Goal: Task Accomplishment & Management: Manage account settings

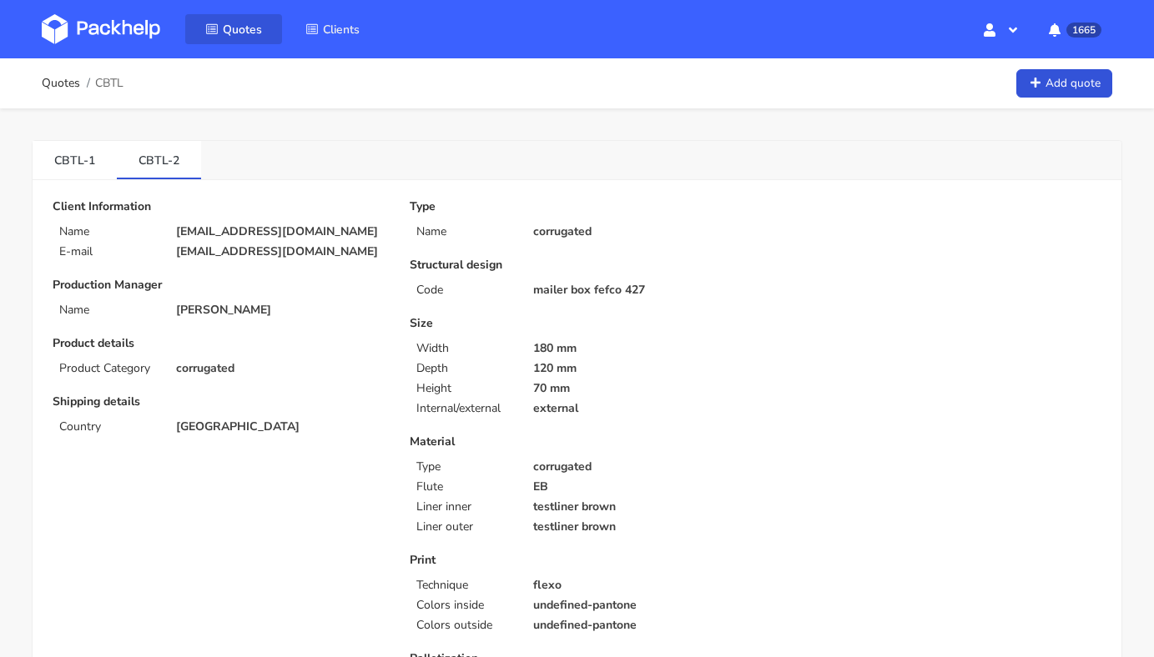
click at [208, 30] on icon at bounding box center [211, 29] width 13 height 12
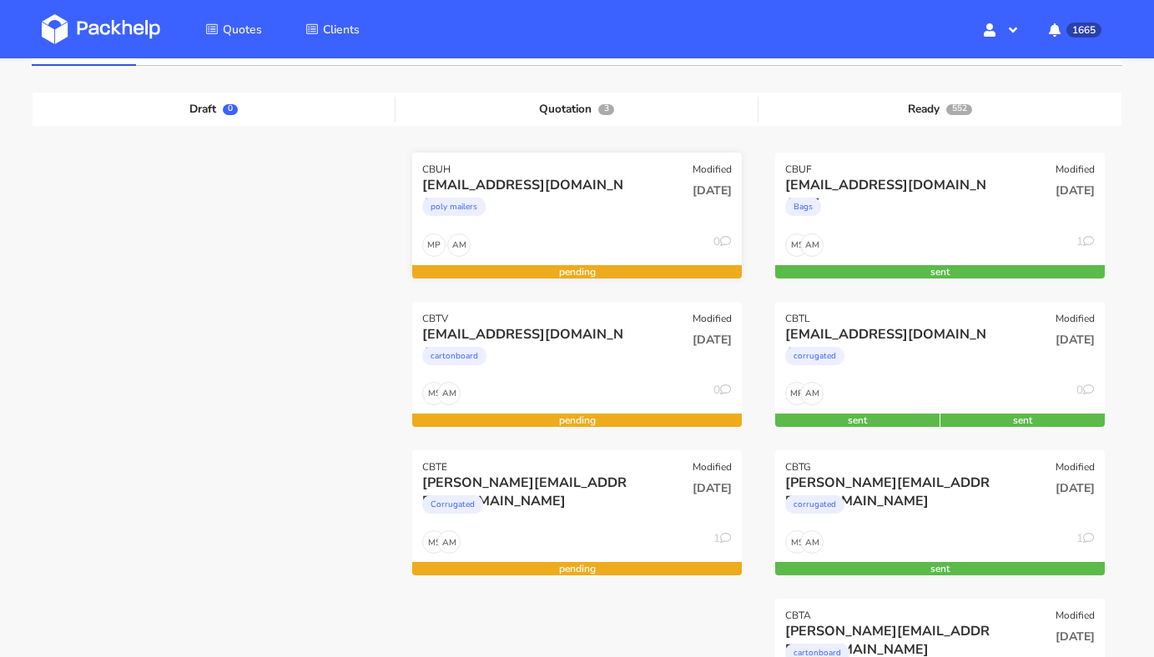
scroll to position [159, 0]
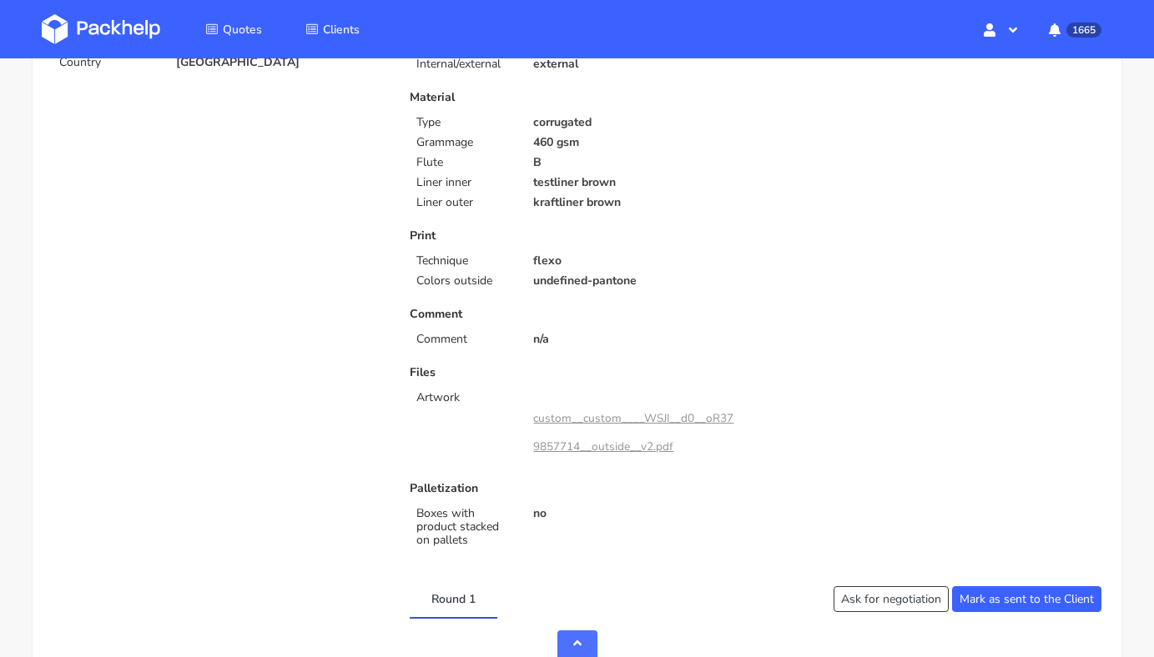
scroll to position [583, 0]
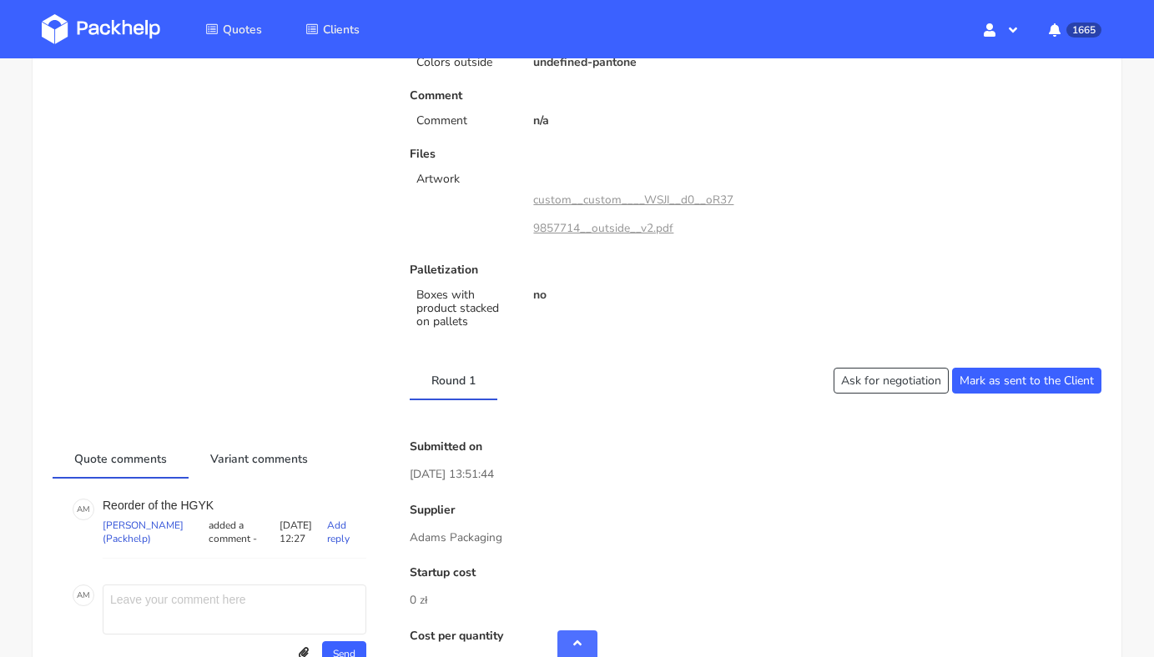
click at [200, 506] on p "Reorder of the HGYK" at bounding box center [235, 505] width 264 height 13
copy p "HGYK"
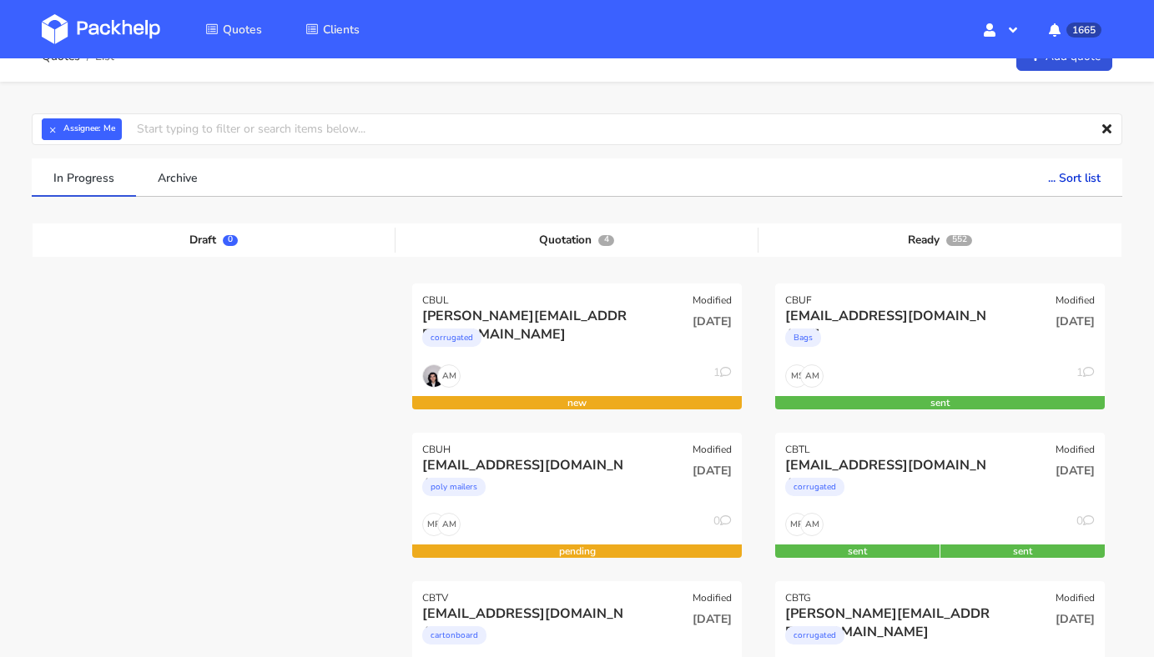
scroll to position [36, 0]
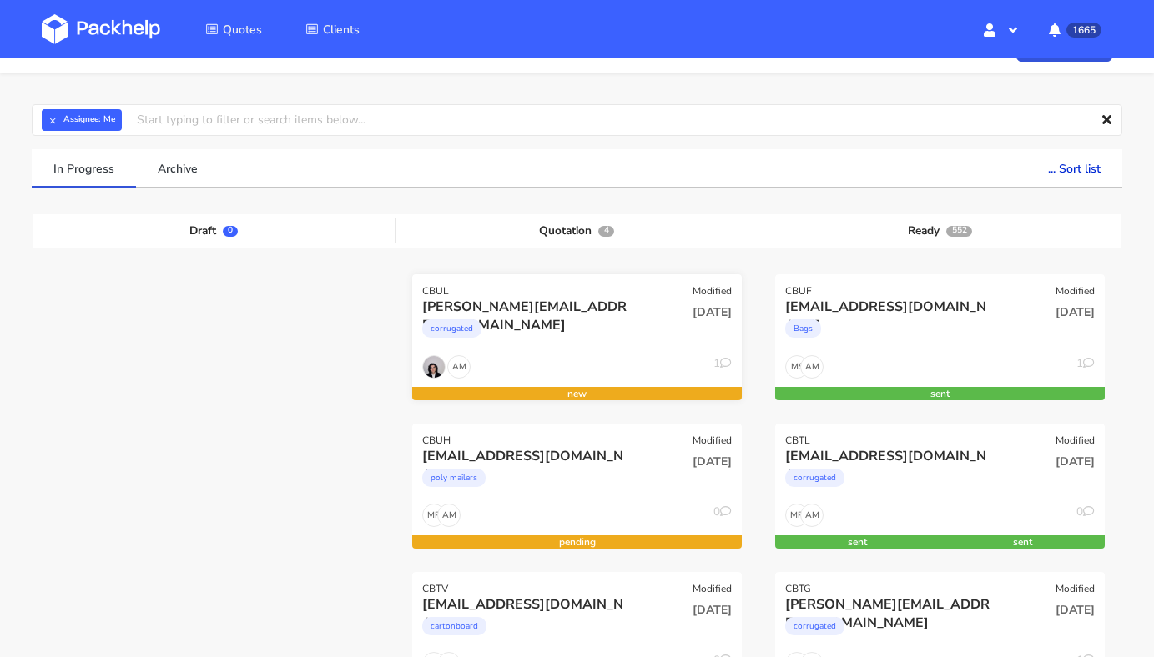
click at [653, 325] on div "09 Oct 2025" at bounding box center [687, 326] width 111 height 57
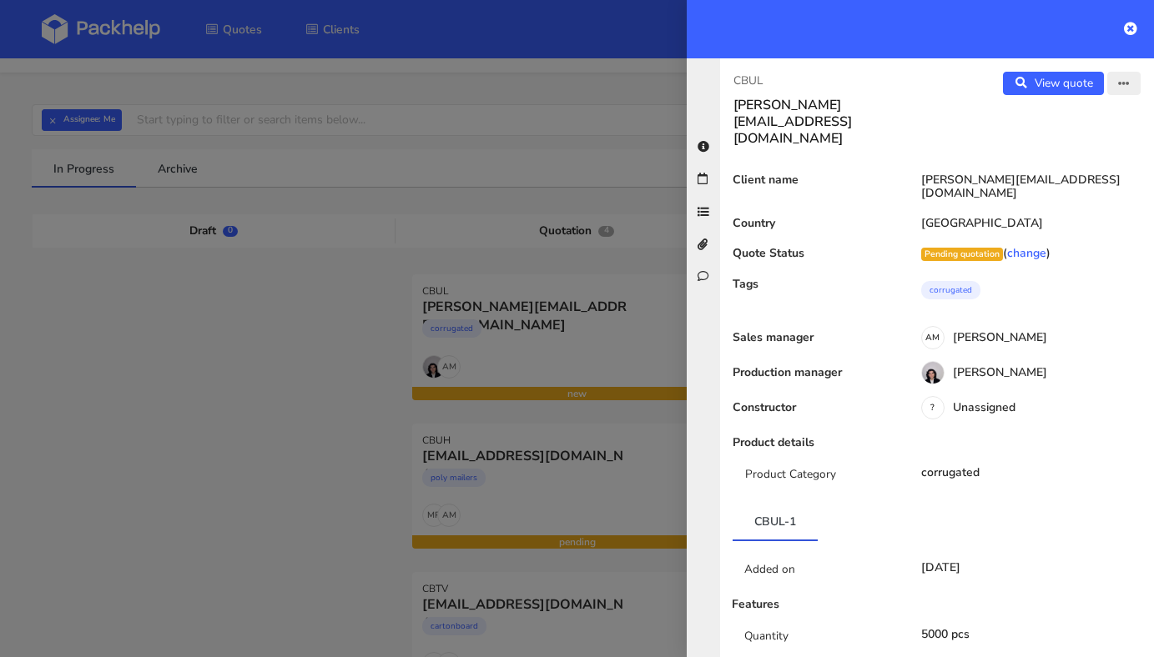
click at [1118, 88] on icon "button" at bounding box center [1124, 84] width 12 height 12
click at [1033, 117] on link "Edit quote" at bounding box center [1069, 118] width 147 height 28
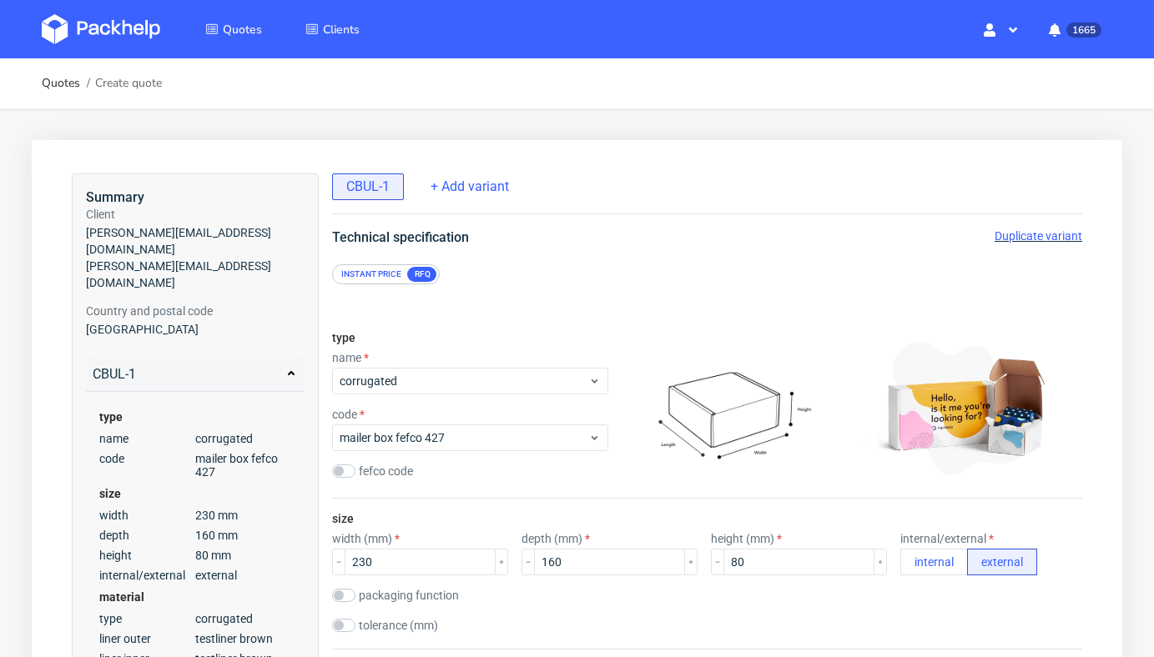
click at [1015, 248] on div "Instant price RFQ" at bounding box center [707, 266] width 817 height 37
click at [1020, 236] on span "Duplicate variant" at bounding box center [1038, 235] width 88 height 13
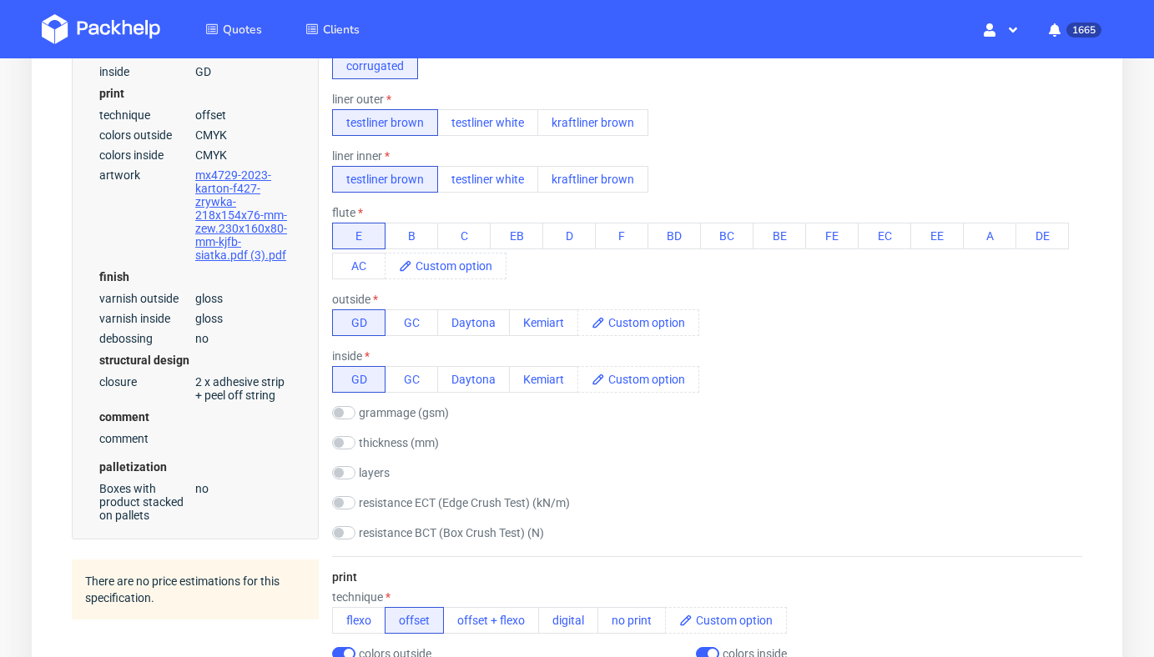
scroll to position [668, 0]
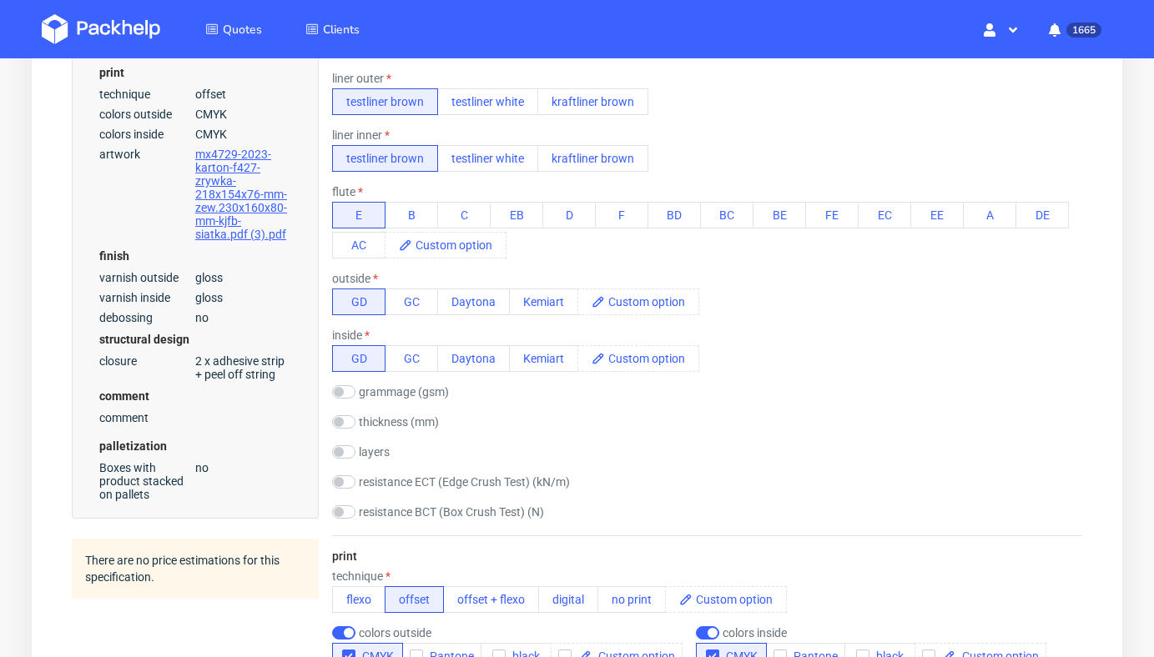
click at [348, 443] on div "material type corrugated liner outer testliner brown testliner white kraftliner…" at bounding box center [707, 258] width 750 height 555
click at [346, 452] on input "checkbox" at bounding box center [343, 451] width 23 height 13
checkbox input "true"
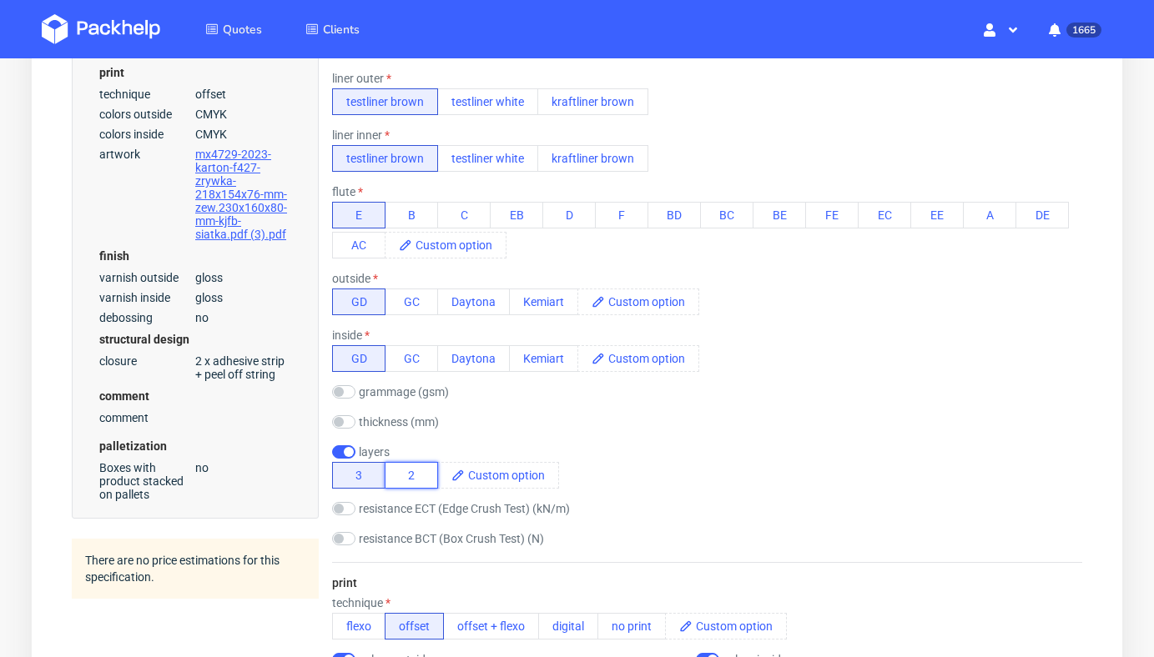
click at [403, 475] on button "2" at bounding box center [411, 475] width 53 height 27
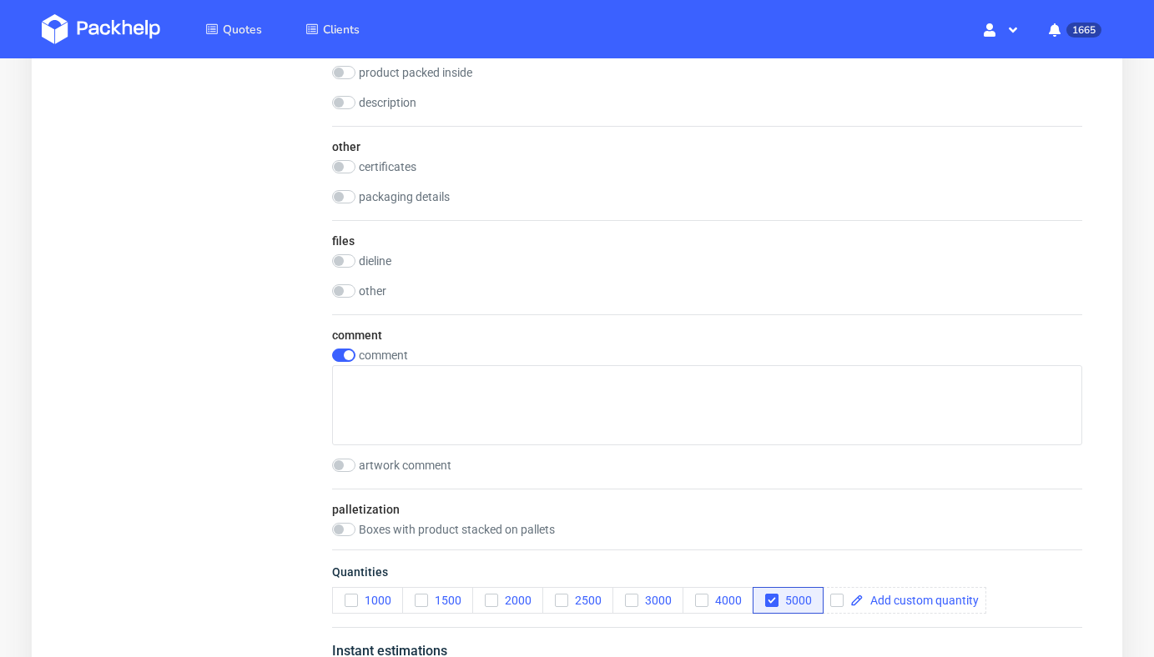
scroll to position [2055, 0]
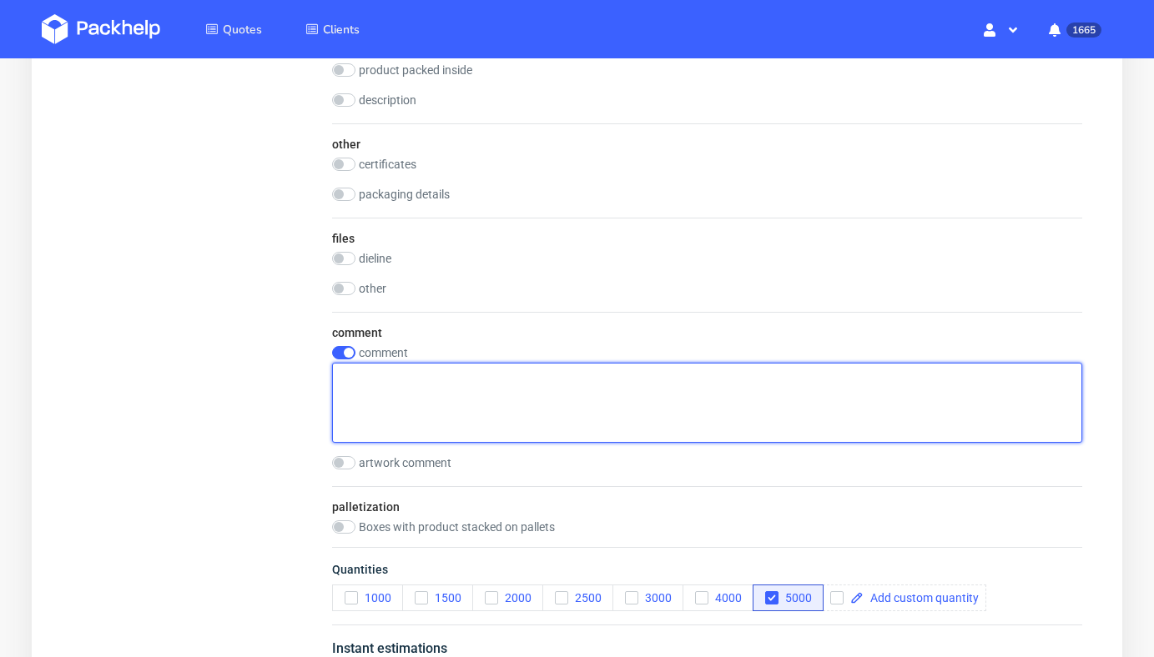
click at [458, 391] on textarea at bounding box center [707, 403] width 750 height 80
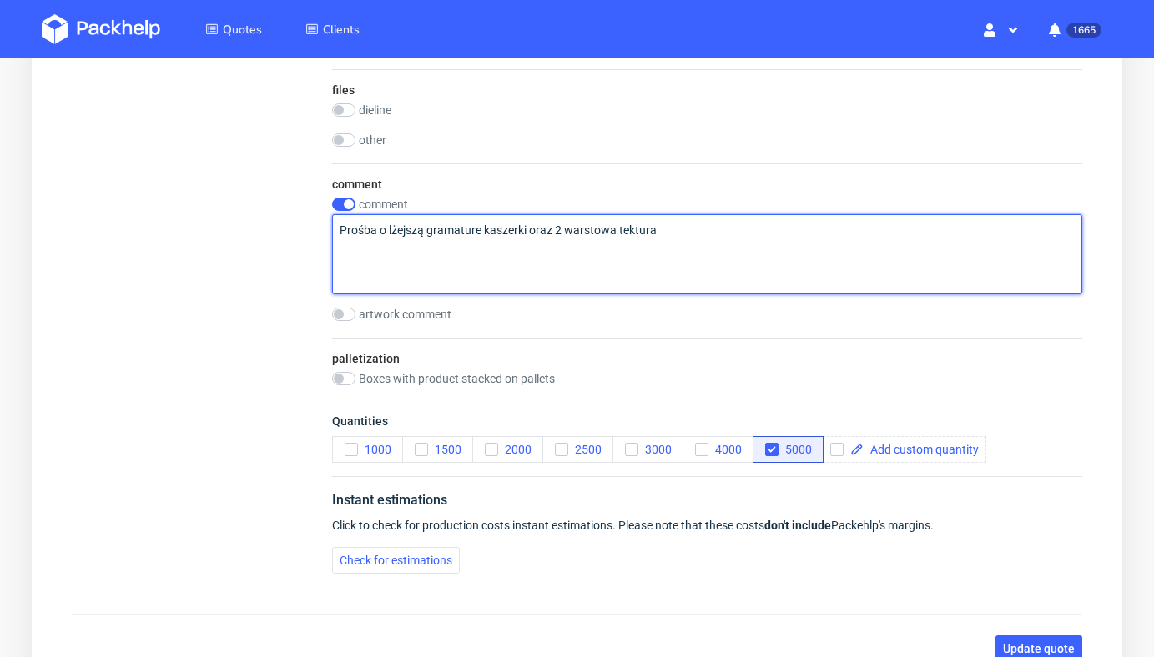
scroll to position [2320, 0]
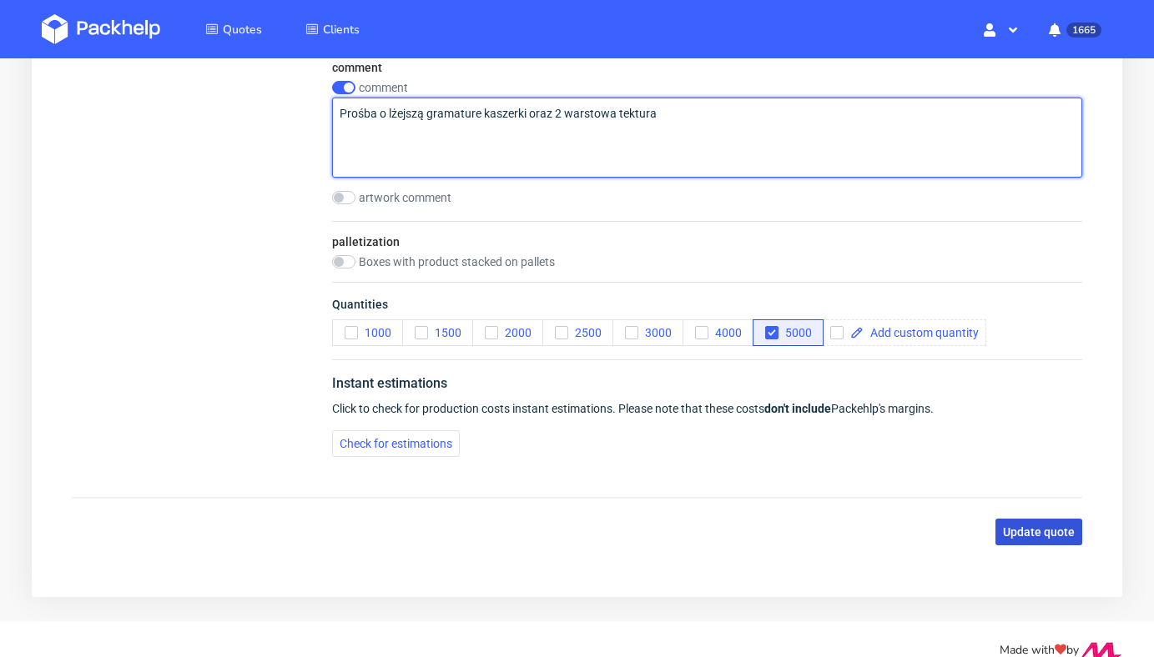
type textarea "Prośba o lżejszą gramature kaszerki oraz 2 warstowa tektura"
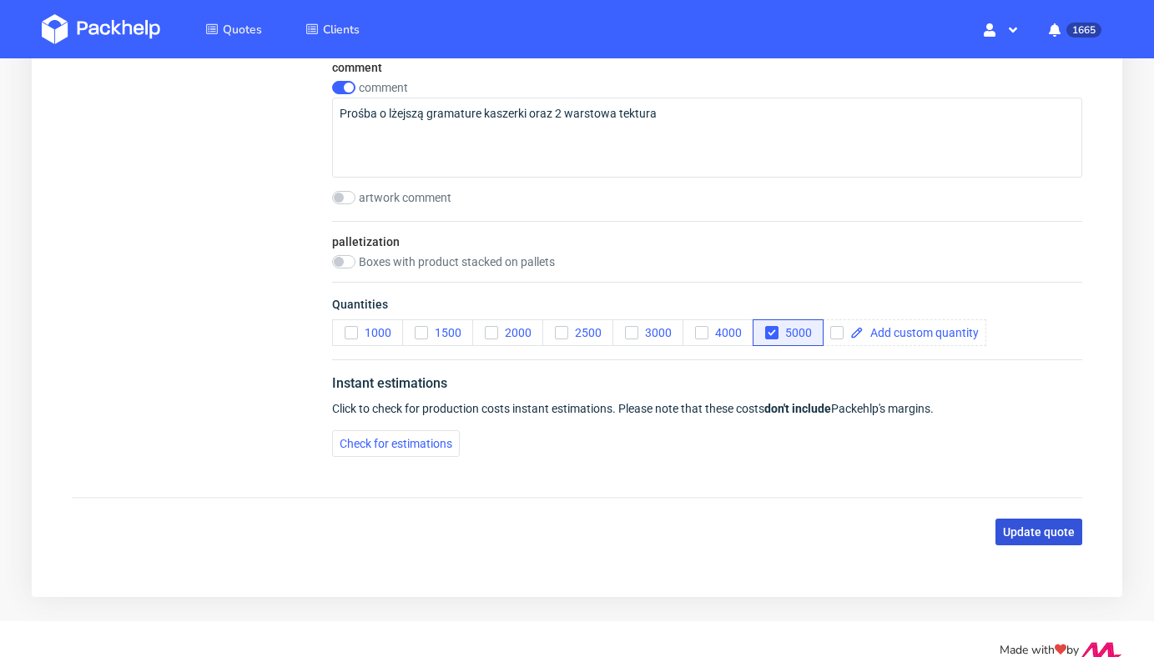
click at [1022, 535] on span "Update quote" at bounding box center [1039, 532] width 72 height 12
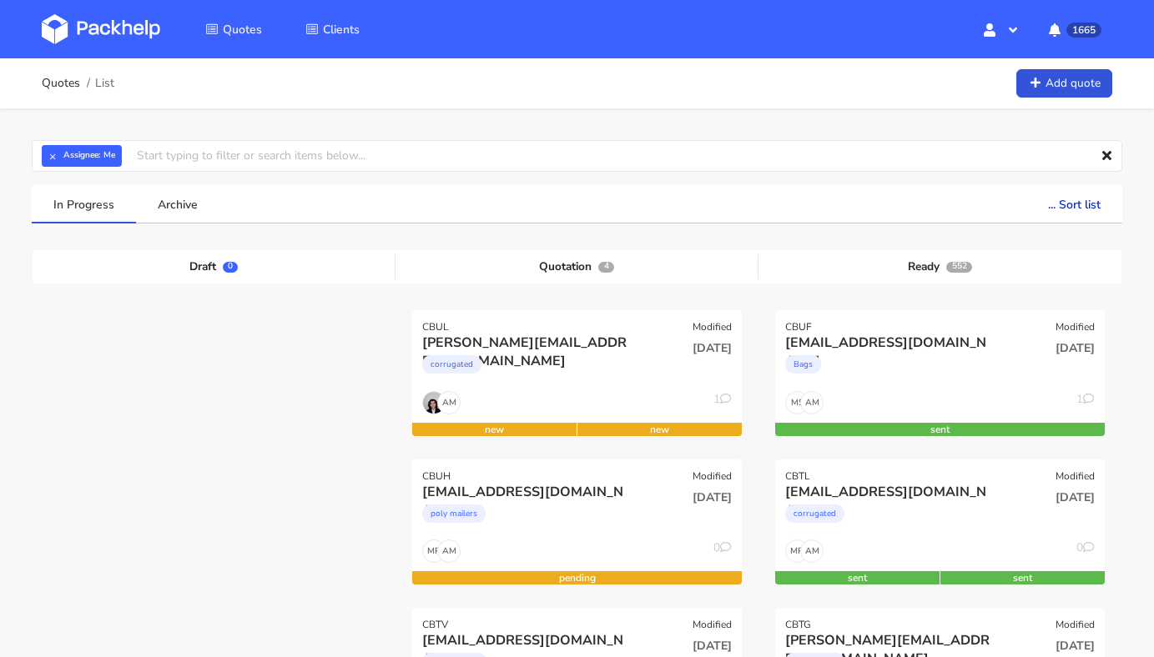
drag, startPoint x: 420, startPoint y: 325, endPoint x: 415, endPoint y: 244, distance: 80.2
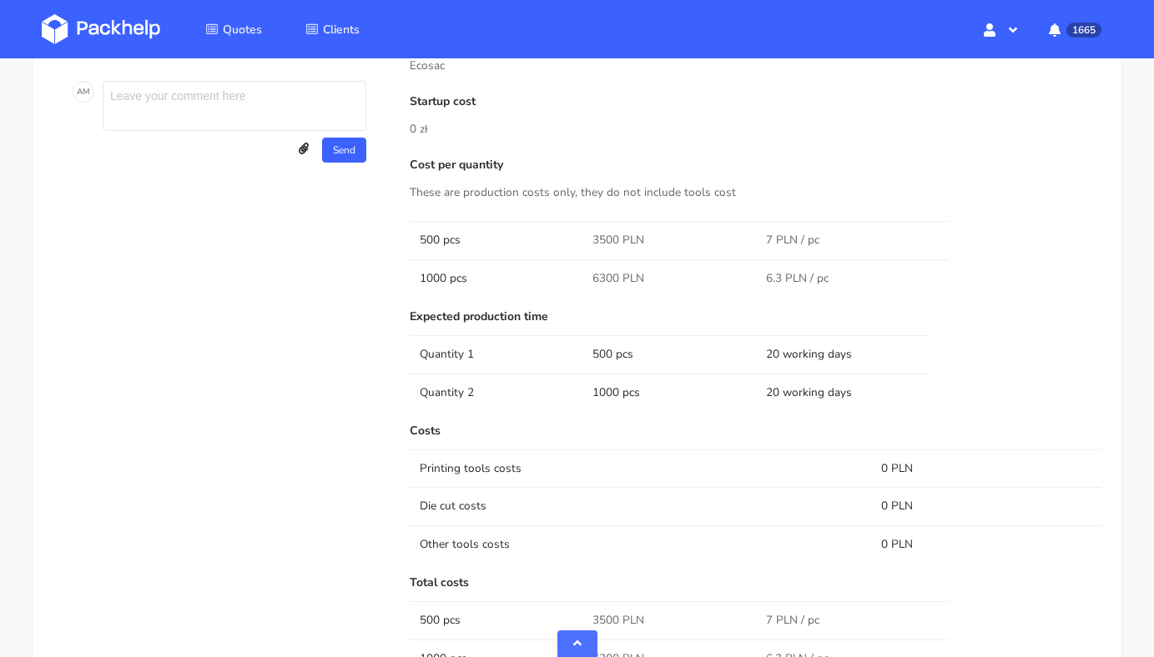
scroll to position [97, 0]
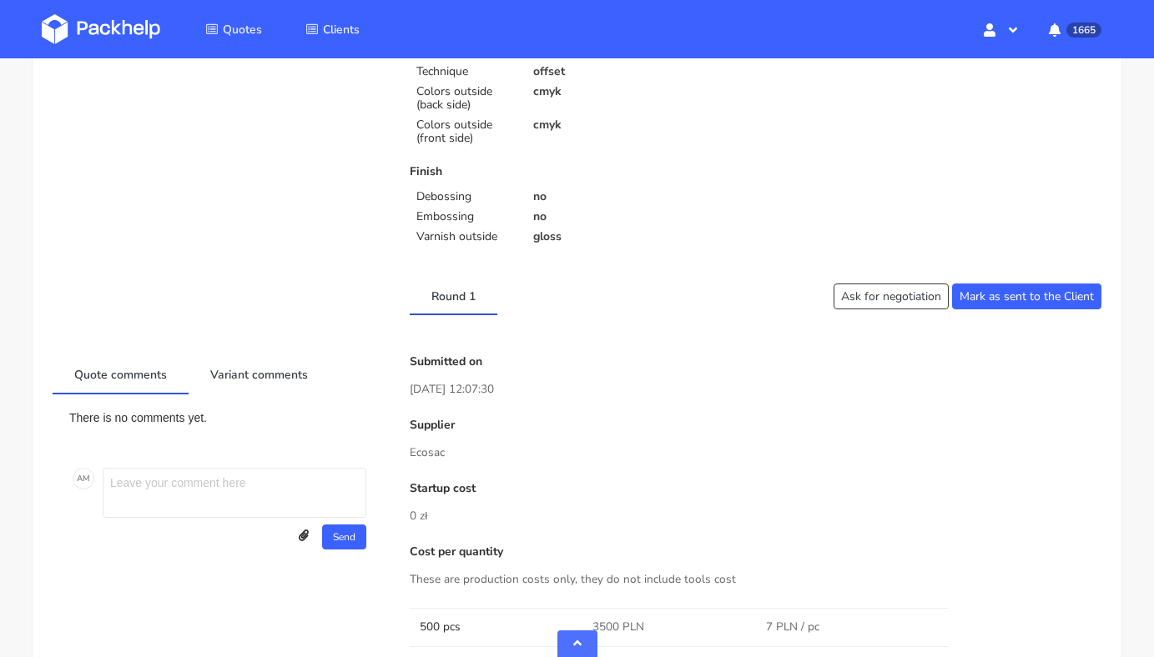
scroll to position [517, 0]
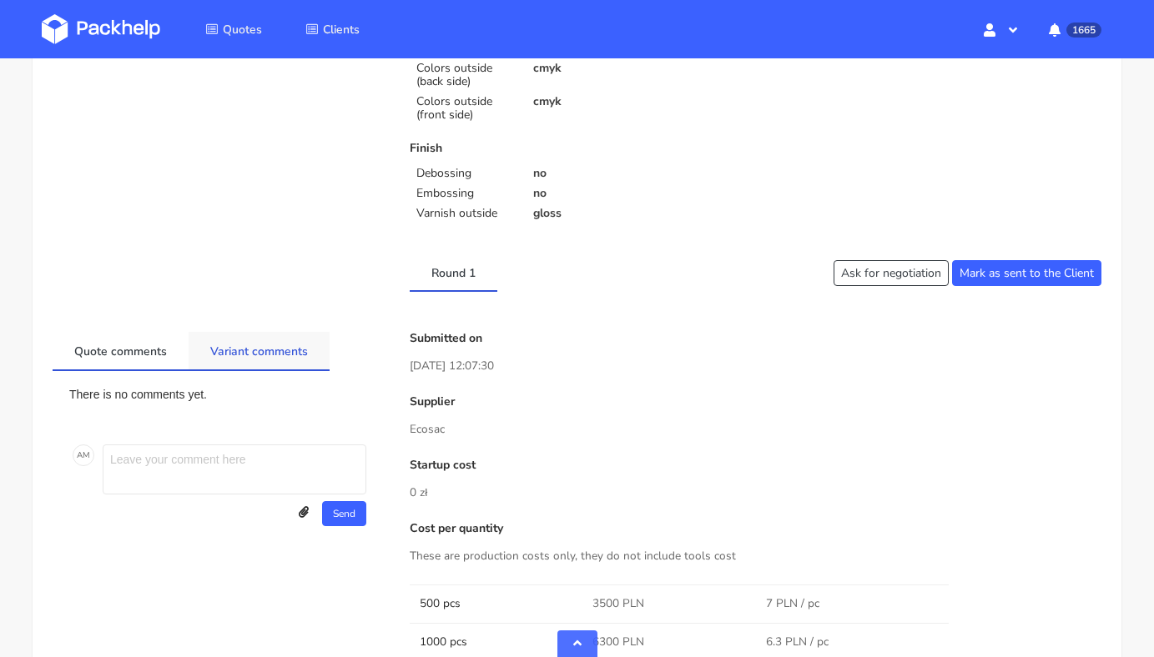
click at [281, 345] on link "Variant comments" at bounding box center [259, 350] width 141 height 37
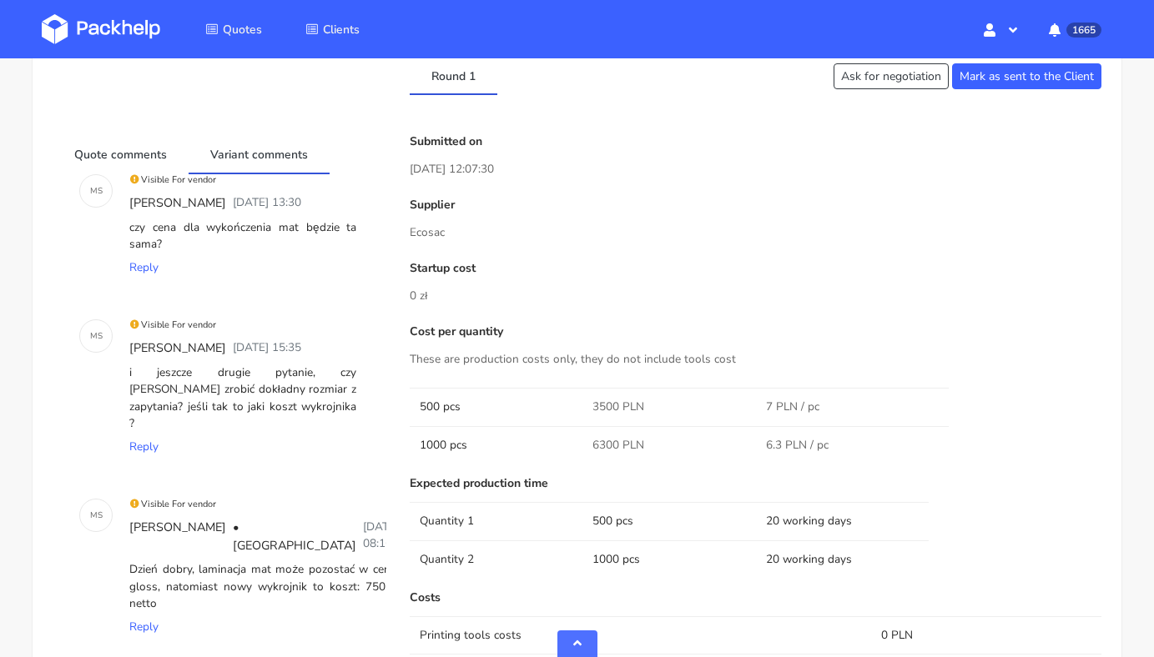
scroll to position [26, 0]
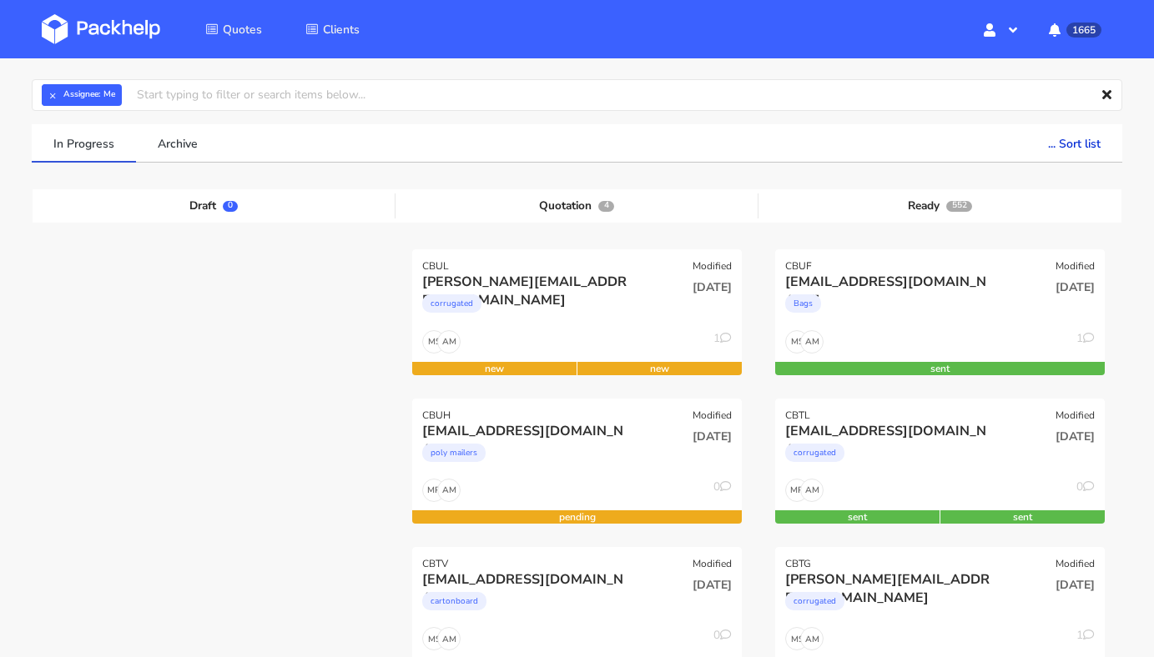
scroll to position [84, 0]
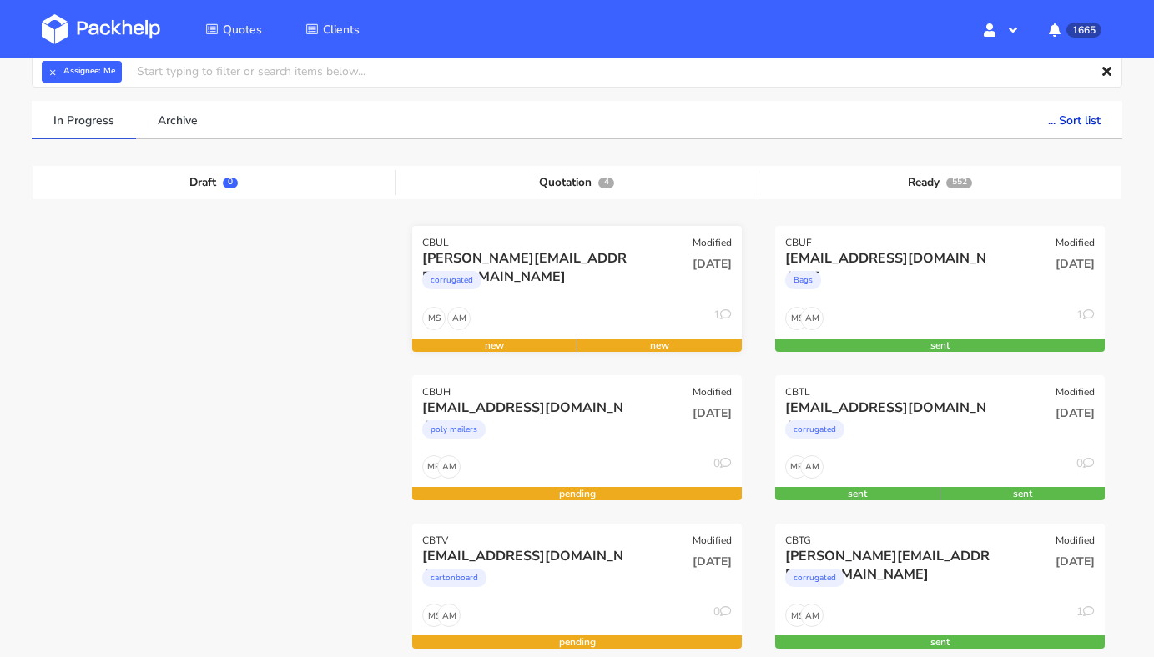
click at [575, 312] on div "AM MS 1" at bounding box center [577, 323] width 330 height 32
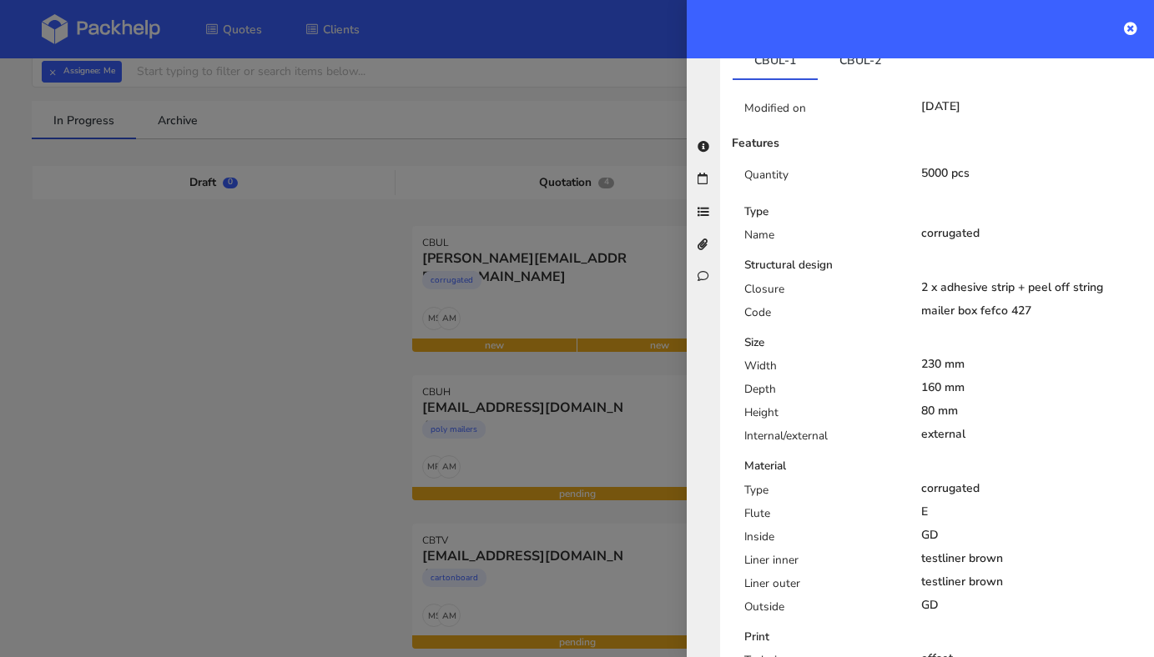
scroll to position [5, 0]
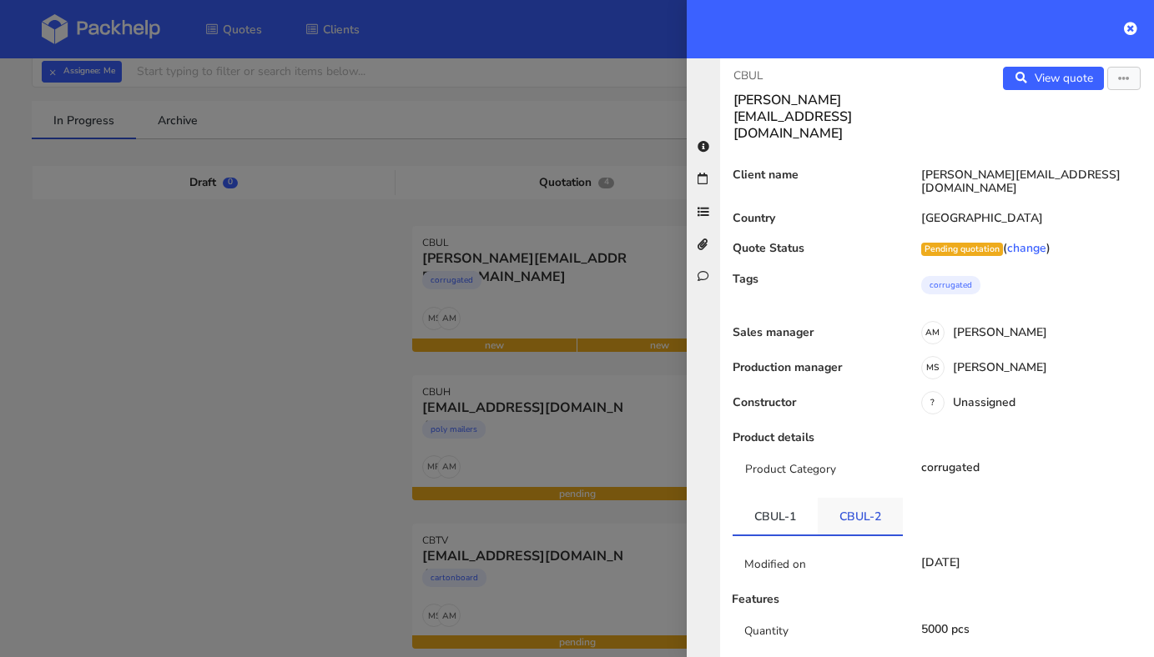
click at [865, 498] on link "CBUL-2" at bounding box center [860, 516] width 85 height 37
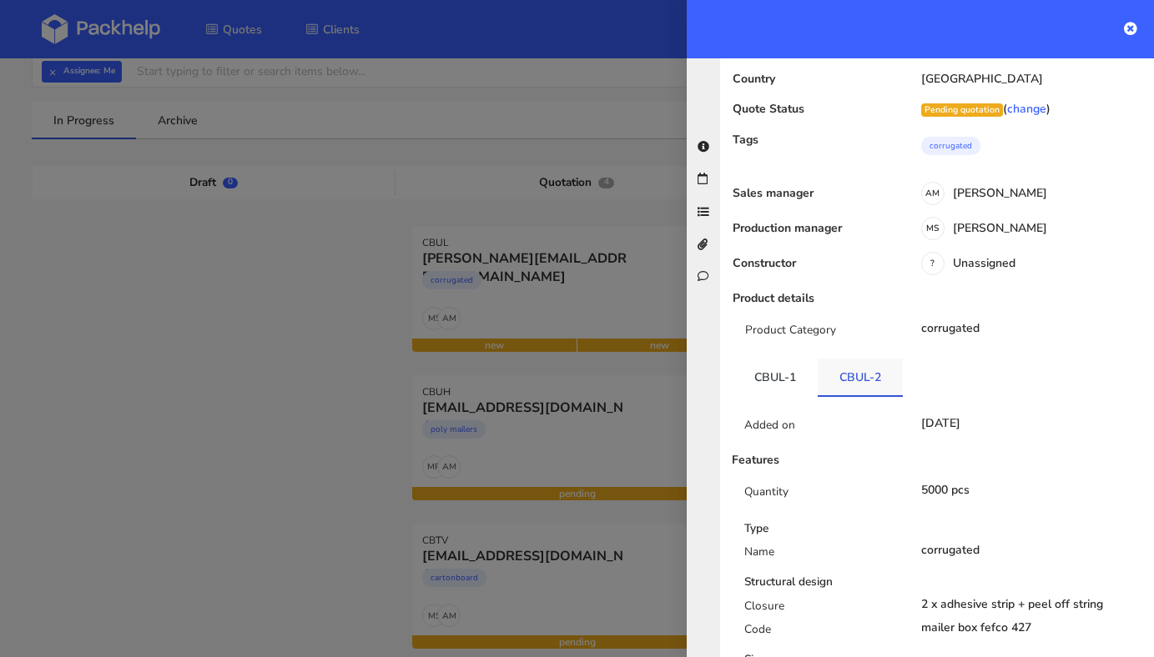
scroll to position [145, 0]
click at [790, 358] on link "CBUL-1" at bounding box center [774, 376] width 85 height 37
click at [850, 358] on link "CBUL-2" at bounding box center [860, 376] width 85 height 37
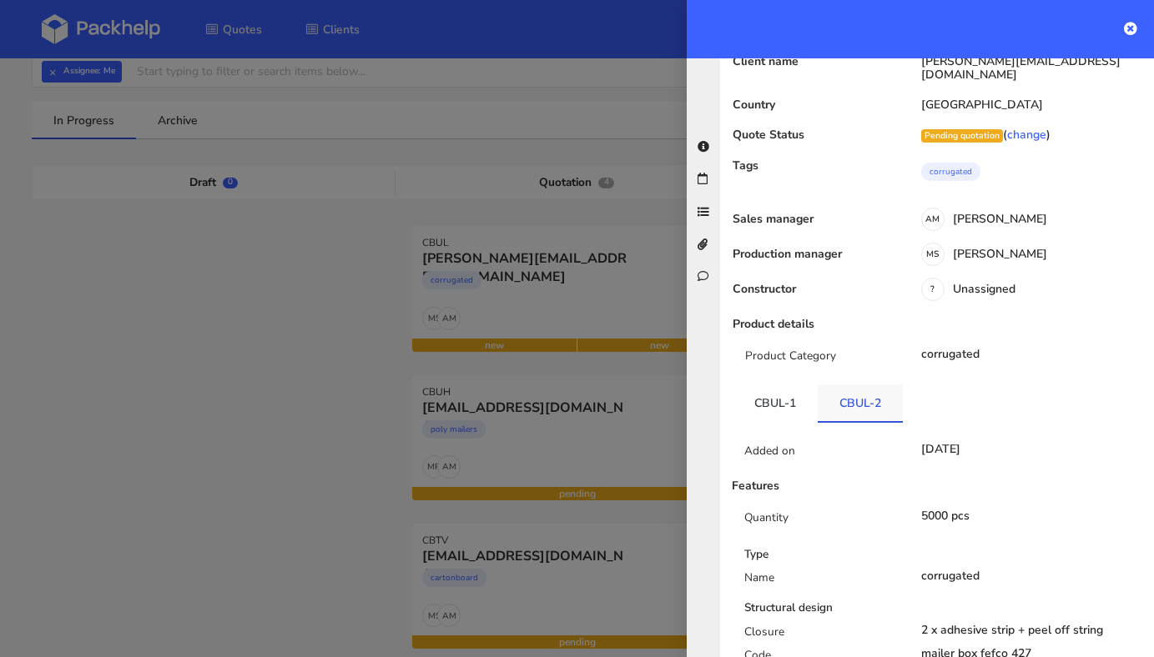
scroll to position [0, 0]
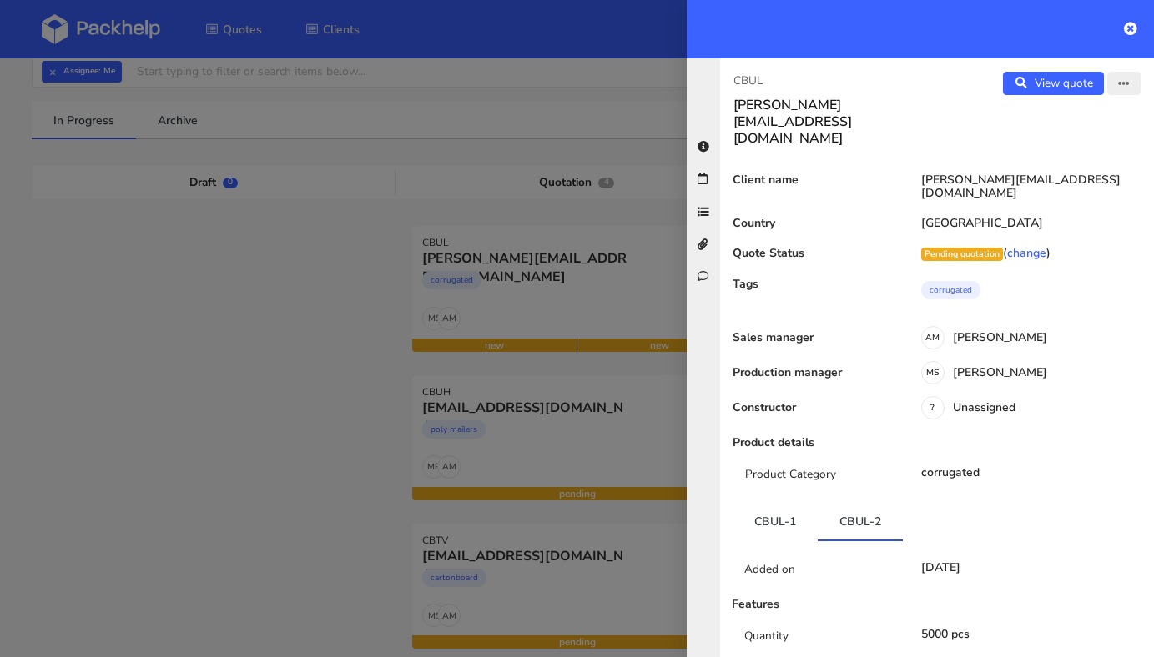
click at [1125, 83] on icon "button" at bounding box center [1124, 84] width 12 height 12
click at [1064, 118] on link "Edit quote" at bounding box center [1069, 118] width 147 height 28
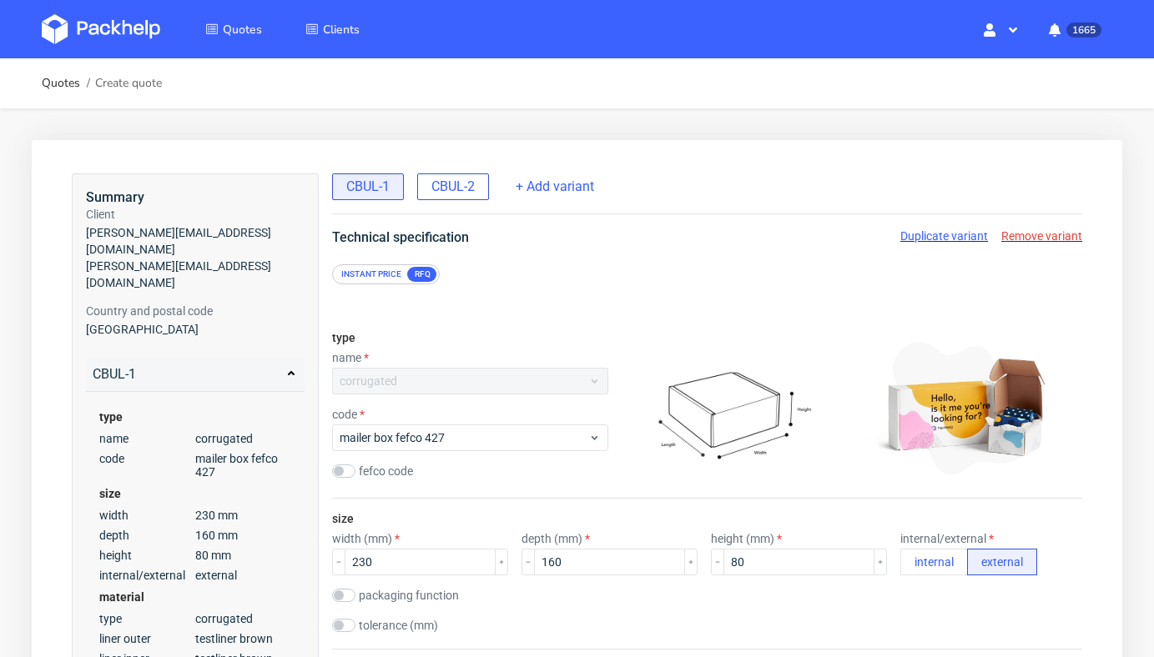
click at [472, 187] on span "CBUL-2" at bounding box center [452, 187] width 43 height 18
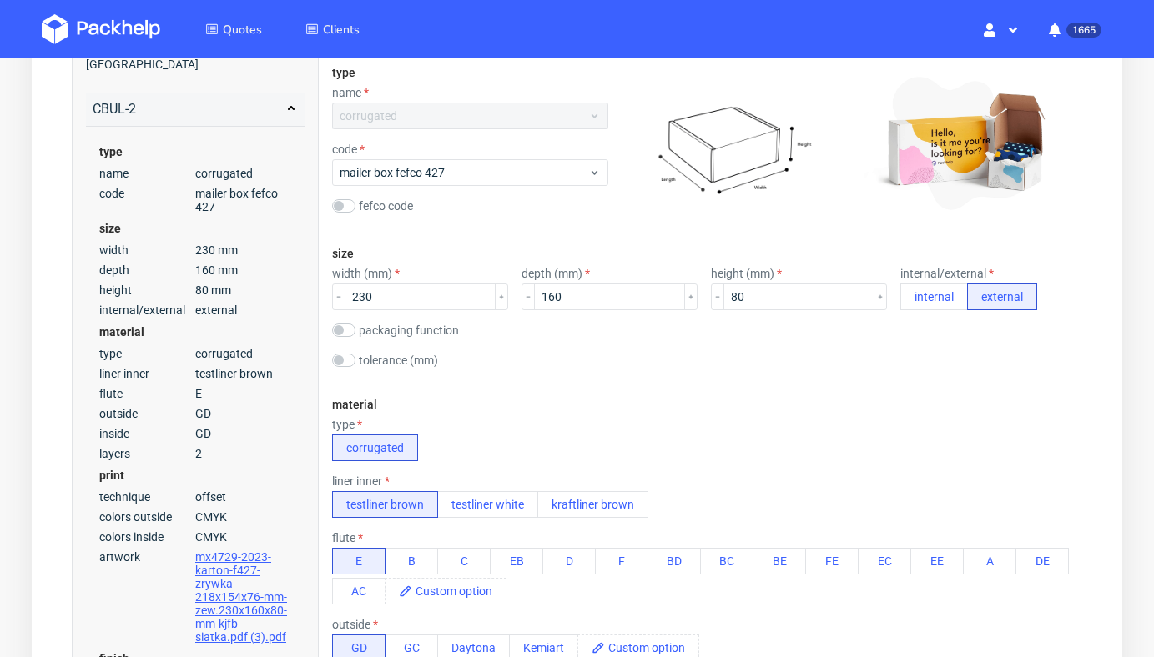
scroll to position [491, 0]
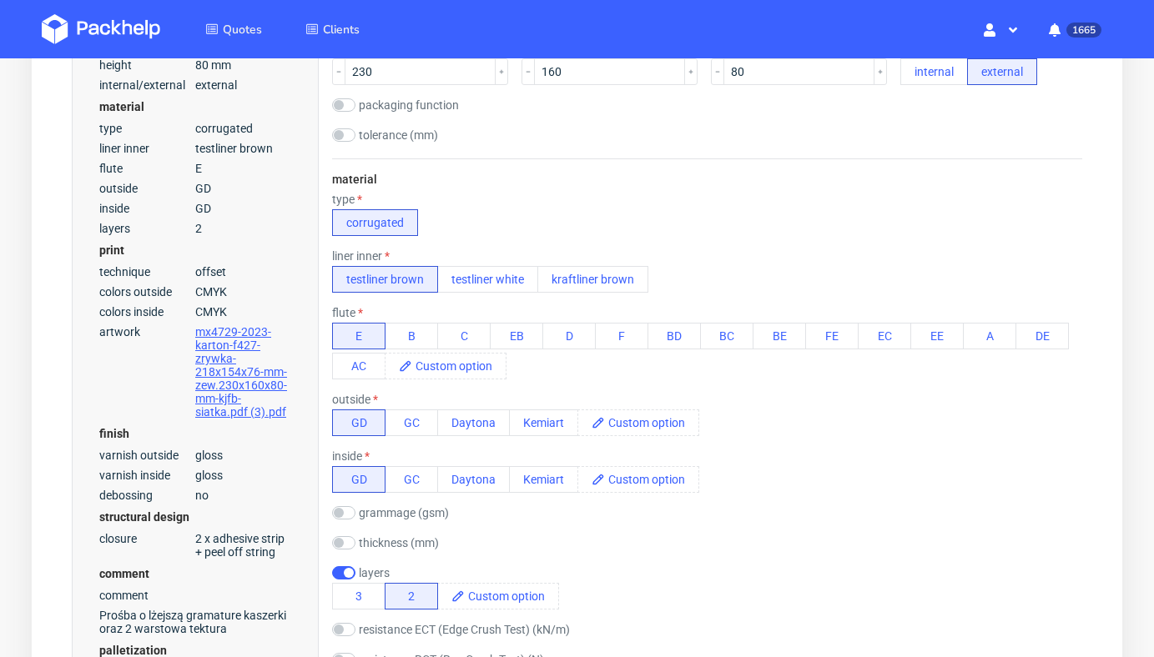
click at [681, 206] on div "type corrugated" at bounding box center [707, 214] width 750 height 43
click at [569, 393] on div "outside" at bounding box center [515, 399] width 367 height 13
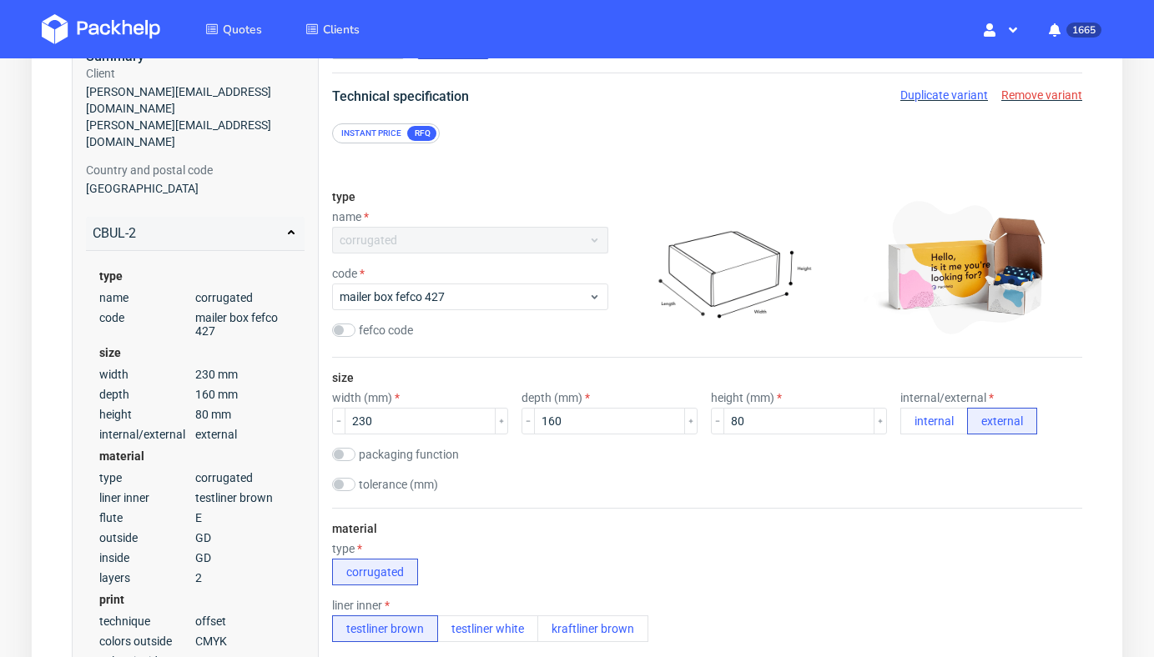
scroll to position [0, 0]
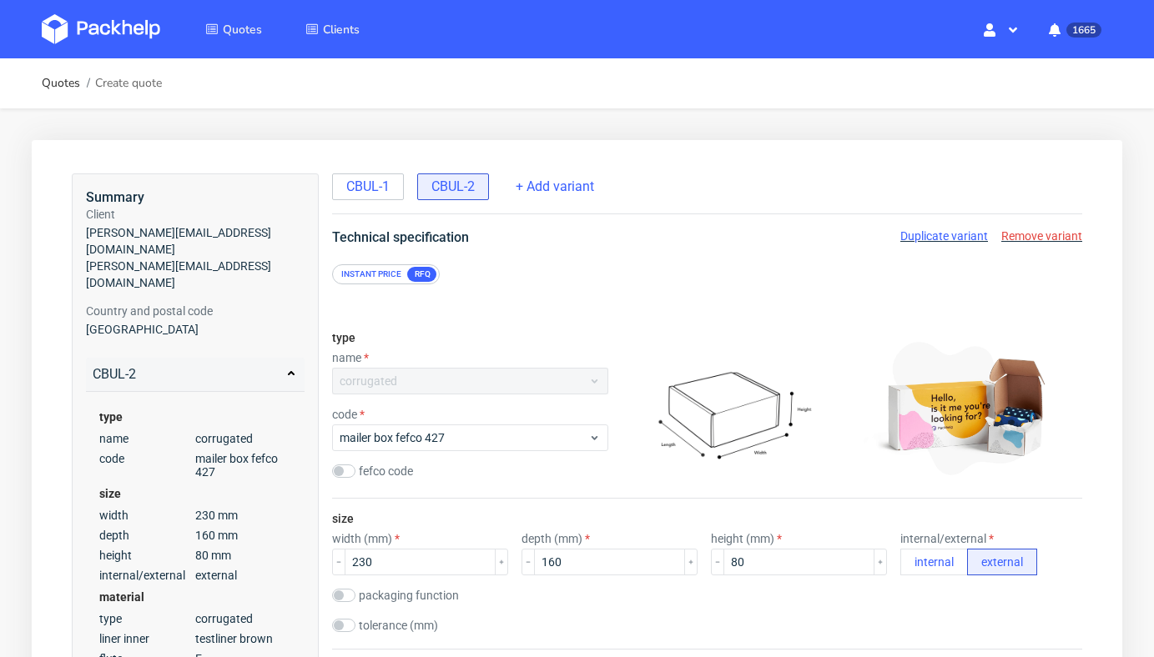
click at [938, 234] on span "Duplicate variant" at bounding box center [944, 235] width 88 height 13
click at [1021, 235] on span "Remove variant" at bounding box center [1041, 235] width 81 height 13
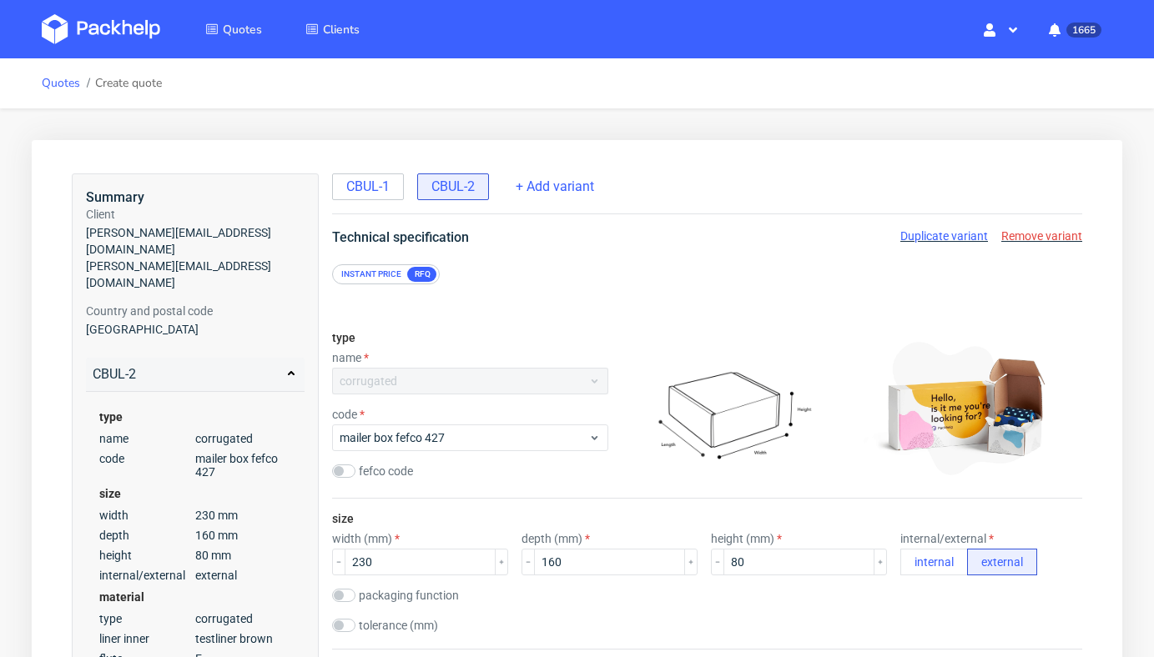
click at [60, 88] on link "Quotes" at bounding box center [61, 83] width 38 height 13
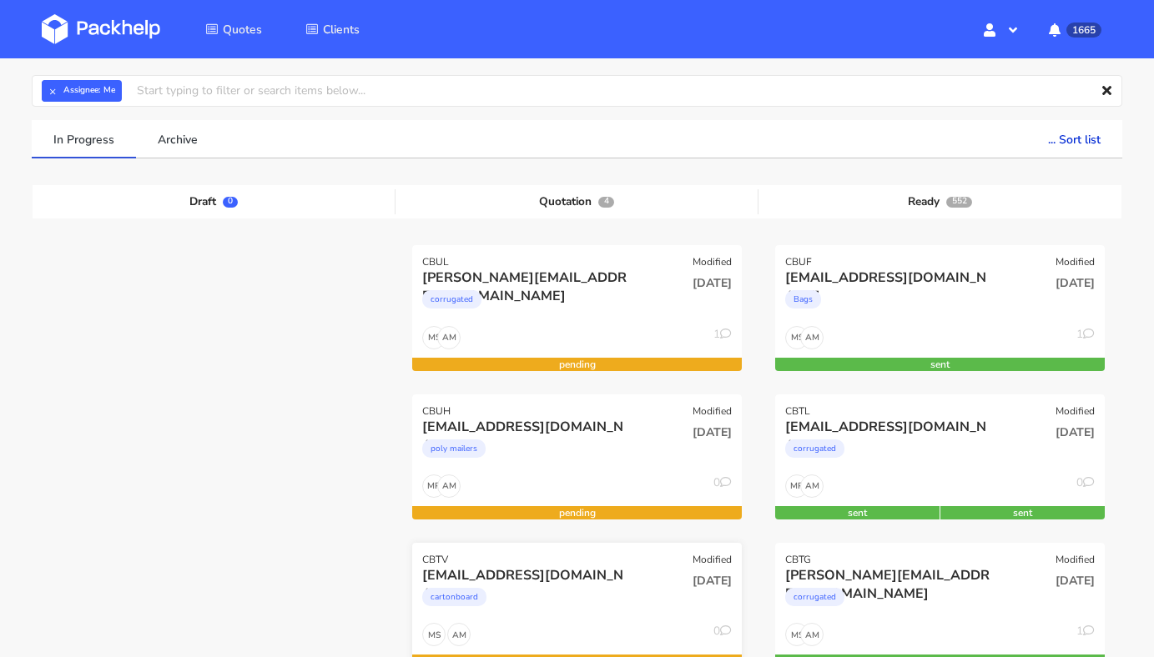
scroll to position [133, 0]
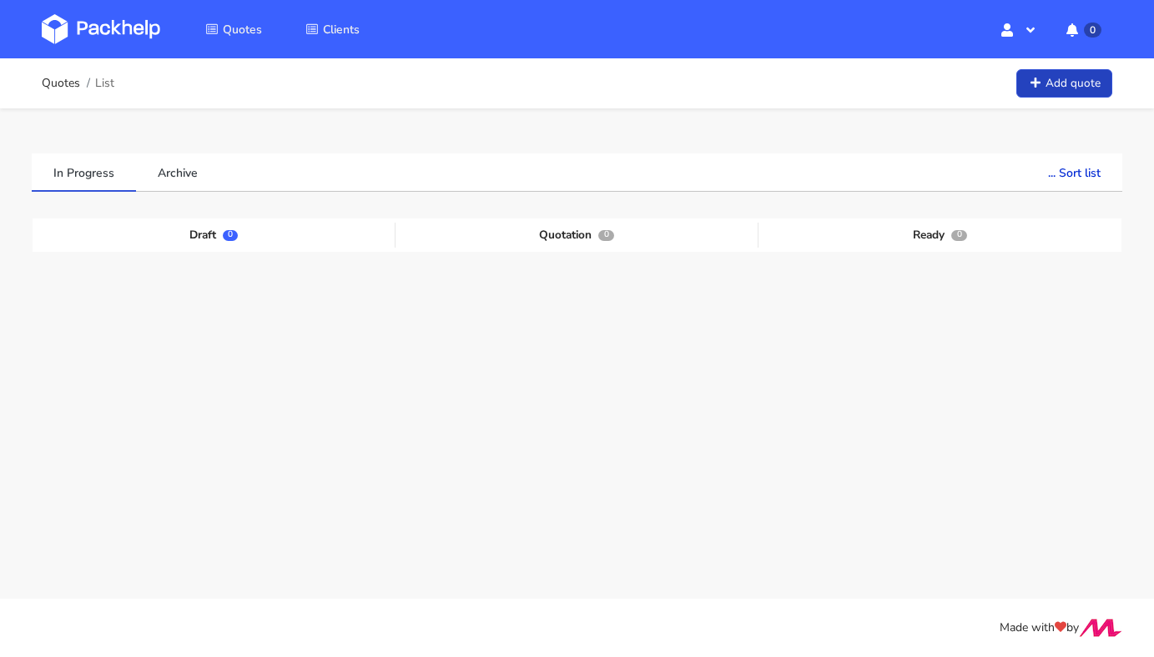
click at [1049, 88] on link "Add quote" at bounding box center [1064, 83] width 96 height 29
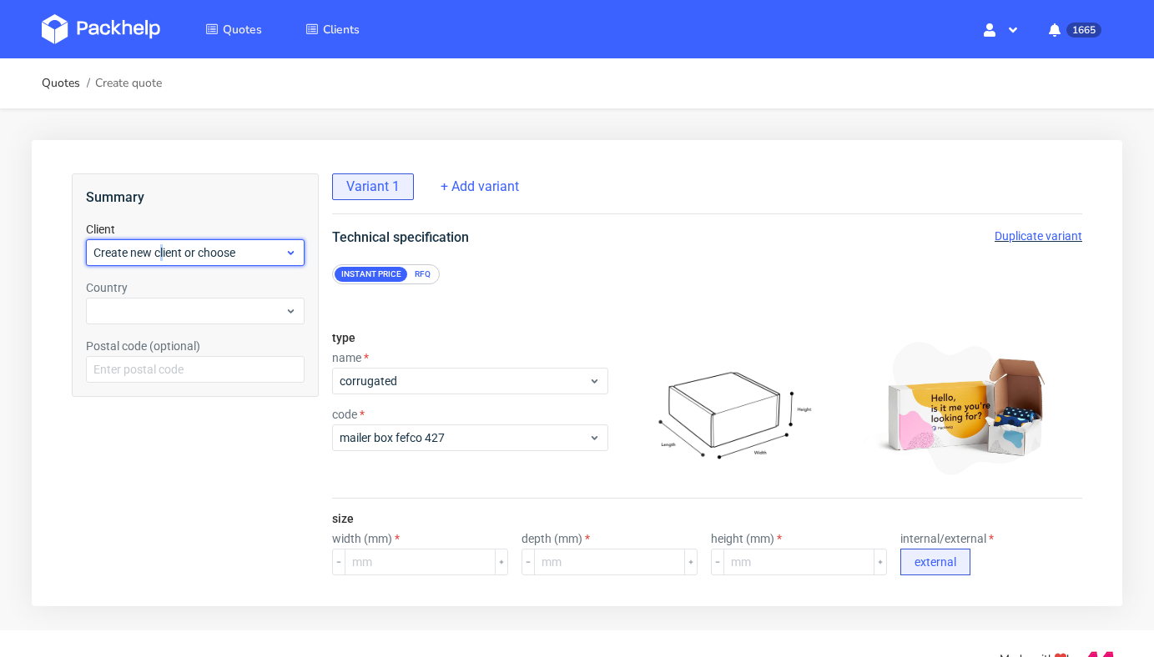
click at [162, 255] on span "Create new client or choose" at bounding box center [188, 252] width 191 height 17
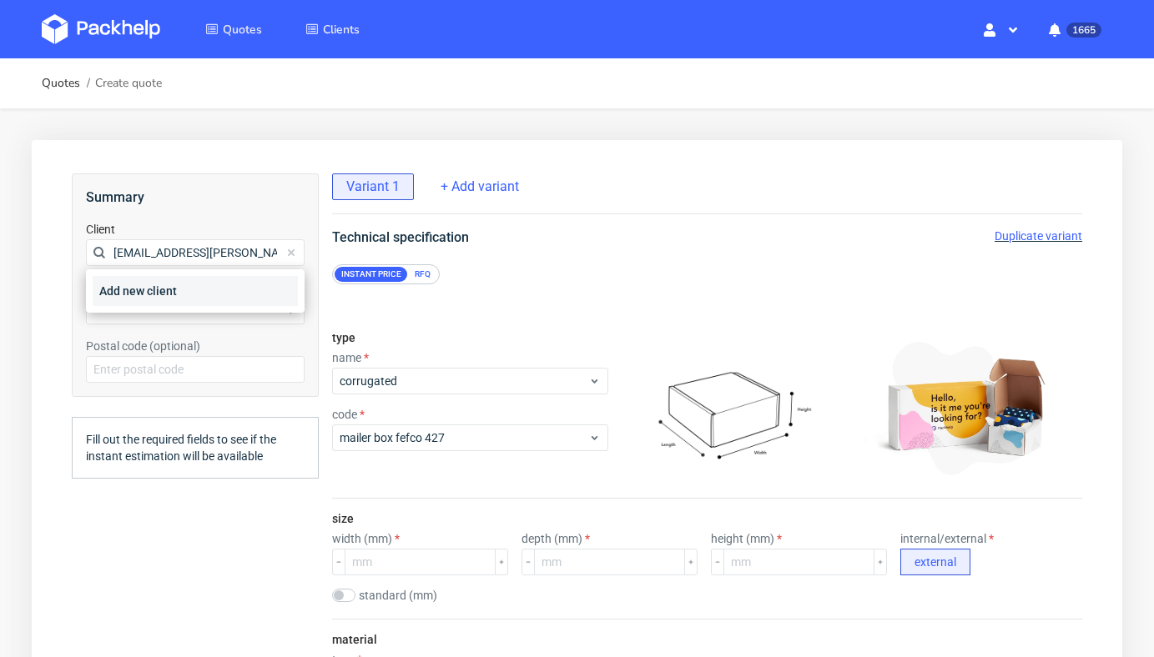
type input "dawid.pietrzak@herodot.com"
click at [147, 298] on div "Add new client" at bounding box center [195, 291] width 205 height 30
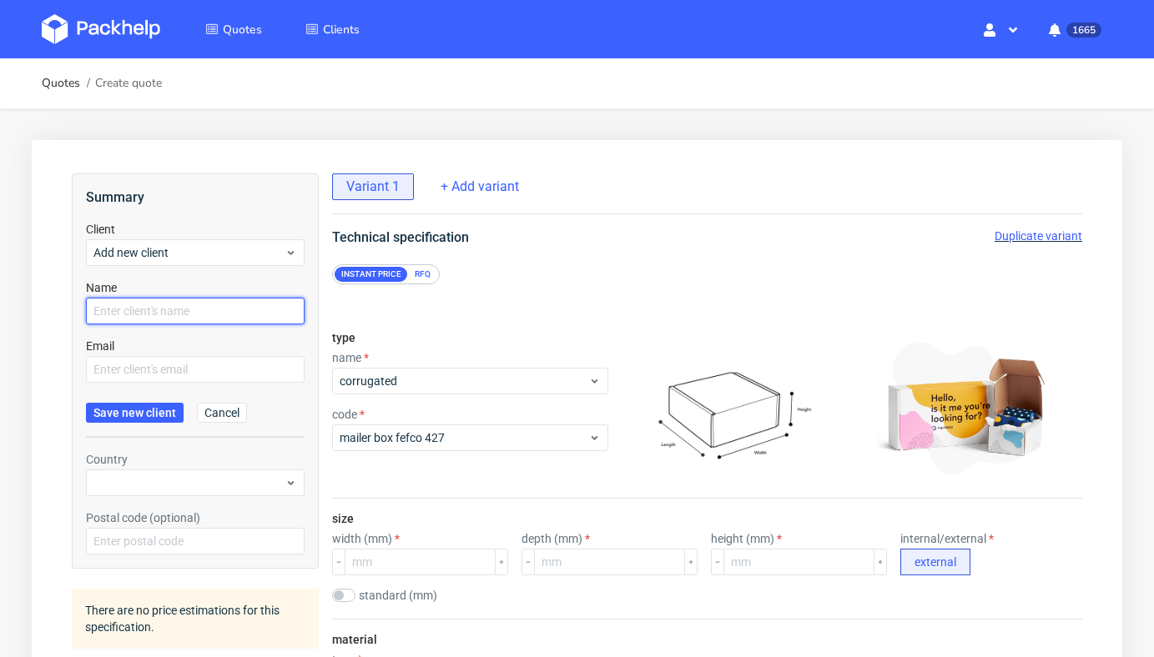
click at [148, 315] on input "text" at bounding box center [195, 311] width 219 height 27
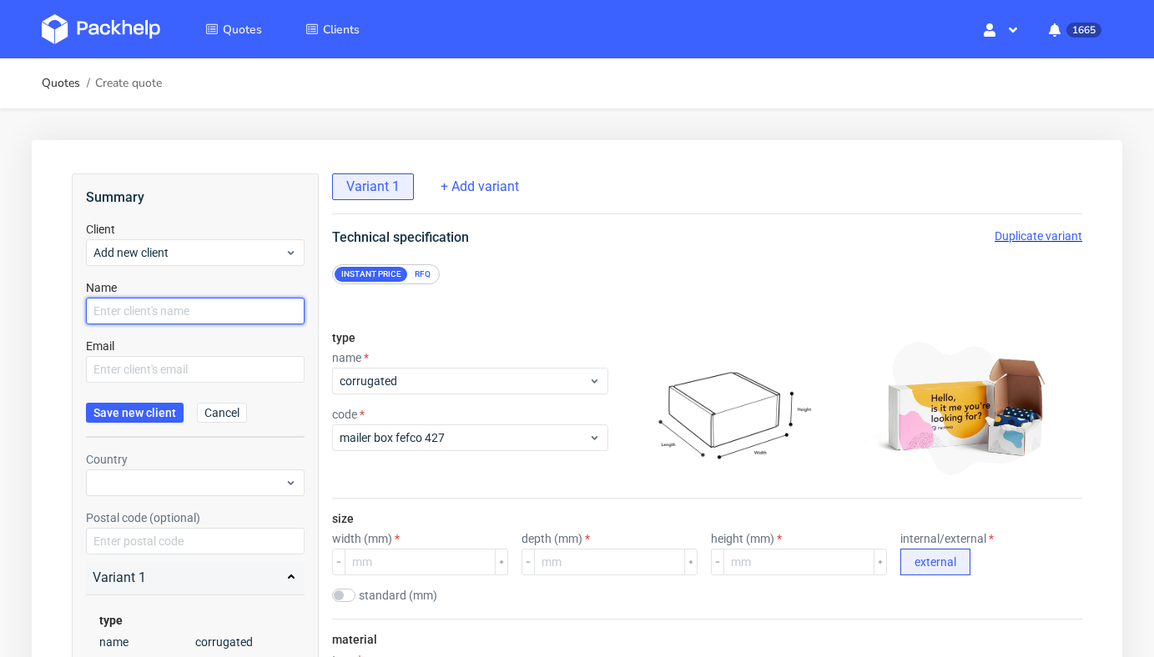
paste input "dawid.pietrzak@herodot.com"
type input "dawid.pietrzak@herodot.com"
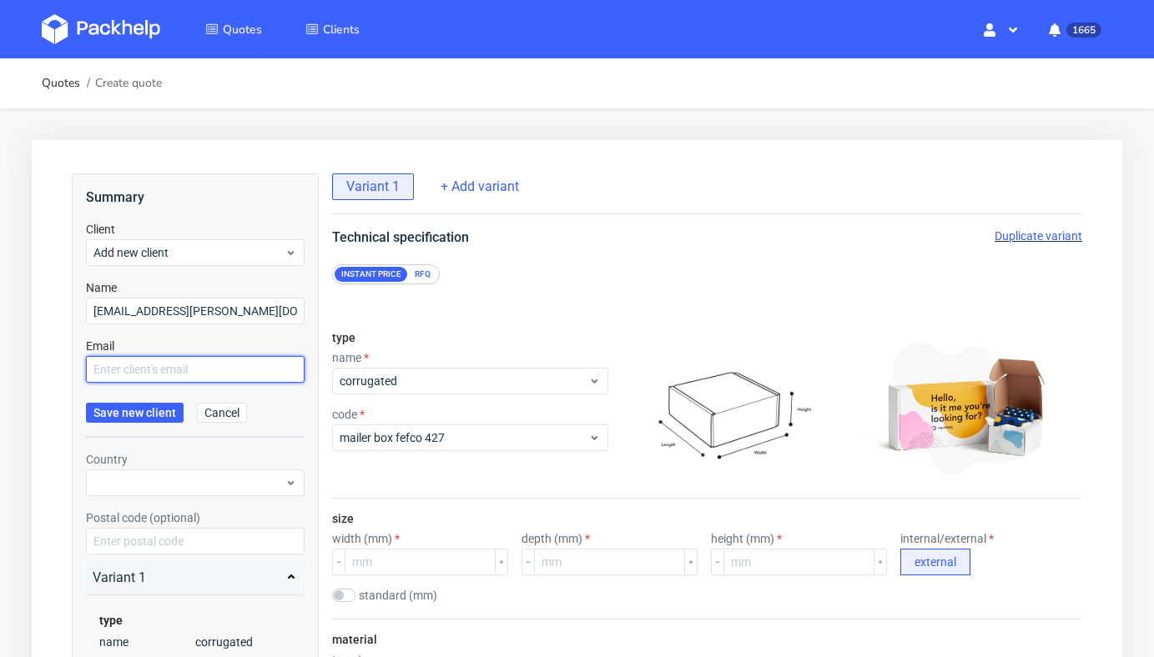
click at [146, 380] on input "text" at bounding box center [195, 369] width 219 height 27
paste input "dawid.pietrzak@herodot.com"
type input "dawid.pietrzak@herodot.com"
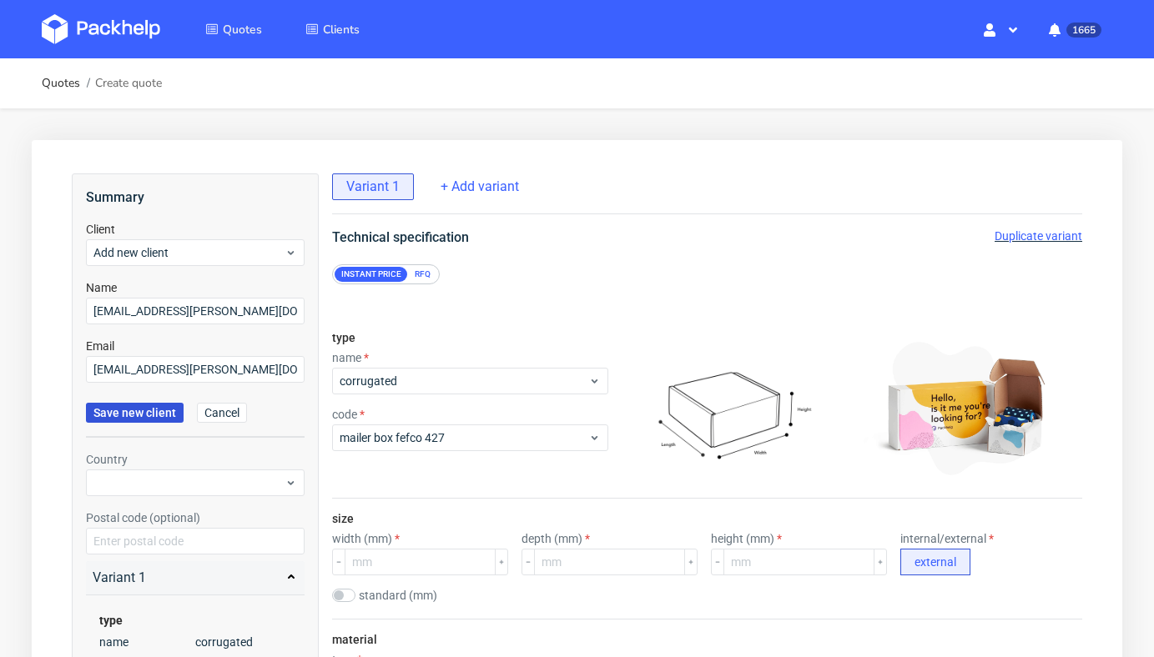
click at [139, 407] on span "Save new client" at bounding box center [134, 413] width 83 height 12
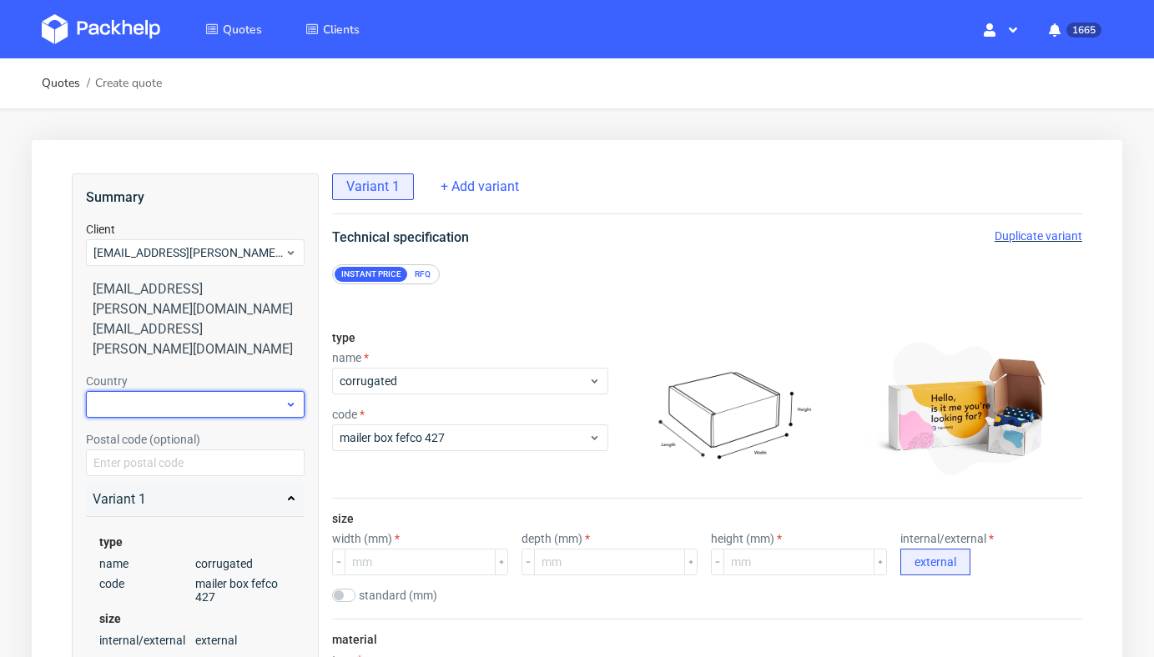
click at [159, 391] on div at bounding box center [195, 404] width 219 height 27
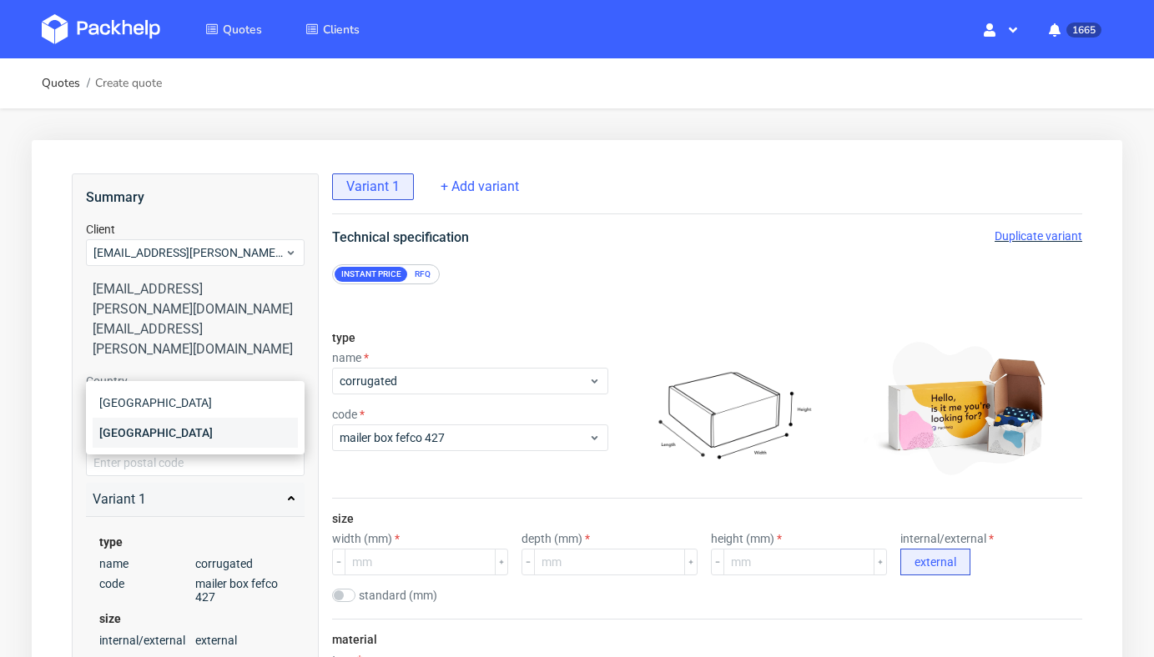
type input "pol"
click at [168, 439] on div "[GEOGRAPHIC_DATA]" at bounding box center [195, 433] width 205 height 30
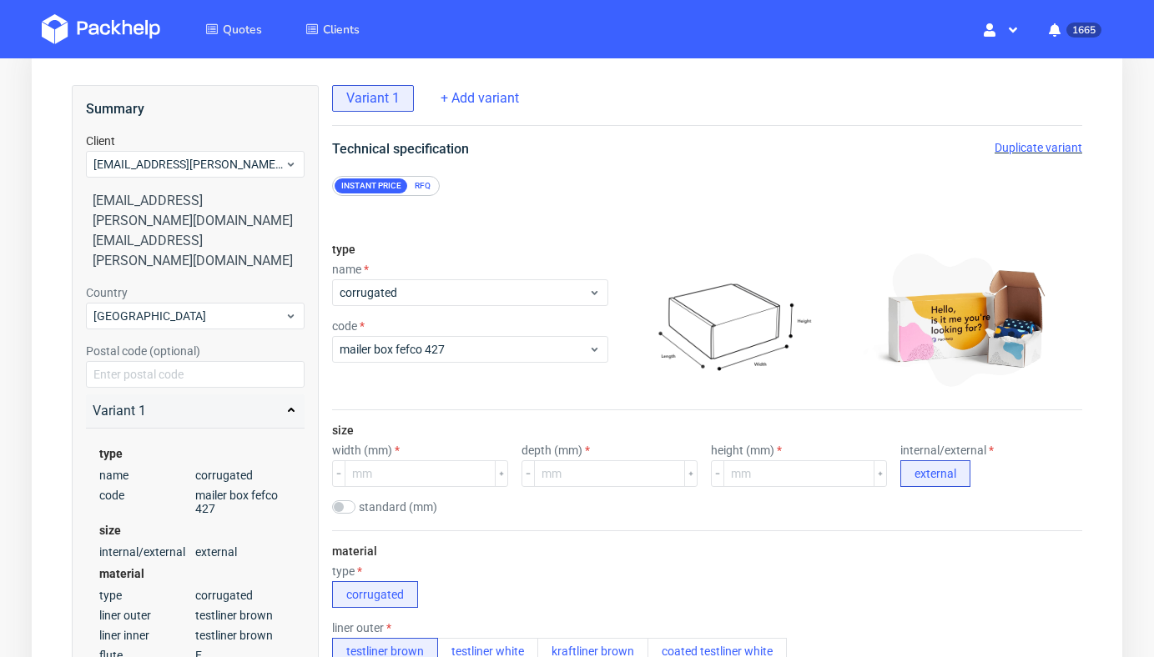
scroll to position [105, 0]
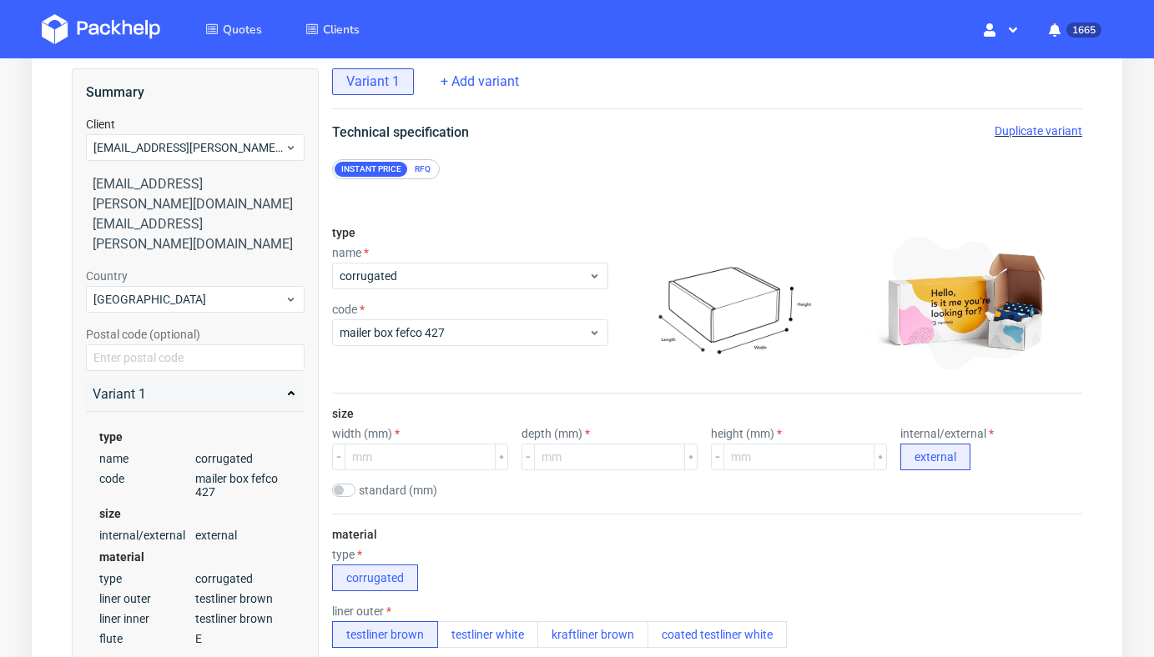
click at [421, 165] on div "RFQ" at bounding box center [422, 169] width 29 height 15
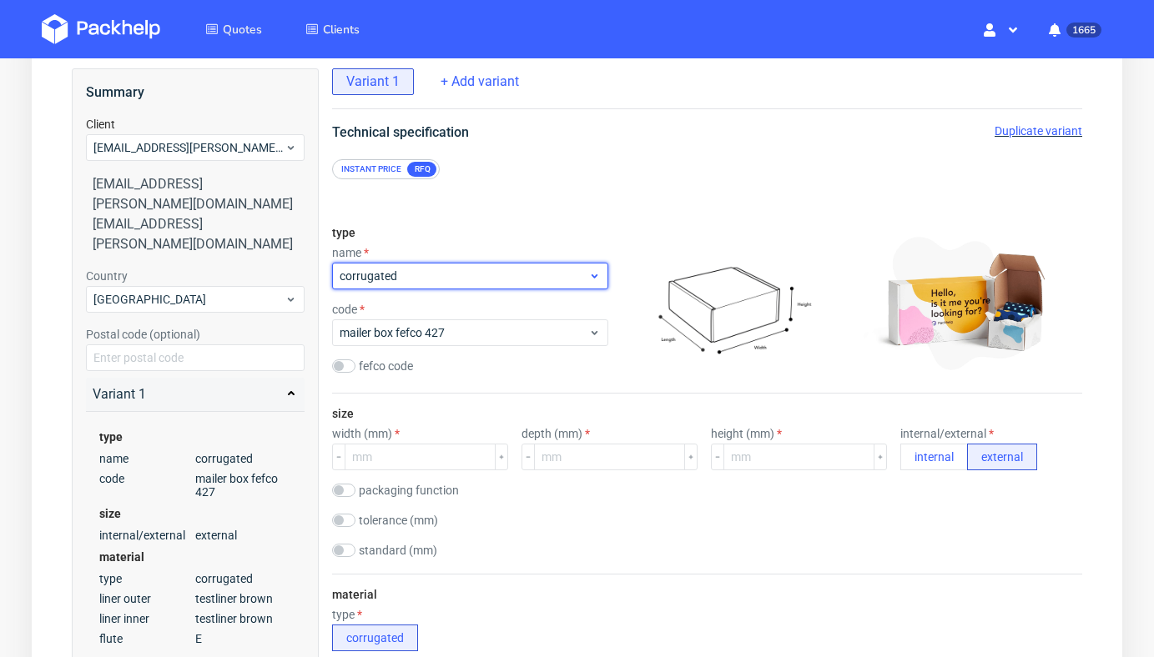
click at [426, 288] on div "corrugated" at bounding box center [470, 276] width 276 height 27
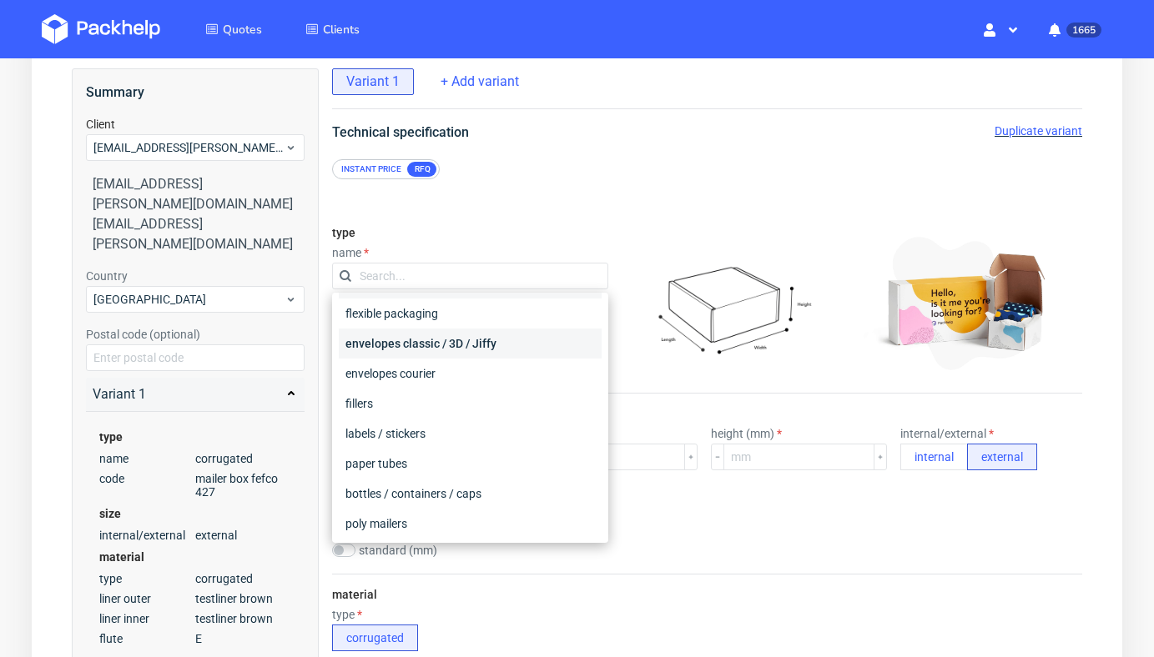
scroll to position [93, 0]
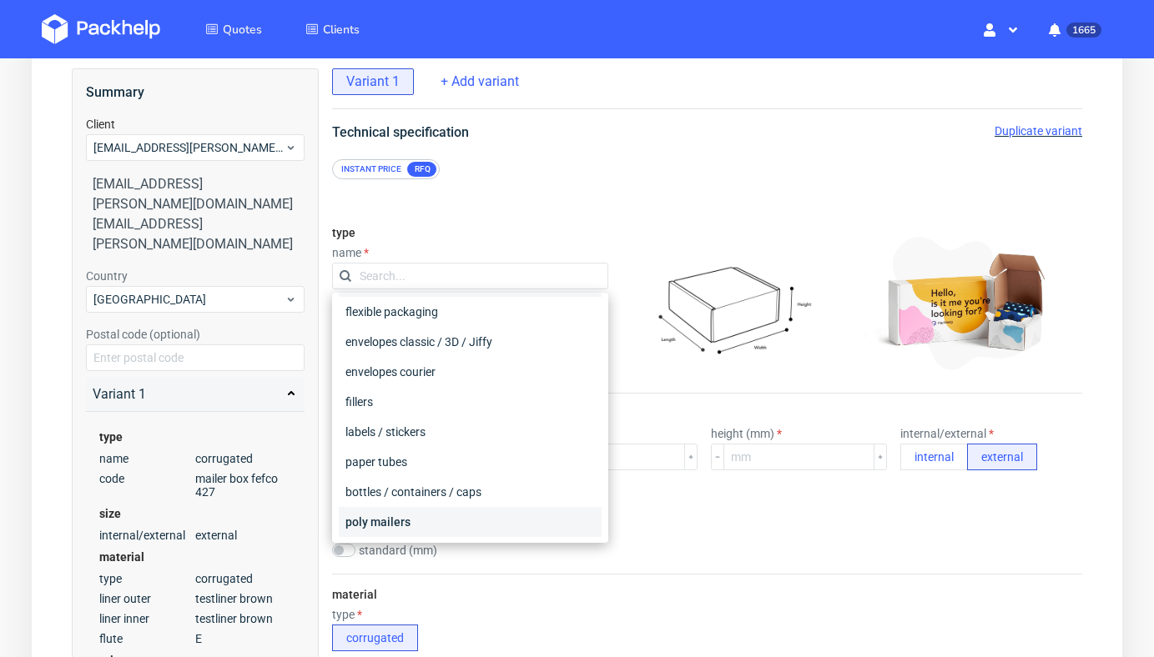
click at [450, 528] on div "poly mailers" at bounding box center [470, 522] width 263 height 30
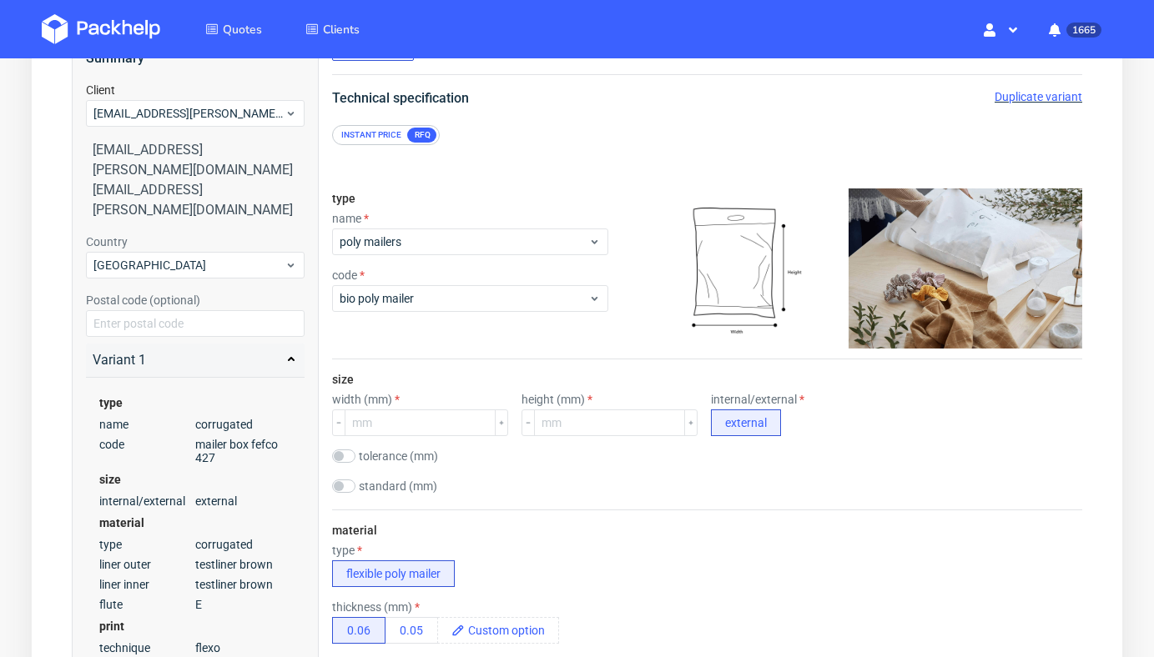
scroll to position [154, 0]
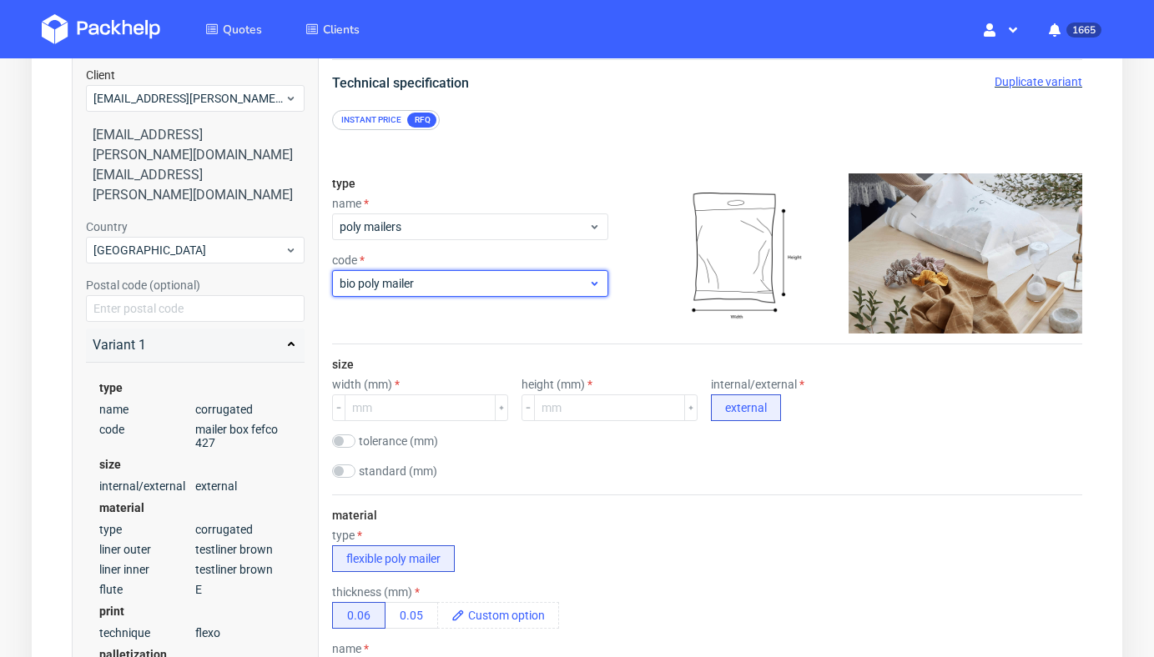
click at [497, 274] on div "bio poly mailer" at bounding box center [470, 283] width 276 height 27
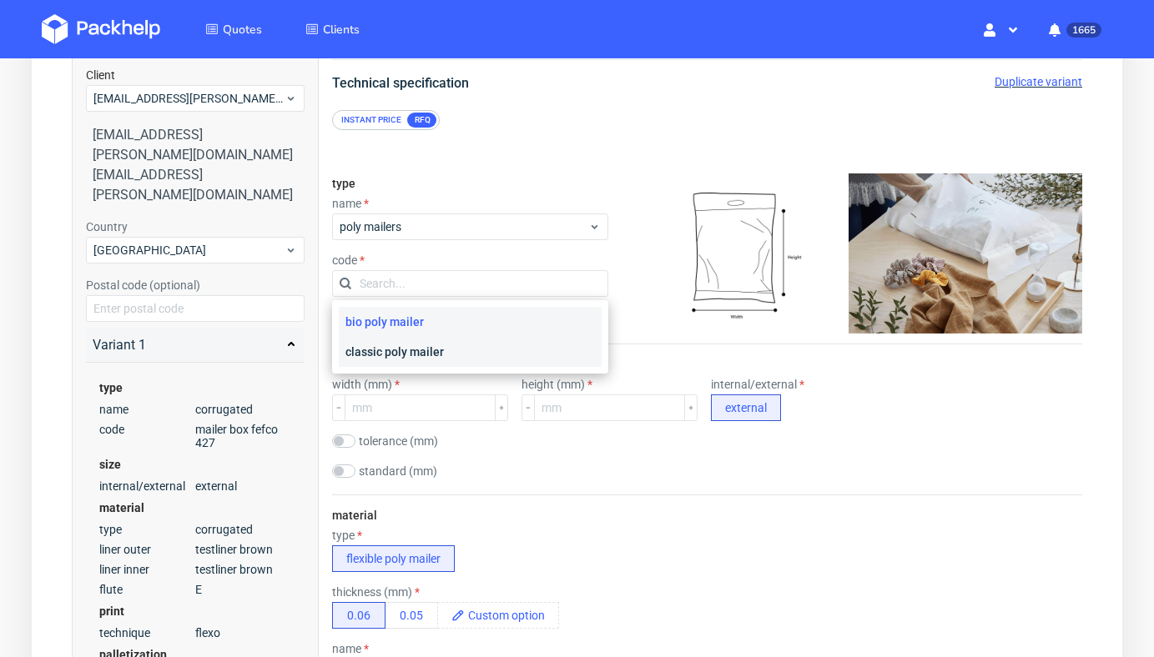
click at [475, 359] on div "classic poly mailer" at bounding box center [470, 352] width 263 height 30
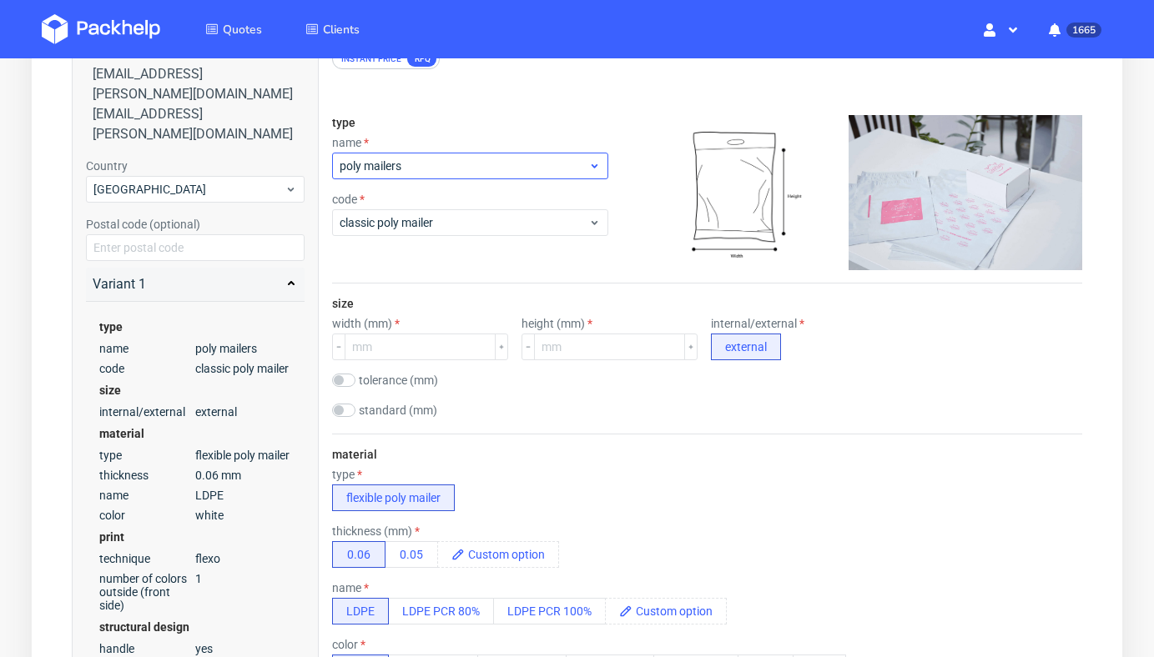
scroll to position [202, 0]
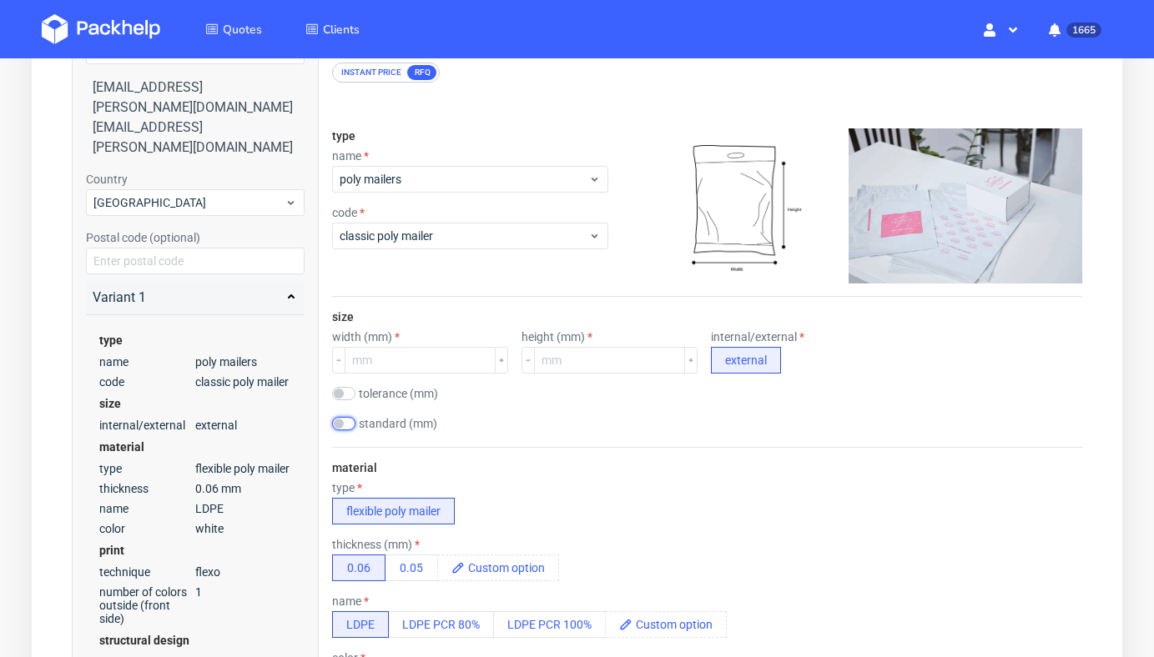
click at [345, 423] on input "checkbox" at bounding box center [343, 423] width 23 height 13
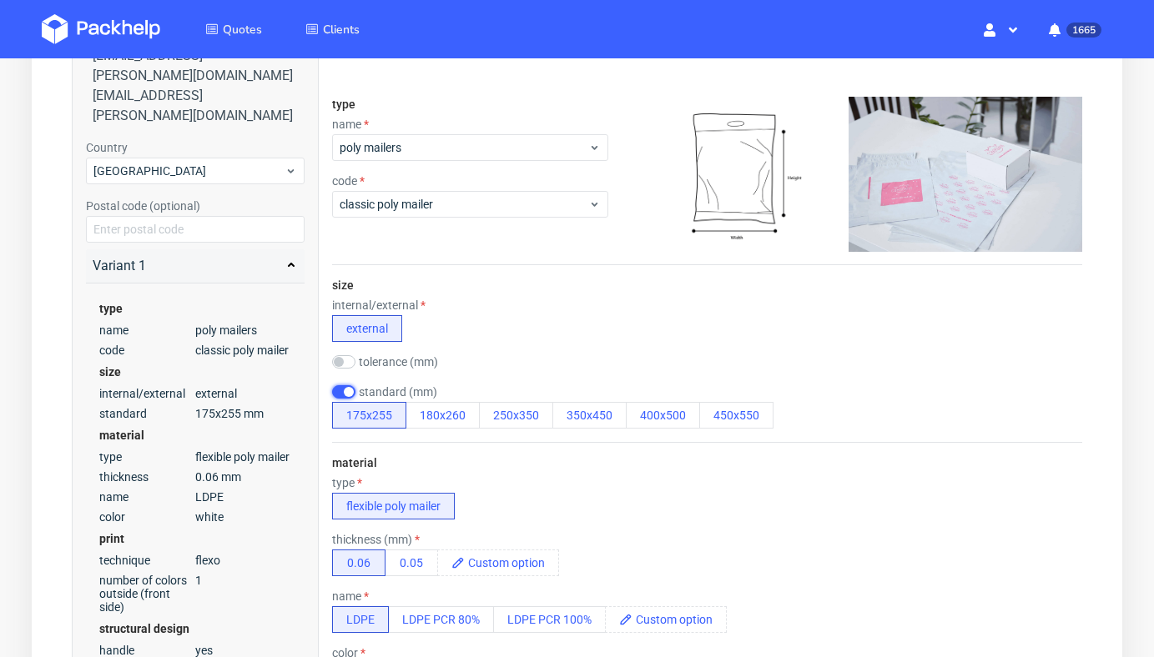
scroll to position [234, 0]
click at [351, 390] on input "checkbox" at bounding box center [343, 391] width 23 height 13
checkbox input "false"
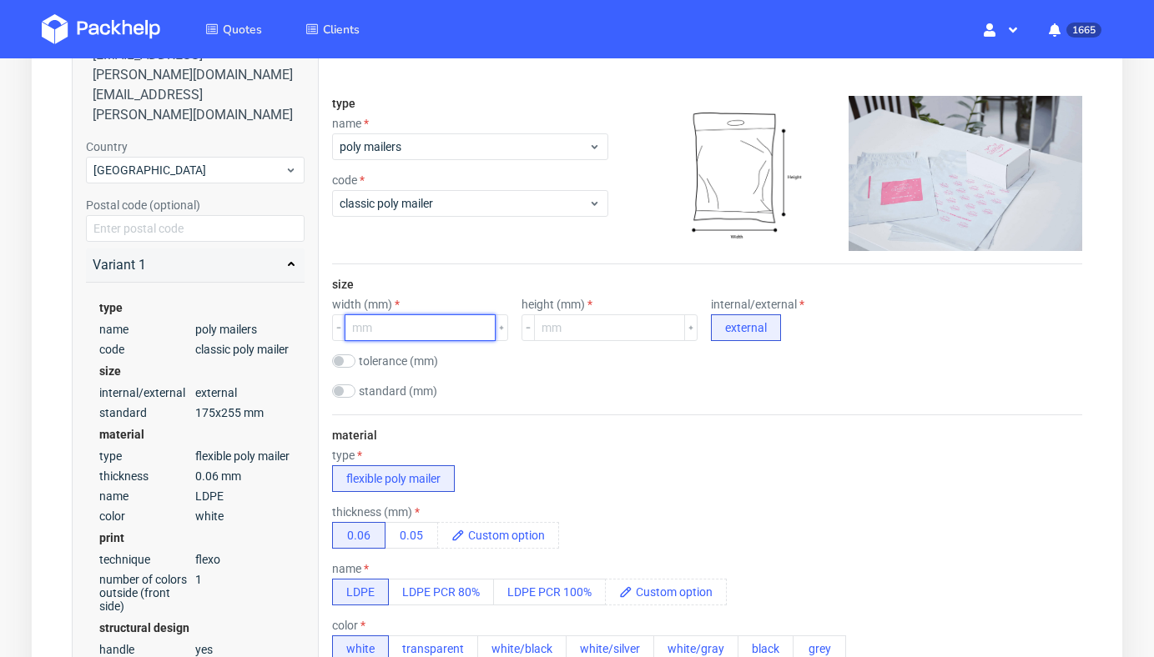
click at [410, 323] on input "number" at bounding box center [420, 328] width 151 height 27
type input "150"
type input "210"
click at [571, 411] on div "size width (mm) 150 height (mm) 210 internal/external external tolerance (mm) s…" at bounding box center [707, 339] width 750 height 150
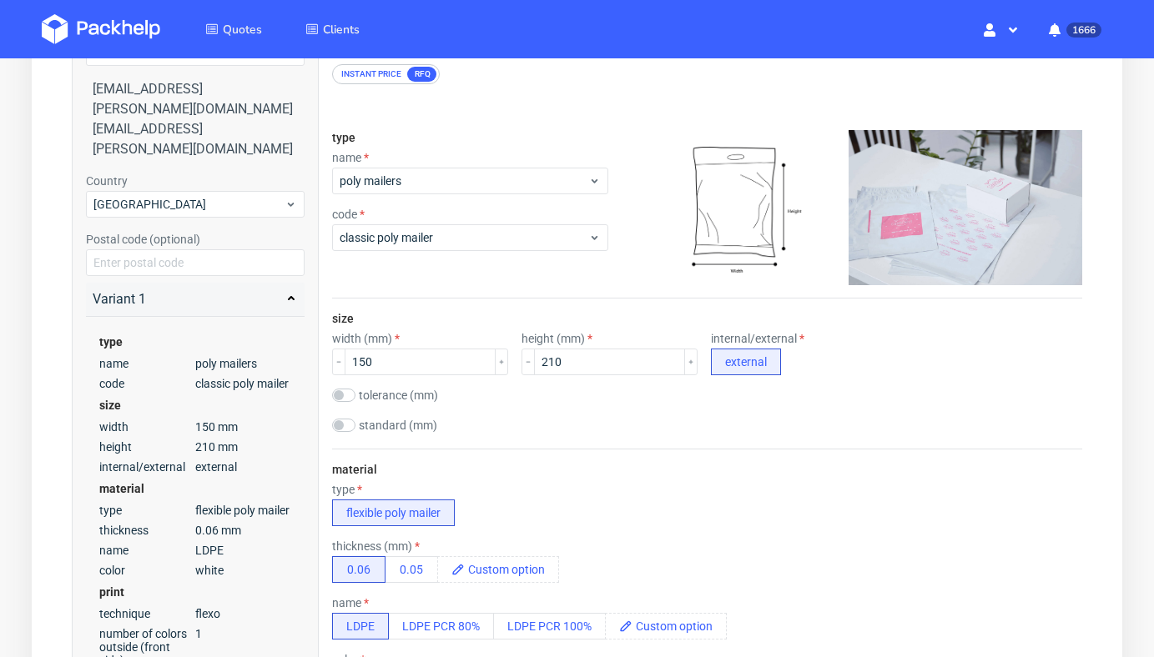
scroll to position [0, 0]
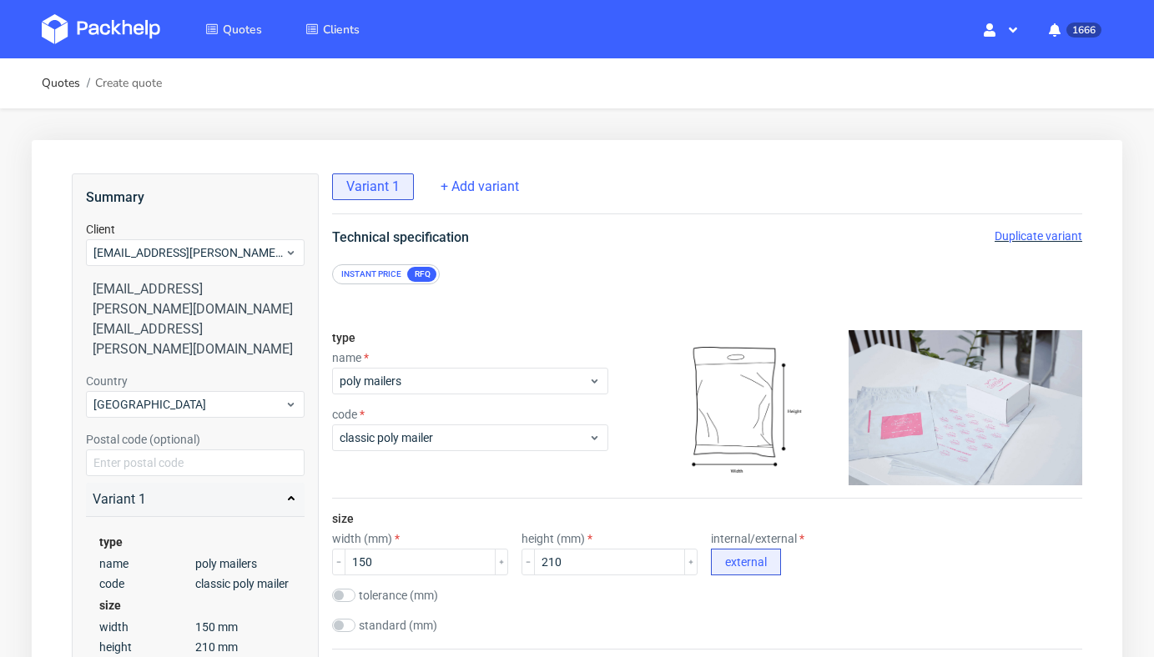
drag, startPoint x: 1050, startPoint y: 239, endPoint x: 1094, endPoint y: 268, distance: 52.3
click at [1050, 239] on span "Duplicate variant" at bounding box center [1038, 235] width 88 height 13
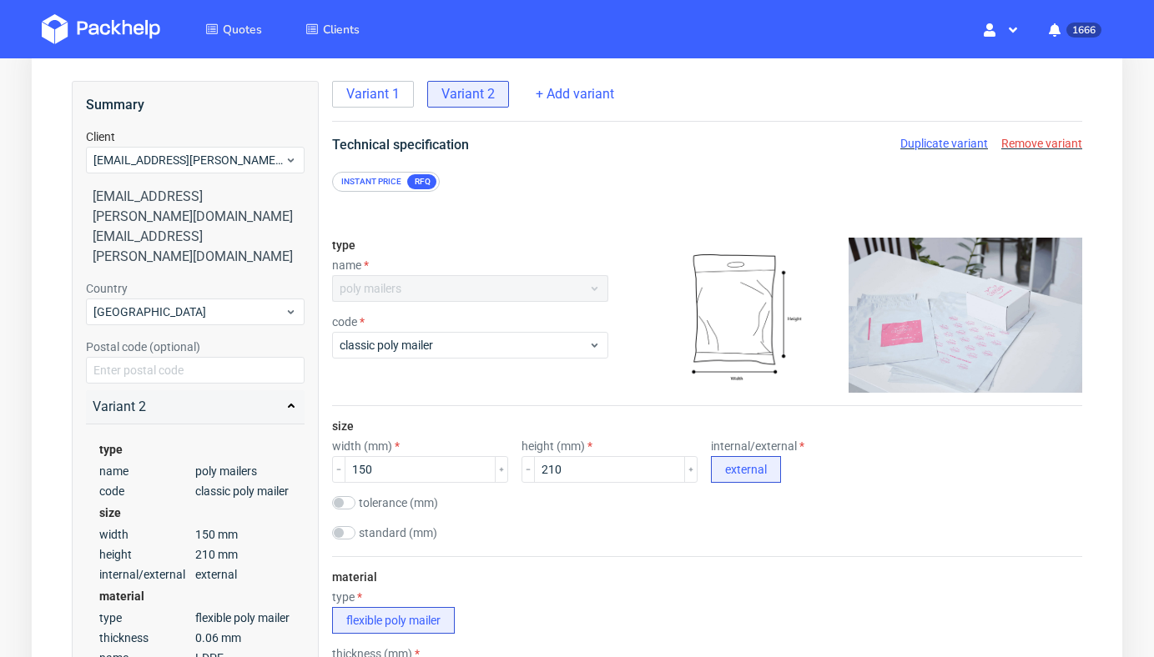
scroll to position [72, 0]
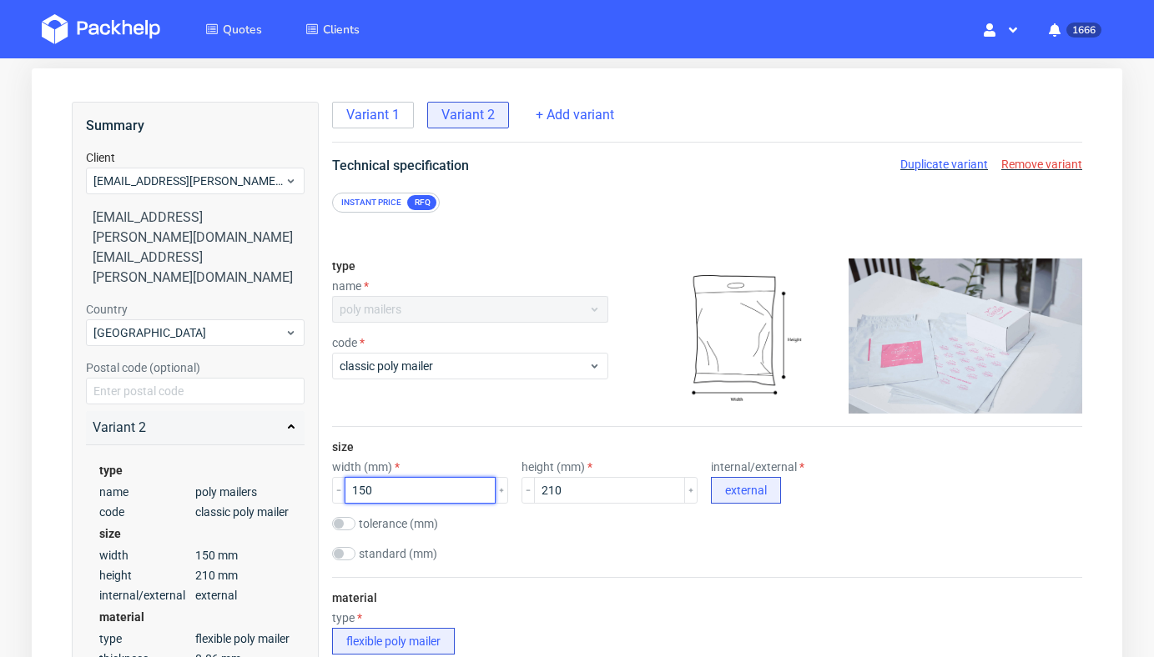
drag, startPoint x: 430, startPoint y: 494, endPoint x: 413, endPoint y: 494, distance: 16.7
click at [413, 494] on input "150" at bounding box center [420, 490] width 151 height 27
drag, startPoint x: 558, startPoint y: 485, endPoint x: 473, endPoint y: 484, distance: 85.1
click at [473, 484] on div "width (mm) 150 height (mm) 210 internal/external external" at bounding box center [707, 481] width 750 height 43
type input "310"
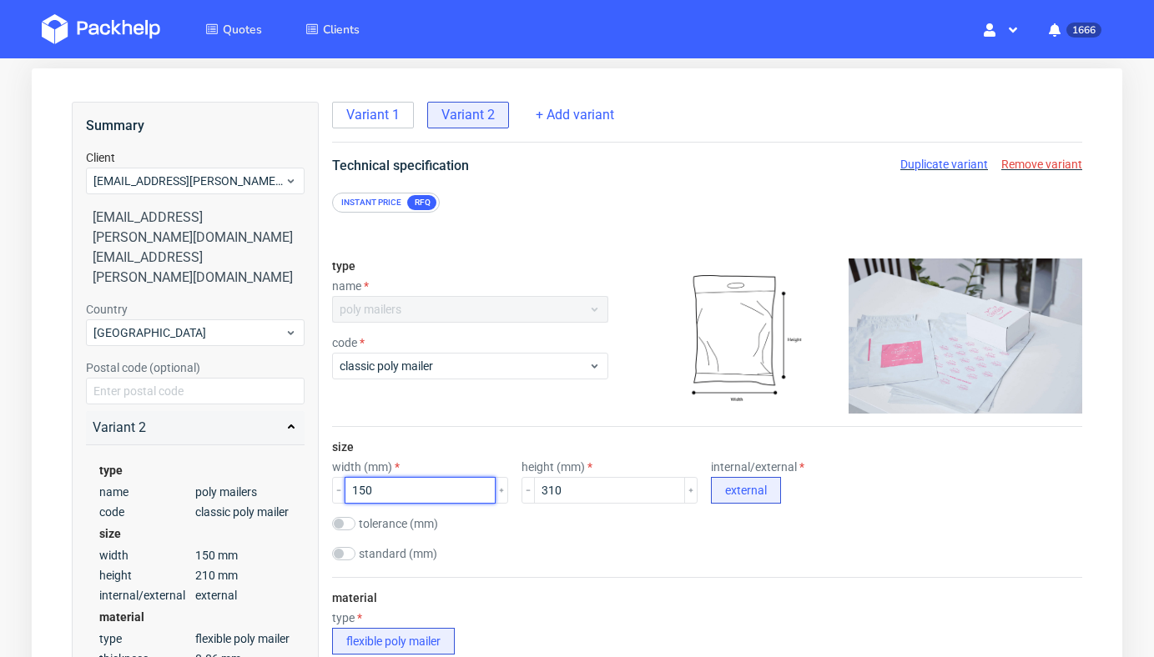
drag, startPoint x: 428, startPoint y: 488, endPoint x: 300, endPoint y: 487, distance: 127.6
type input "210"
click at [444, 458] on div "size width (mm) 210 height (mm) 310 internal/external external tolerance (mm) s…" at bounding box center [707, 502] width 750 height 150
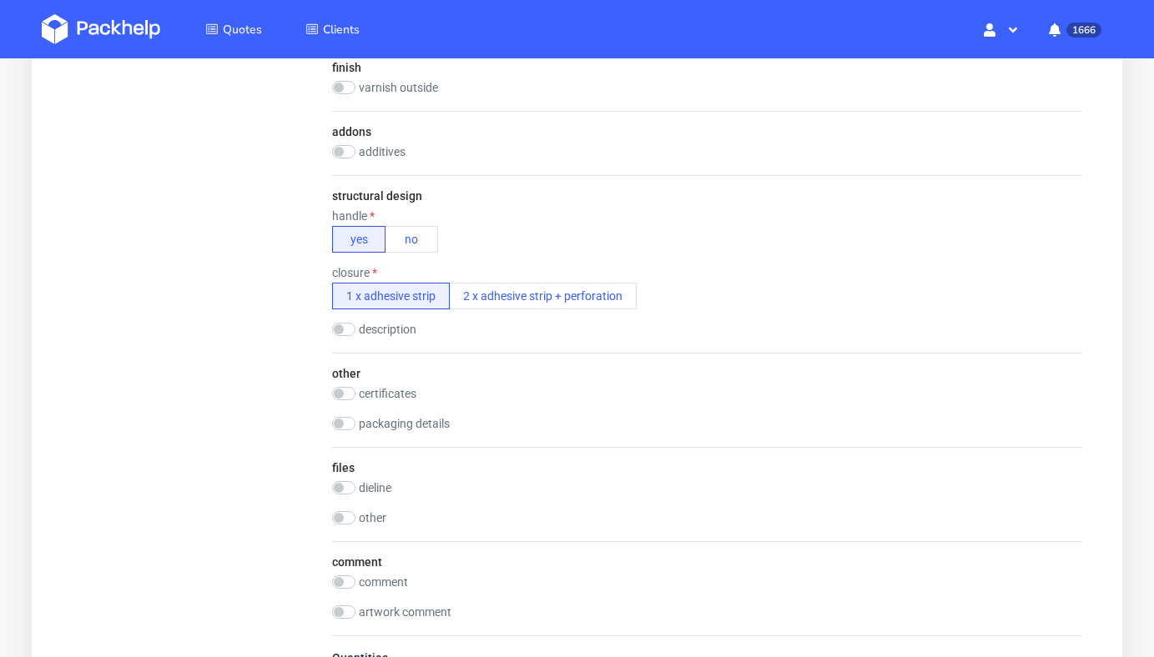
scroll to position [1189, 0]
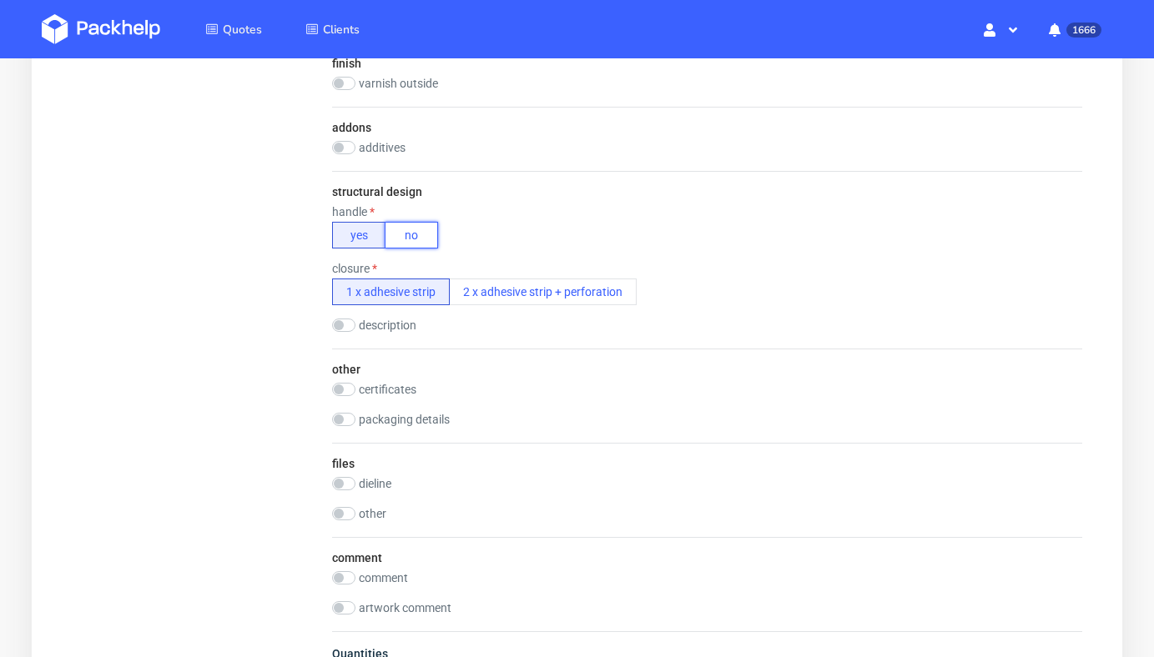
click at [414, 239] on button "no" at bounding box center [411, 235] width 53 height 27
click at [347, 329] on input "checkbox" at bounding box center [343, 325] width 23 height 13
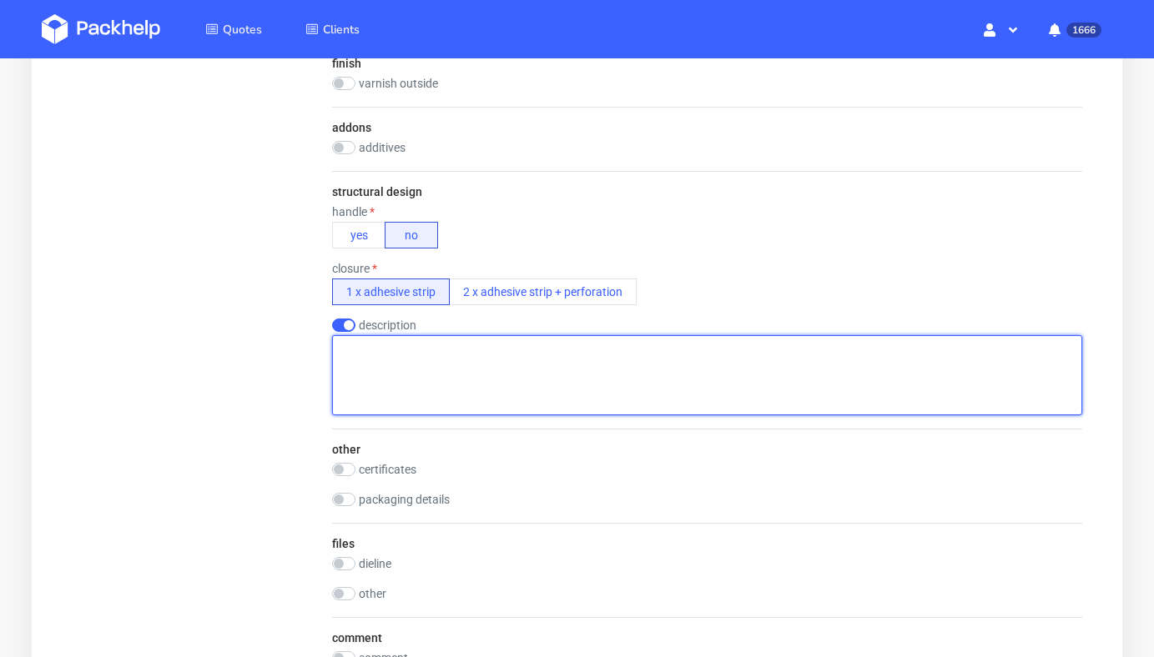
click at [395, 345] on textarea at bounding box center [707, 375] width 750 height 80
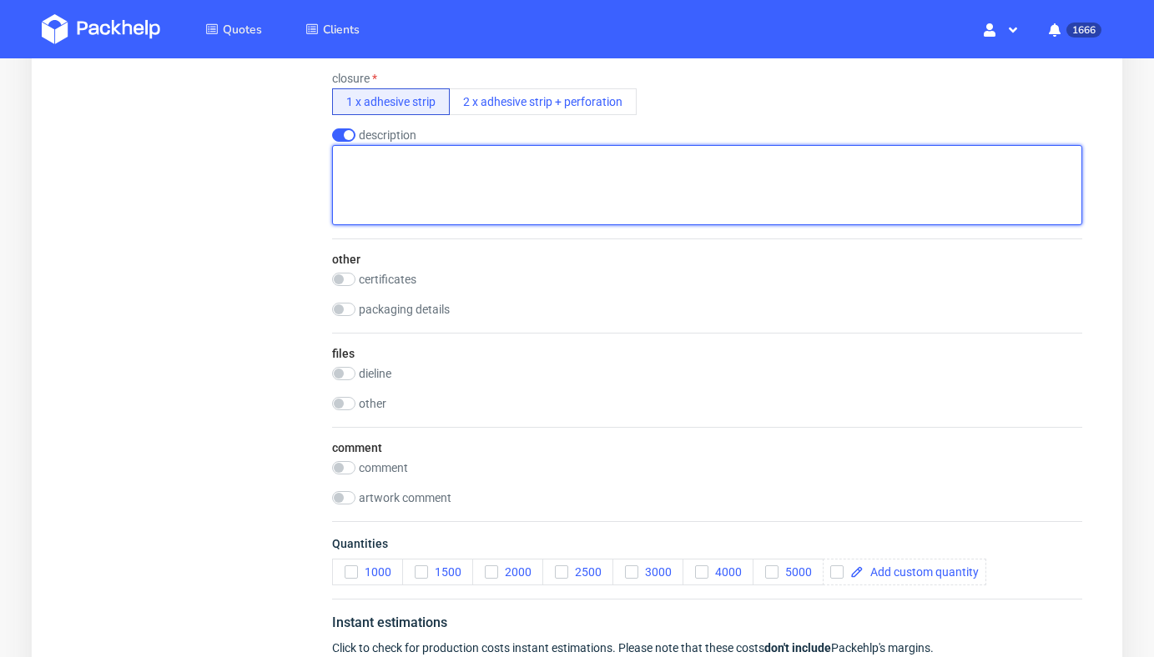
scroll to position [1380, 0]
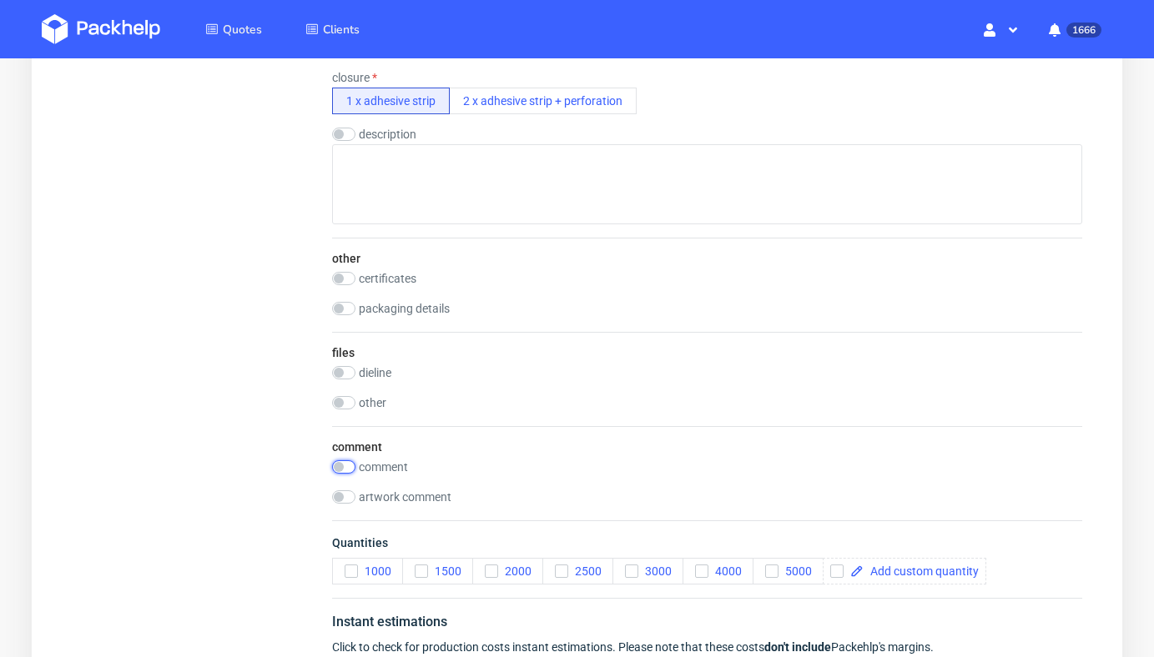
checkbox input "false"
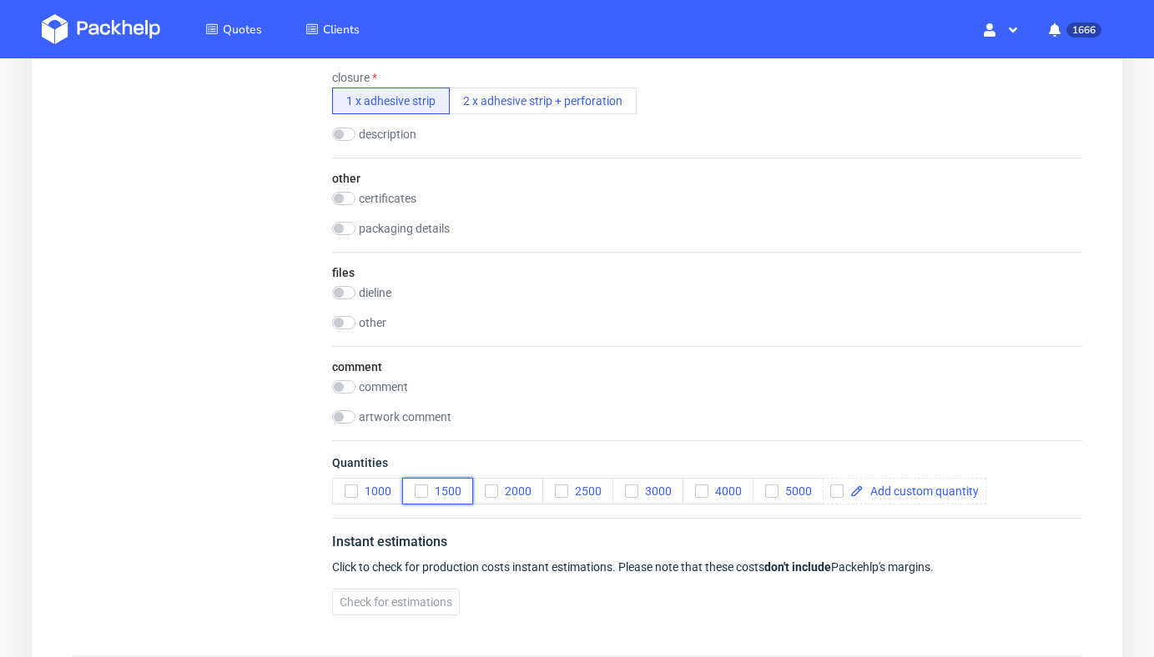
click at [425, 494] on icon "button" at bounding box center [421, 492] width 12 height 12
click at [335, 386] on input "checkbox" at bounding box center [343, 386] width 23 height 13
checkbox input "true"
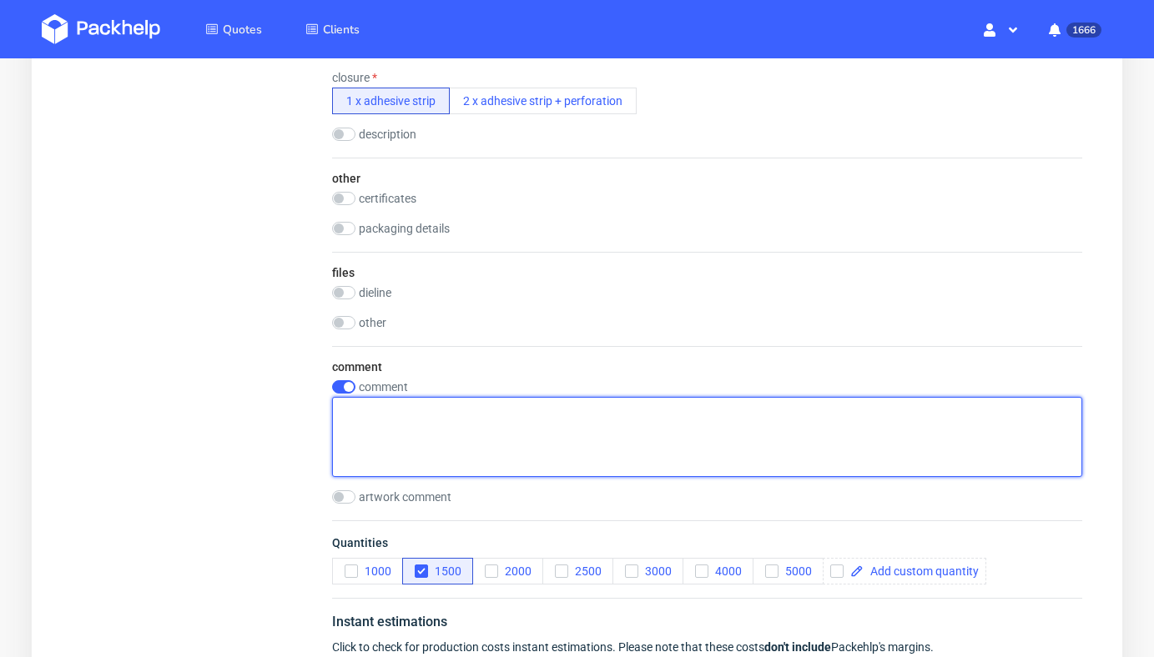
click at [400, 435] on textarea at bounding box center [707, 437] width 750 height 80
paste textarea "Kolor foliopaku: #F7C7CD (nieprzezroczyste)"
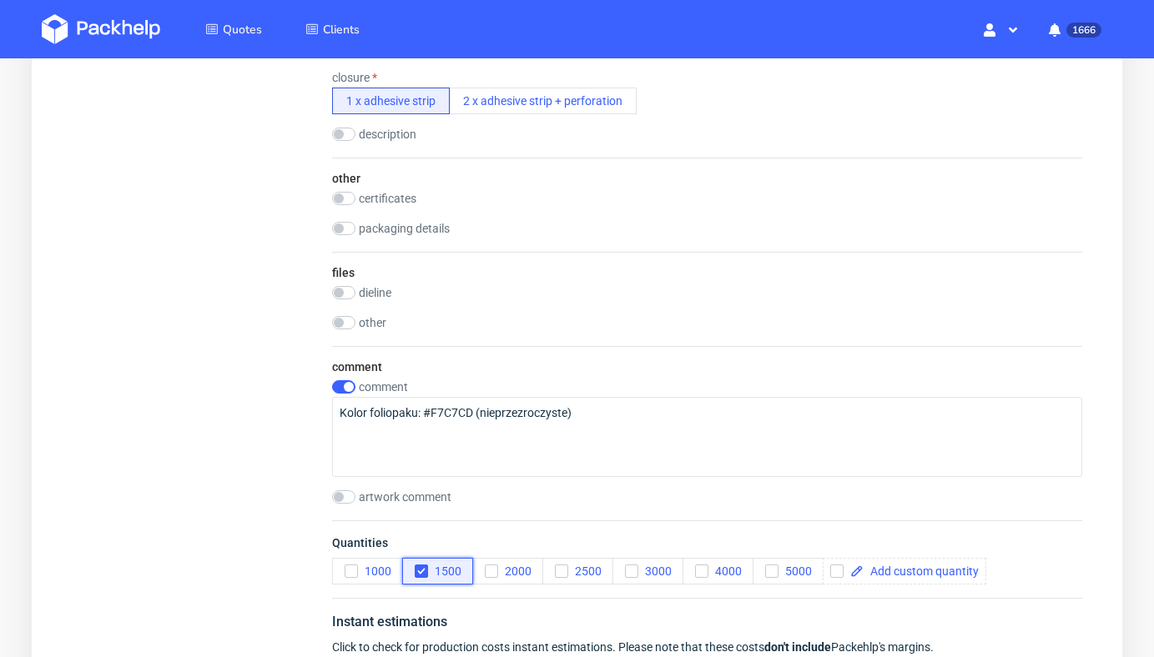
click at [424, 571] on icon "button" at bounding box center [421, 572] width 12 height 12
click at [778, 571] on span "5000" at bounding box center [794, 571] width 33 height 13
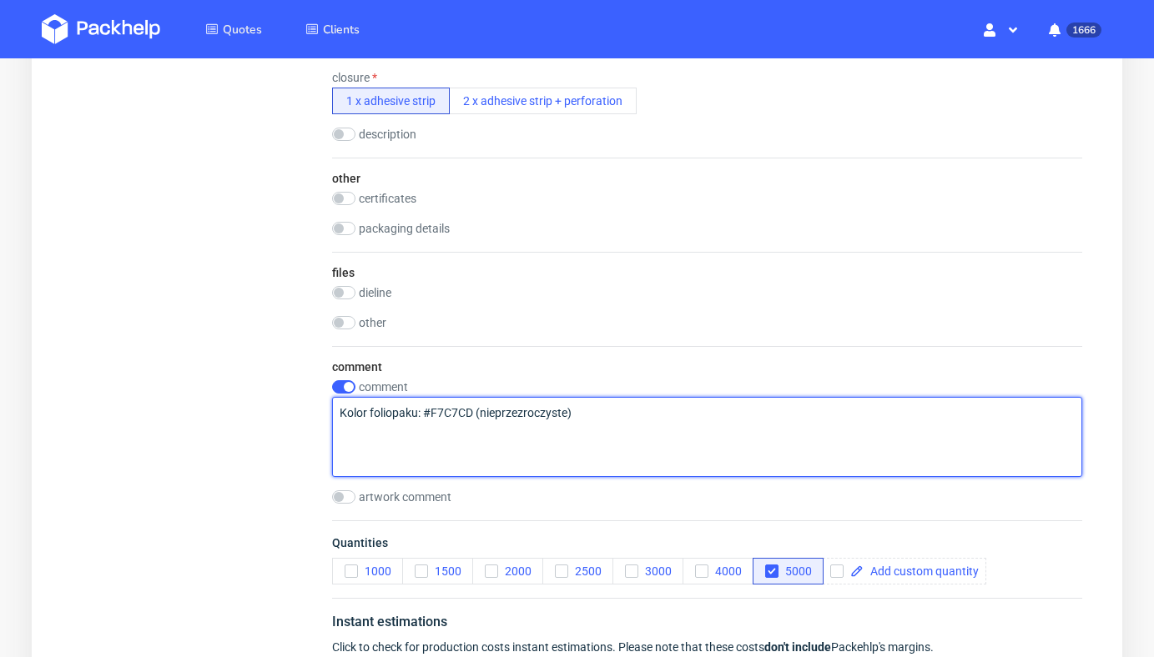
click at [468, 430] on textarea "Kolor foliopaku: #F7C7CD (nieprzezroczyste)" at bounding box center [707, 437] width 750 height 80
paste textarea "Nadruk: napis Bloosh w kolorze czarnym (dokładny rozmiar i font do uzgodnienia,…"
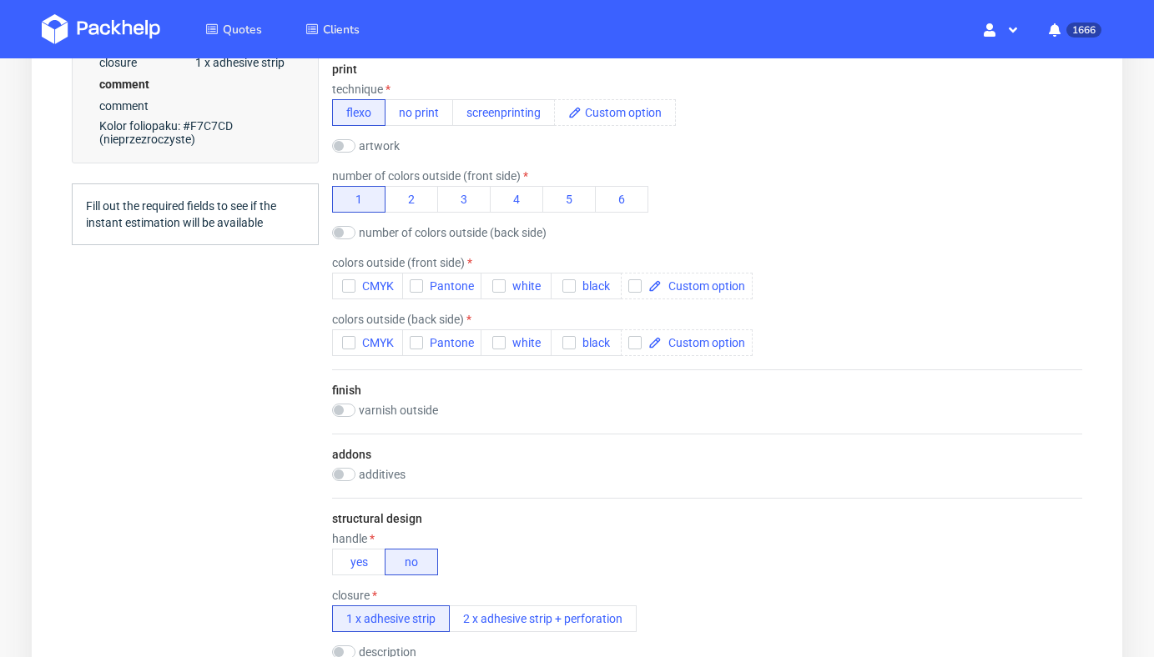
scroll to position [836, 0]
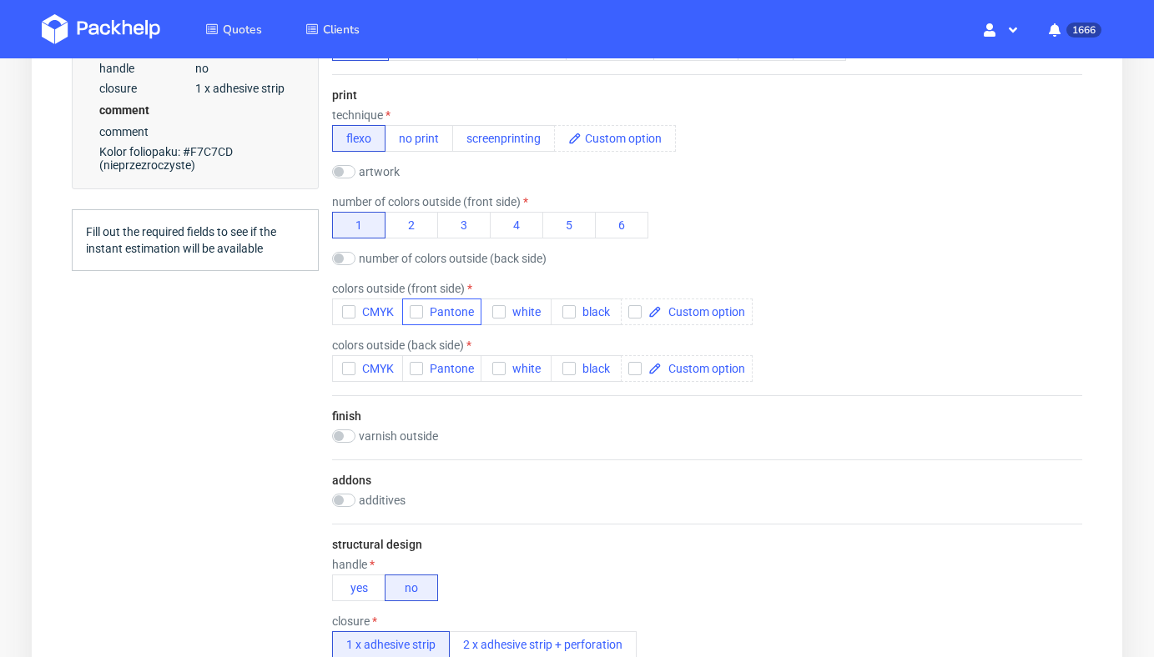
type textarea "Kolor foliopaku: #F7C7CD (nieprzezroczyste) Nadruk: napis Bloosh w kolorze czar…"
click at [415, 317] on icon "button" at bounding box center [416, 312] width 12 height 12
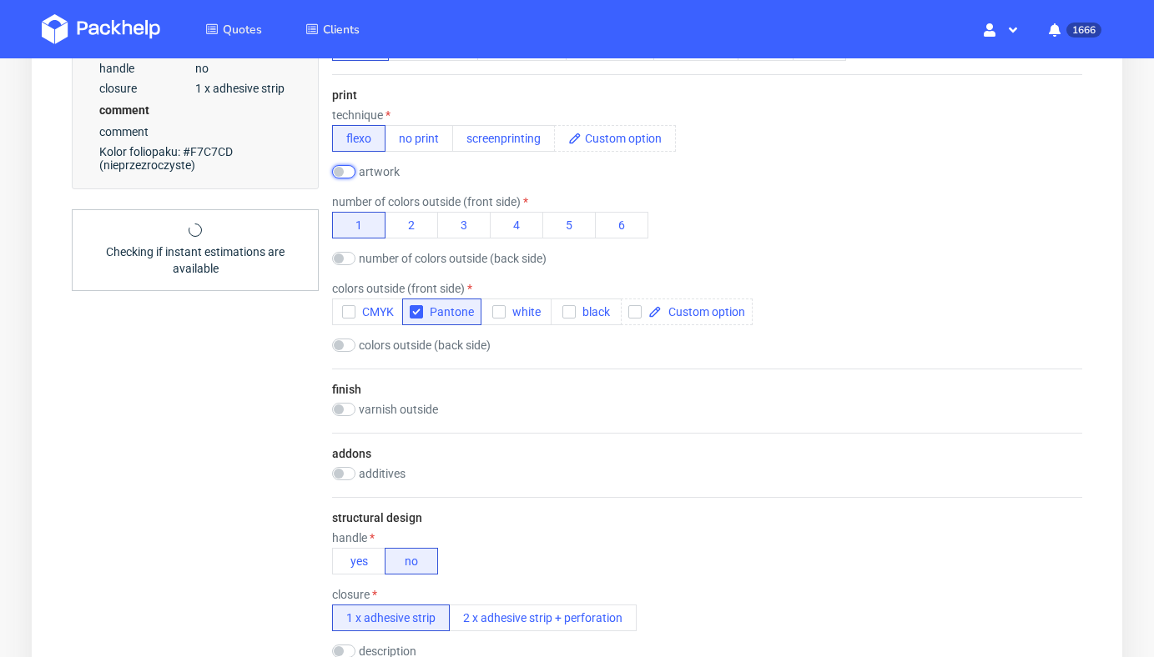
click at [345, 173] on input "checkbox" at bounding box center [343, 171] width 23 height 13
checkbox input "true"
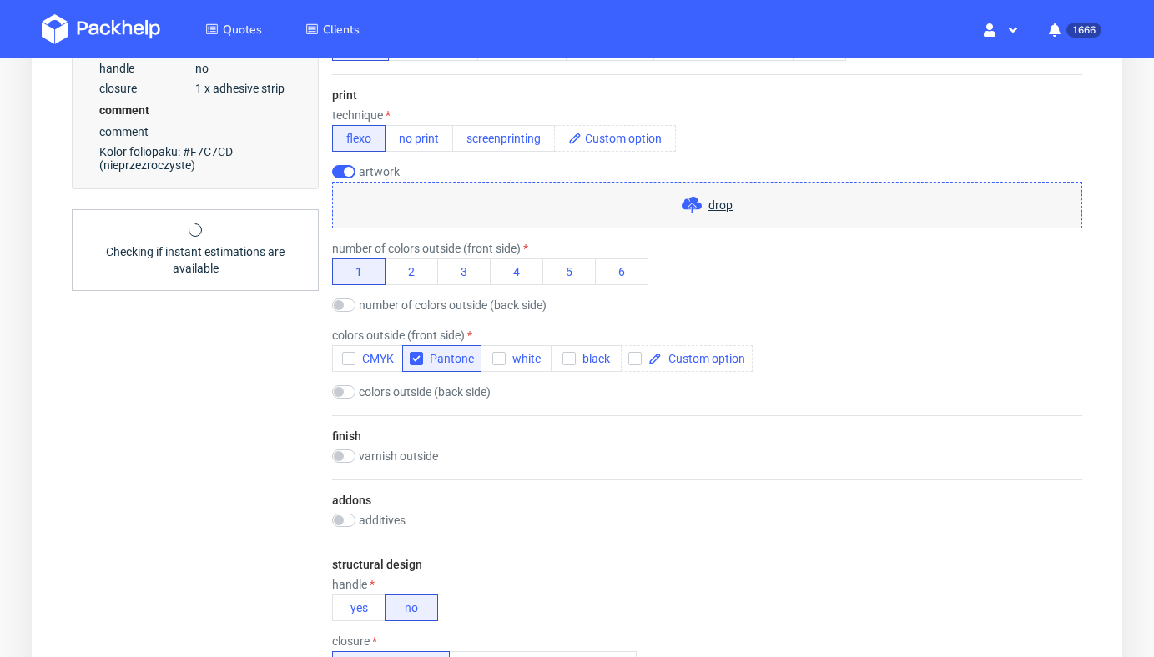
click at [407, 195] on div "drop" at bounding box center [707, 205] width 750 height 47
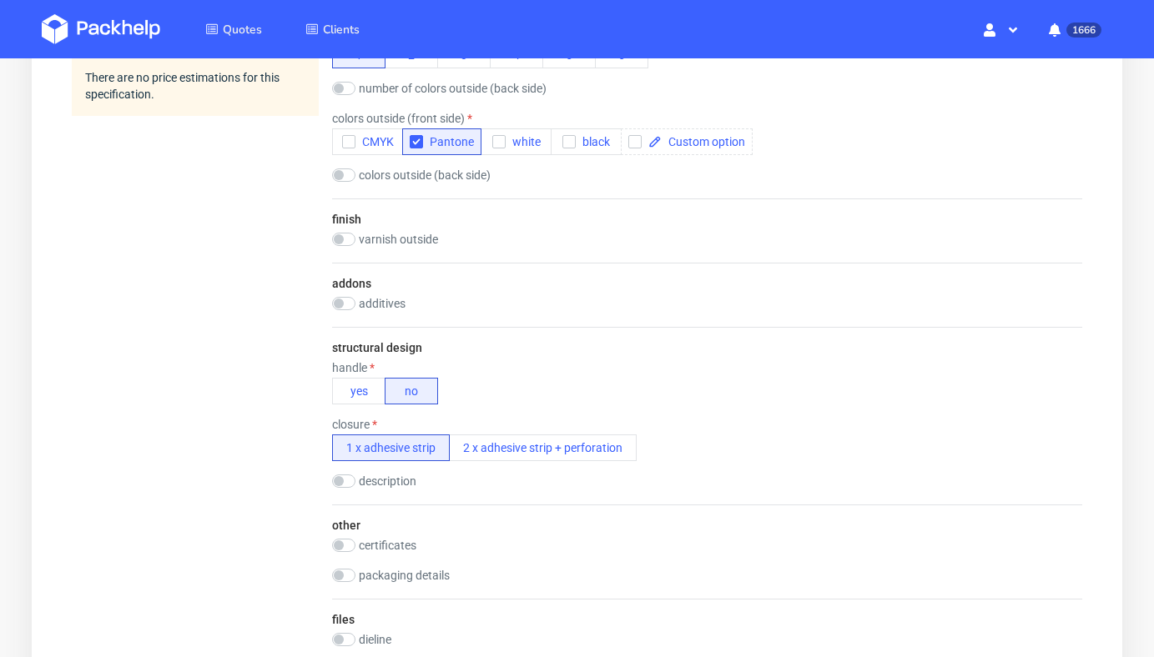
scroll to position [1105, 0]
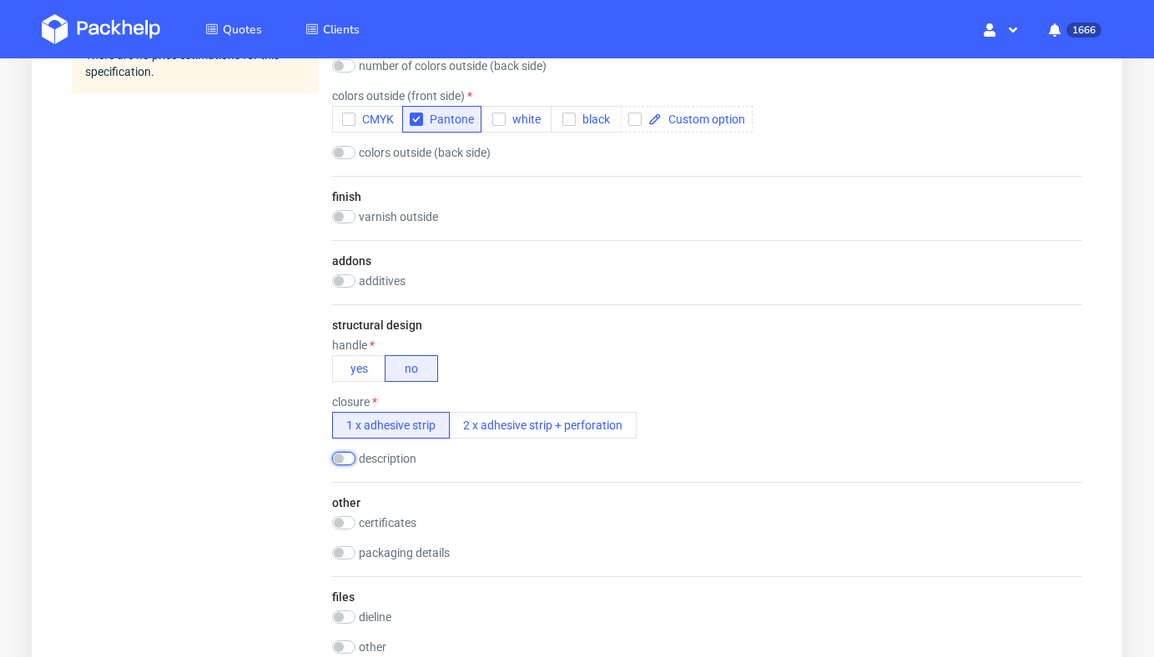
click at [348, 458] on input "checkbox" at bounding box center [343, 458] width 23 height 13
checkbox input "true"
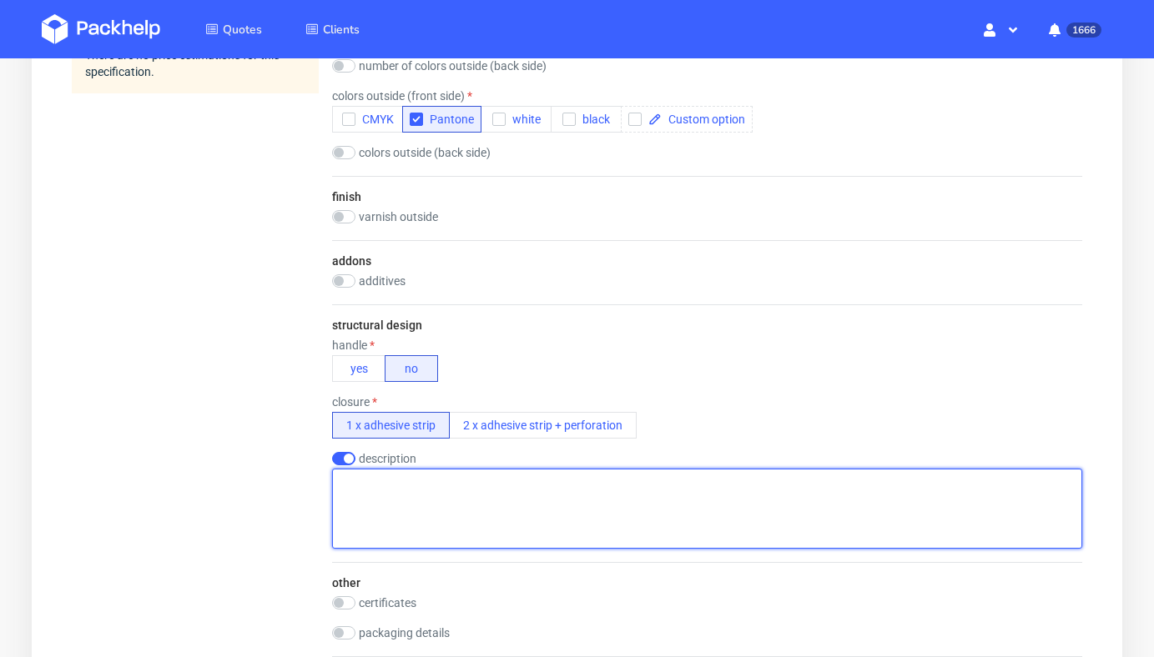
click at [525, 486] on textarea at bounding box center [707, 509] width 750 height 80
paste textarea "foliopaki zgrzewane, bez tasiemek"
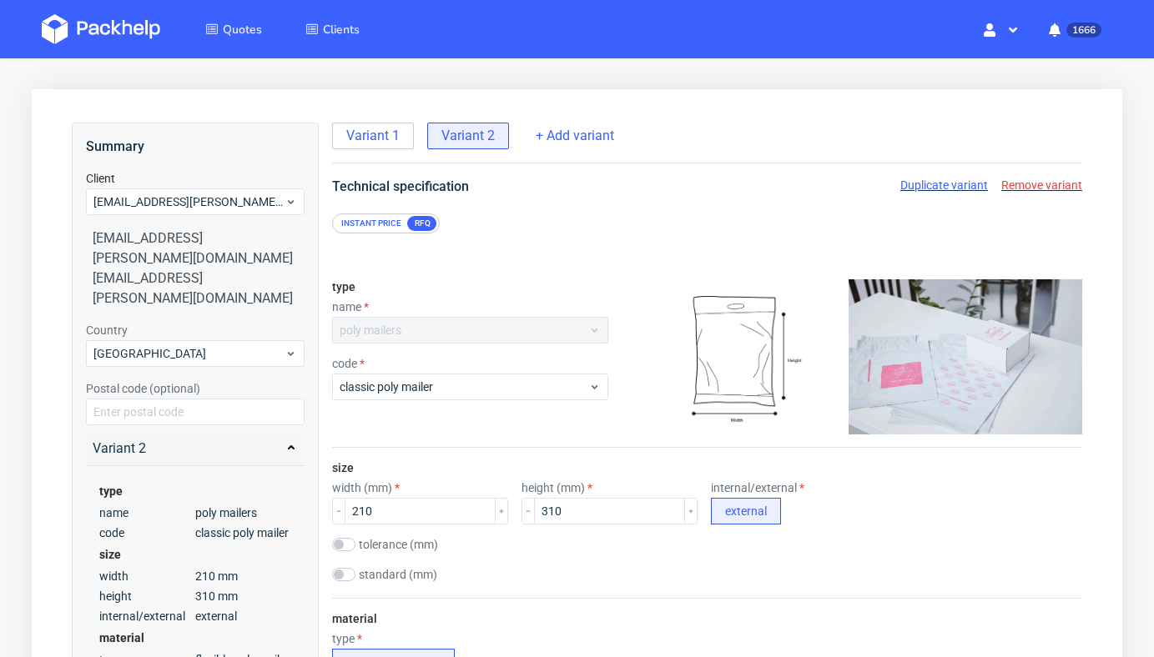
scroll to position [0, 0]
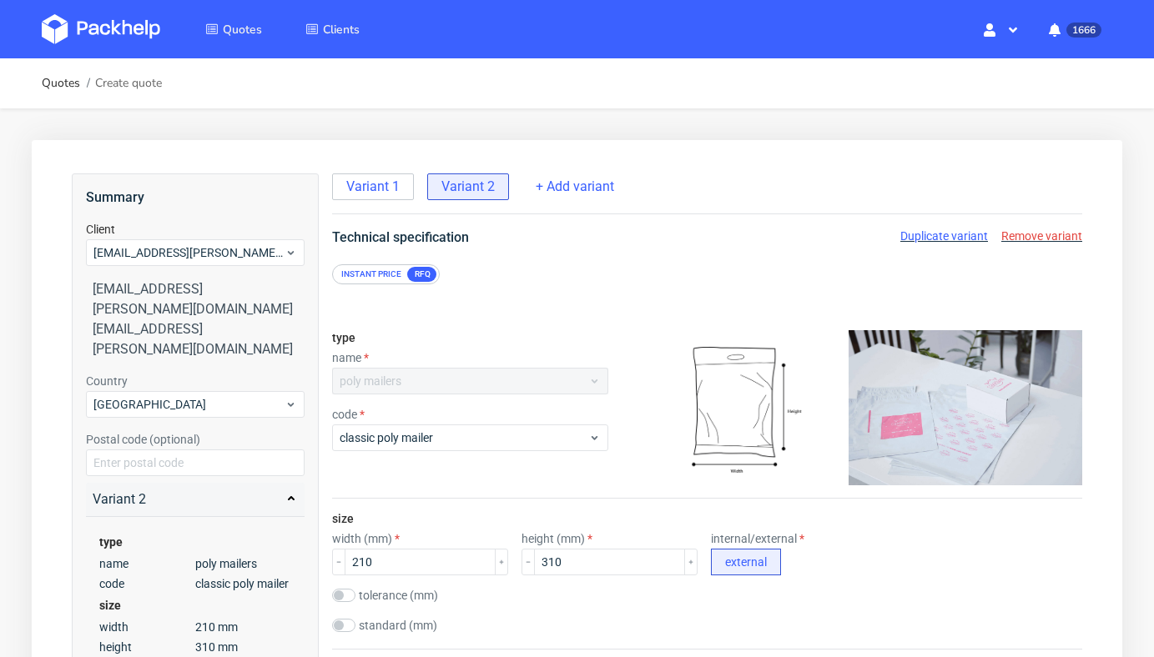
type textarea "foliopaki zgrzewane, bez tasiemek"
click at [531, 241] on div "Technical specification Duplicate variant Remove variant" at bounding box center [707, 238] width 817 height 20
click at [930, 234] on span "Duplicate variant" at bounding box center [944, 235] width 88 height 13
click at [388, 190] on span "Variant 1" at bounding box center [372, 187] width 53 height 18
click at [1038, 232] on span "Remove variant" at bounding box center [1041, 235] width 81 height 13
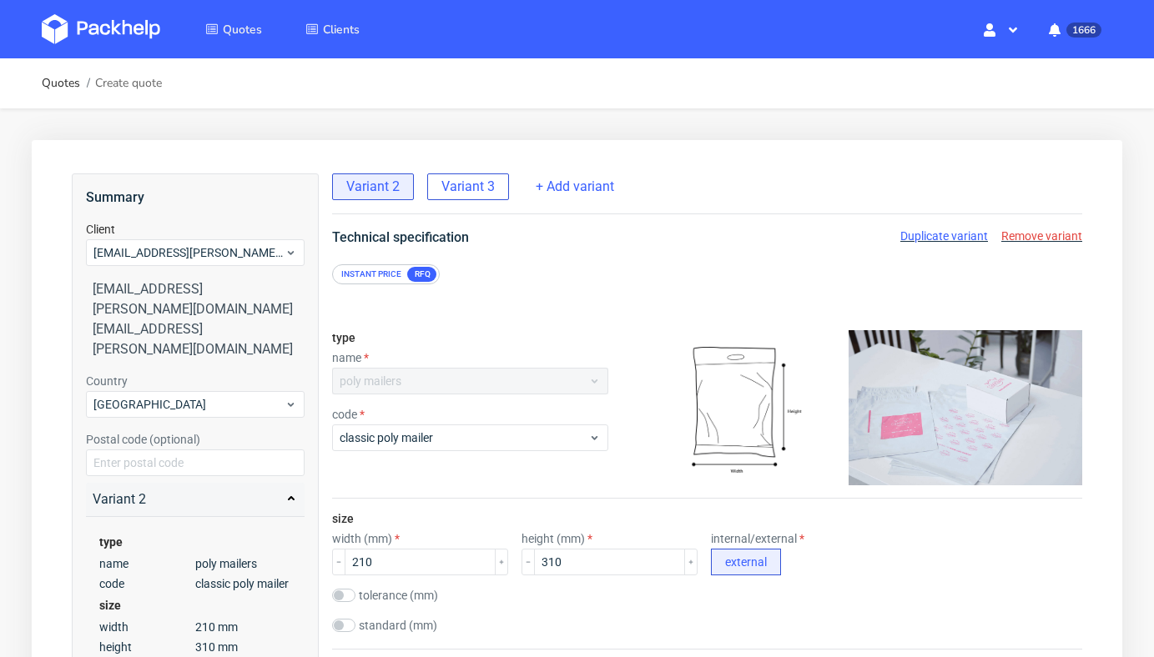
click at [480, 184] on span "Variant 3" at bounding box center [467, 187] width 53 height 18
drag, startPoint x: 404, startPoint y: 562, endPoint x: 289, endPoint y: 562, distance: 115.1
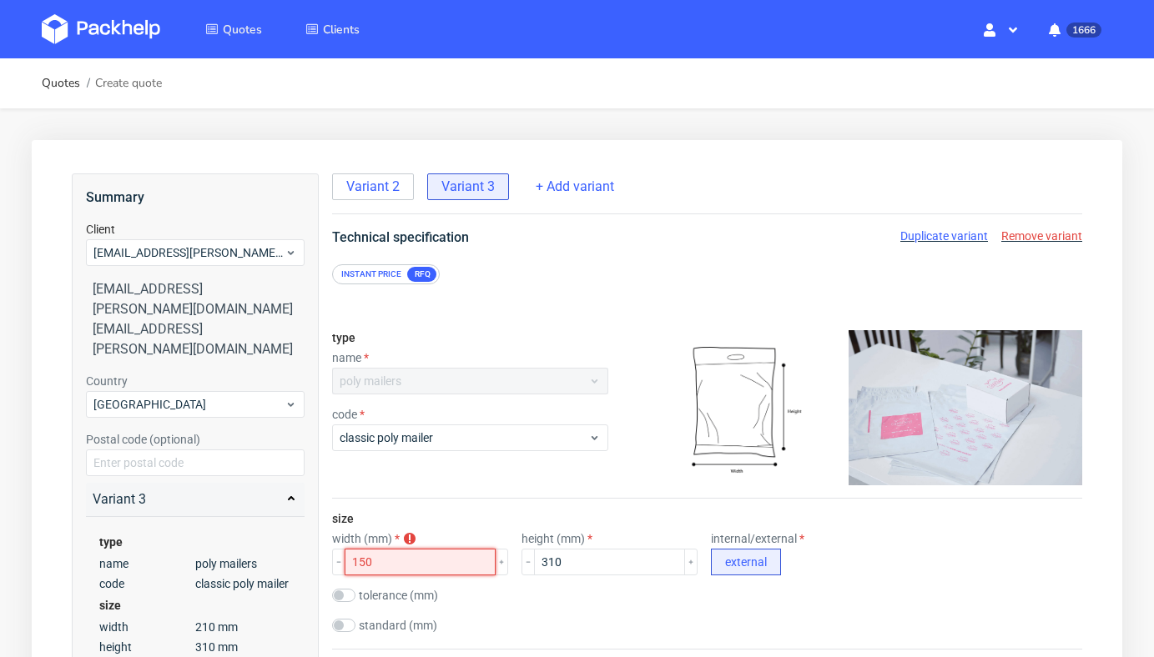
type input "150"
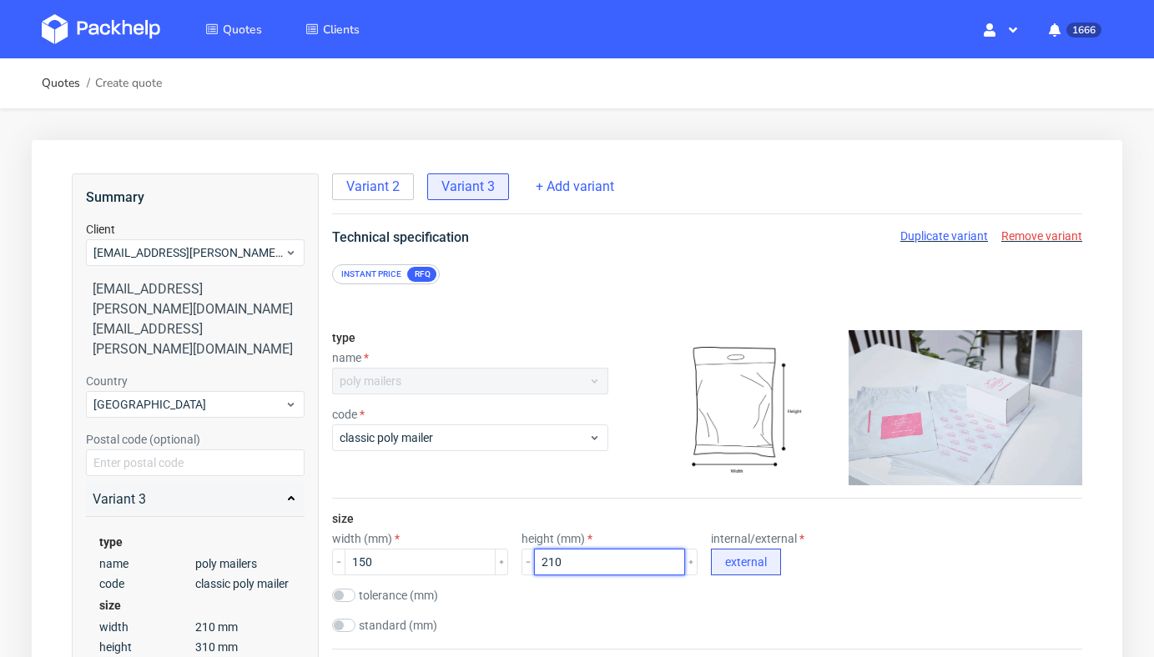
type input "210"
click at [541, 507] on div "size width (mm) 150 height (mm) 210 internal/external external tolerance (mm) s…" at bounding box center [707, 574] width 750 height 150
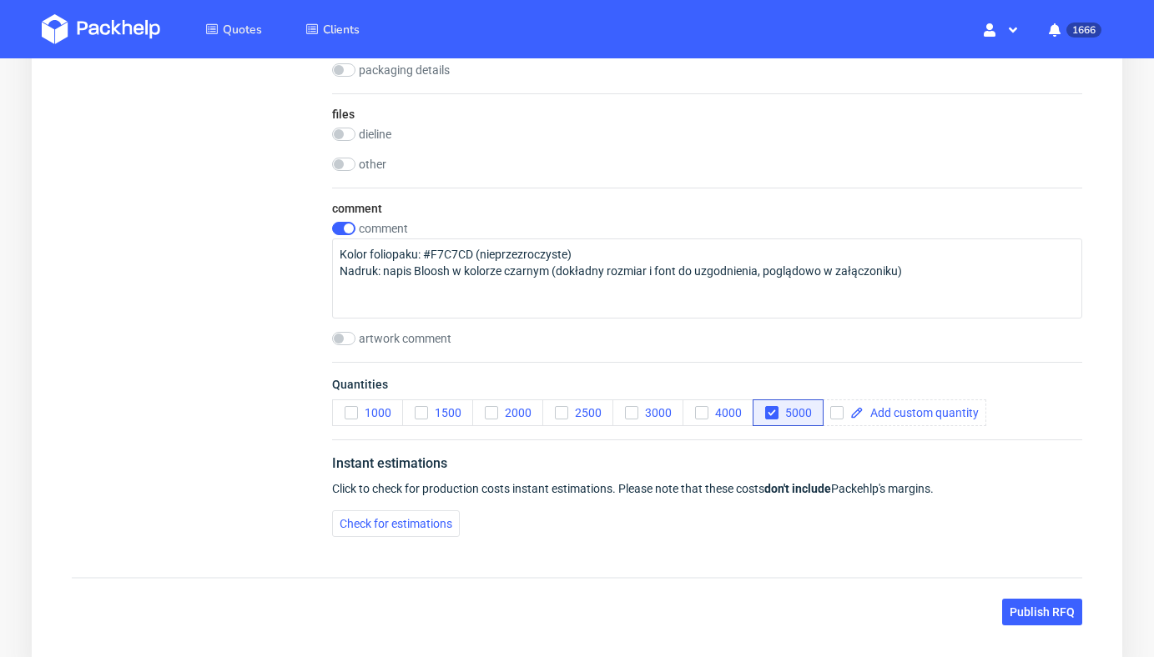
scroll to position [1679, 0]
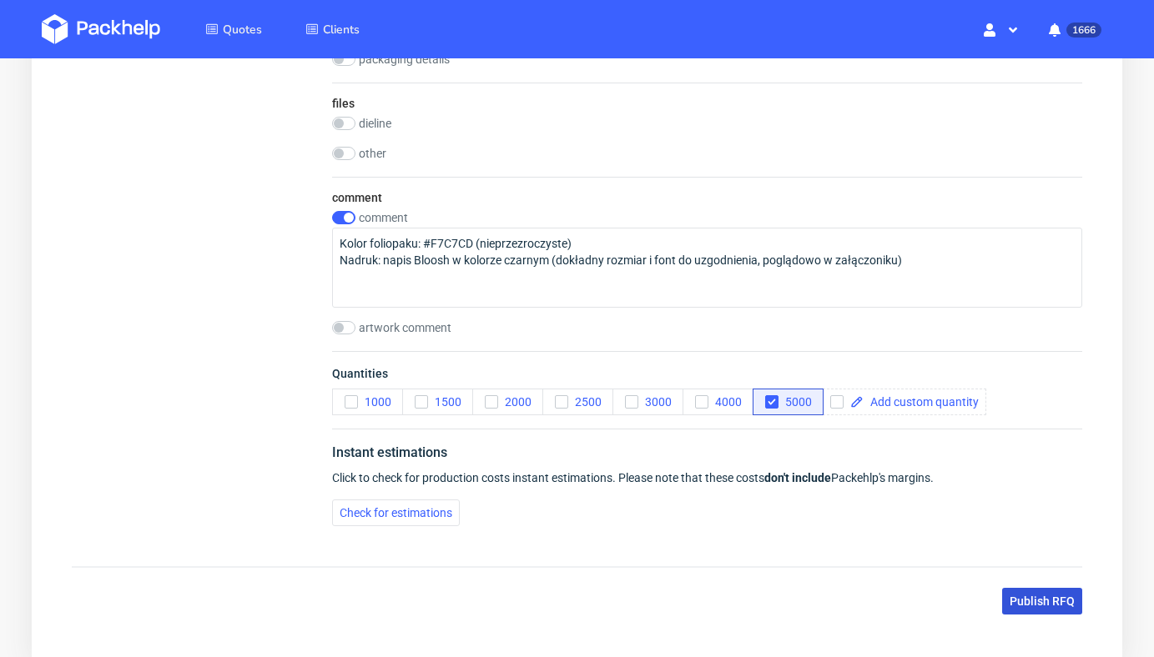
click at [1031, 597] on span "Publish RFQ" at bounding box center [1041, 602] width 65 height 12
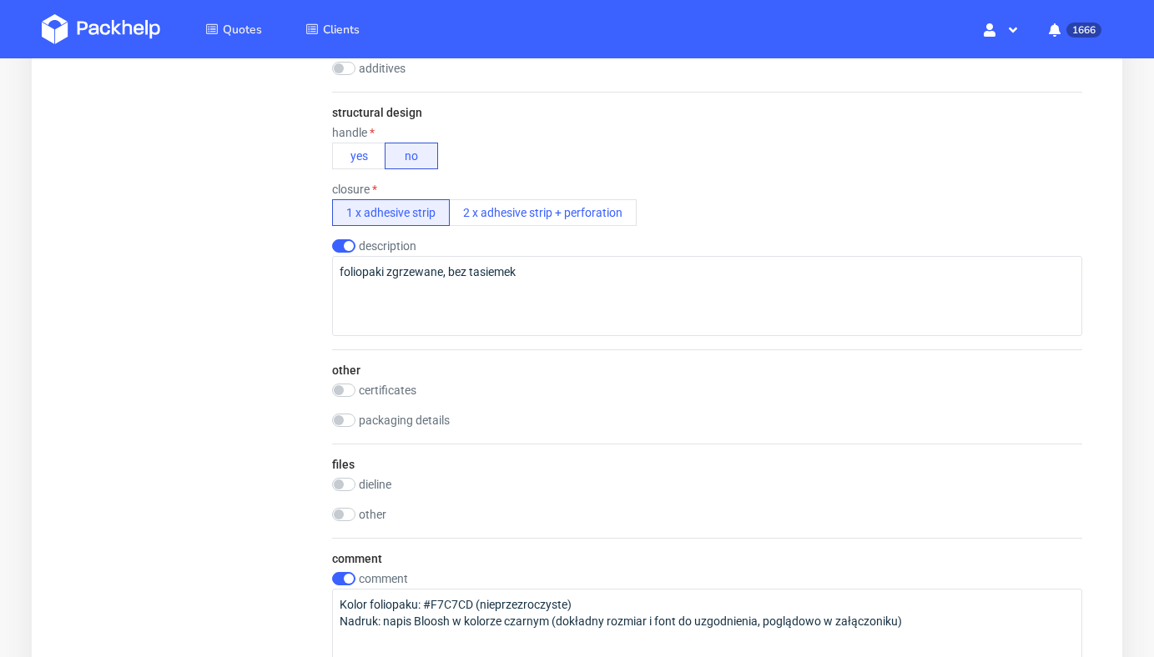
scroll to position [1317, 0]
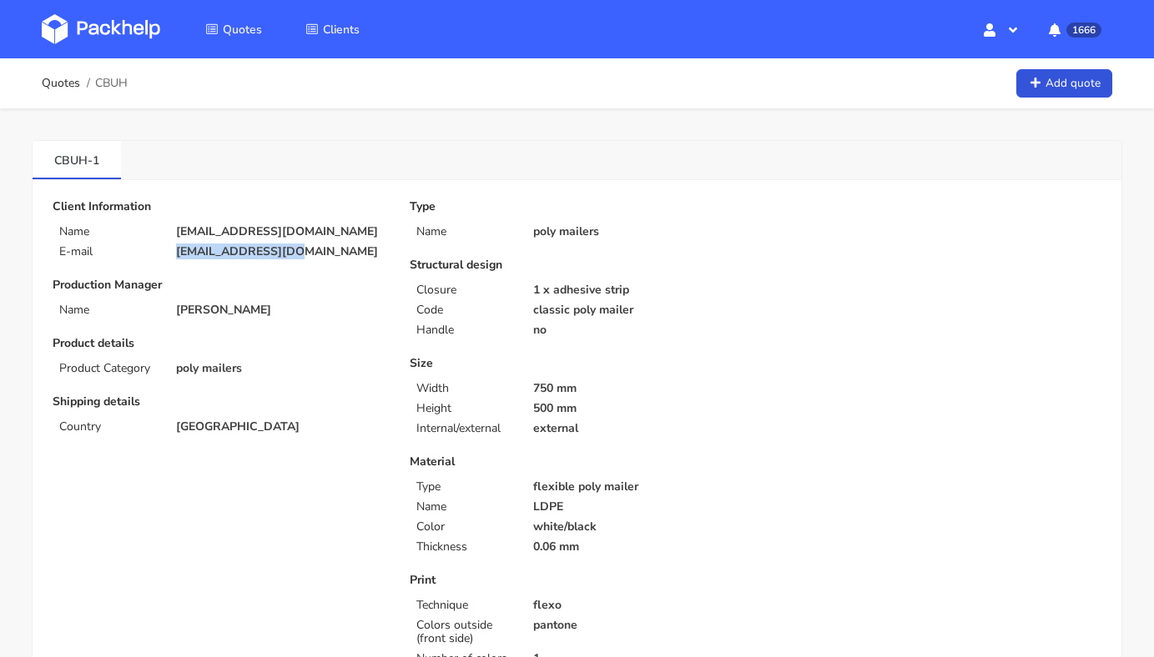
drag, startPoint x: 303, startPoint y: 250, endPoint x: 174, endPoint y: 250, distance: 128.5
click at [174, 250] on div "[EMAIL_ADDRESS][DOMAIN_NAME]" at bounding box center [281, 251] width 234 height 13
copy p "[EMAIL_ADDRESS][DOMAIN_NAME]"
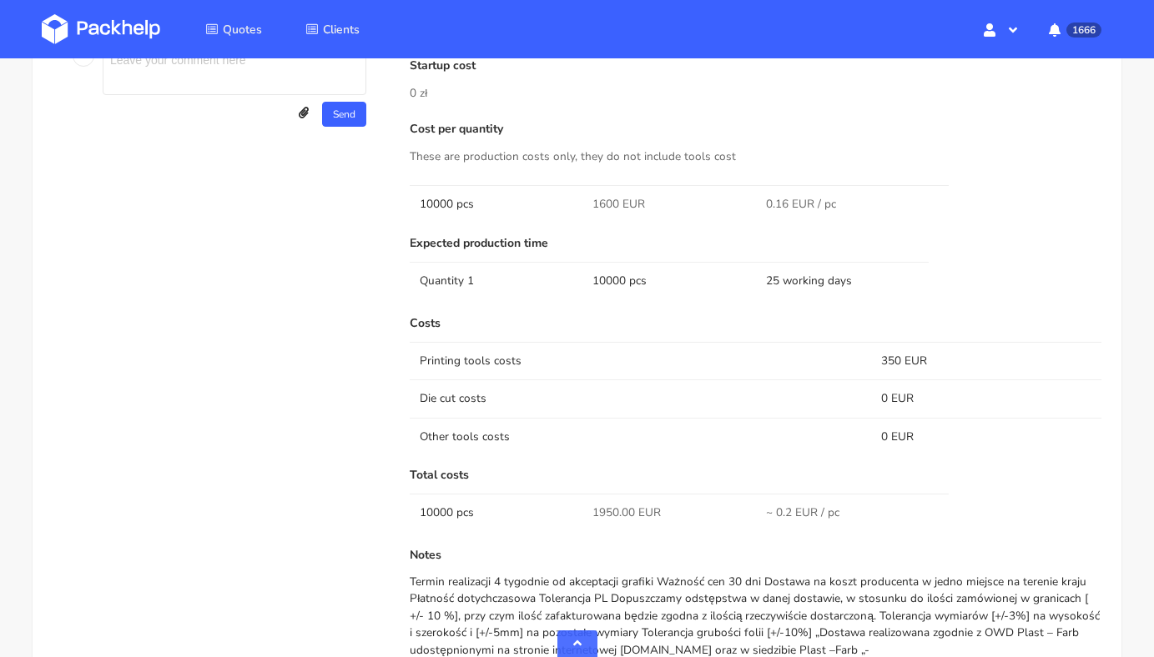
scroll to position [1065, 0]
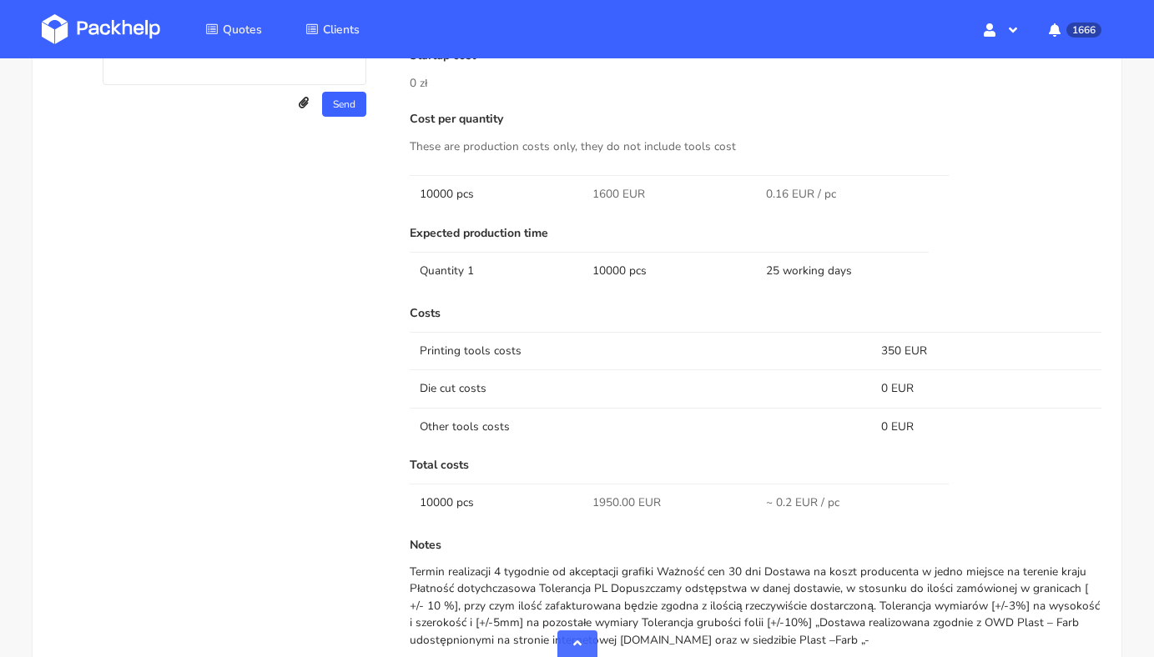
click at [589, 187] on td "1600 EUR" at bounding box center [668, 194] width 173 height 38
drag, startPoint x: 593, startPoint y: 199, endPoint x: 620, endPoint y: 199, distance: 26.7
click at [620, 199] on span "1600 EUR" at bounding box center [618, 194] width 53 height 17
copy span "1600"
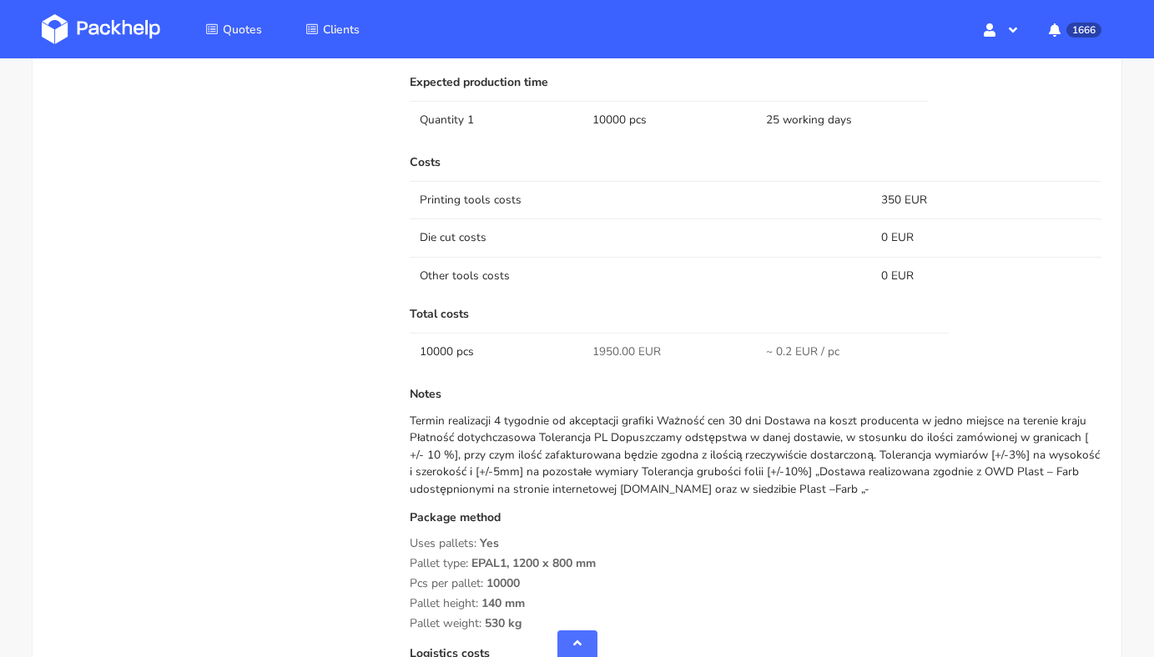
scroll to position [1260, 0]
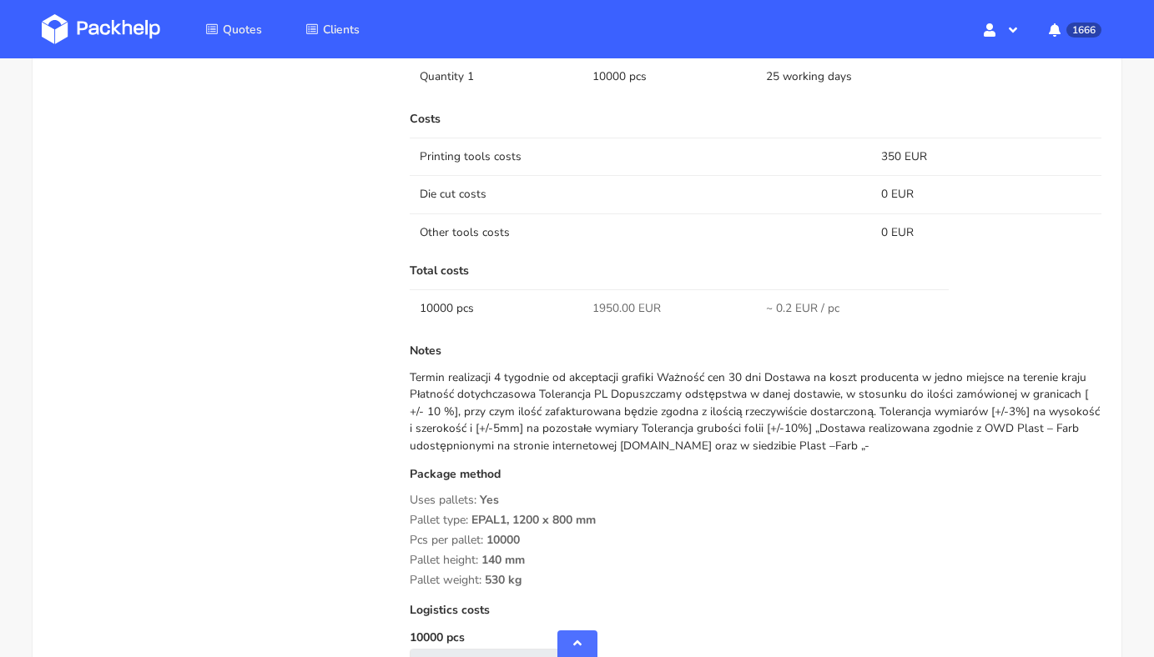
click at [827, 423] on div "Termin realizacji 4 tygodnie od akceptacji grafiki Ważność cen 30 dni Dostawa n…" at bounding box center [756, 412] width 692 height 85
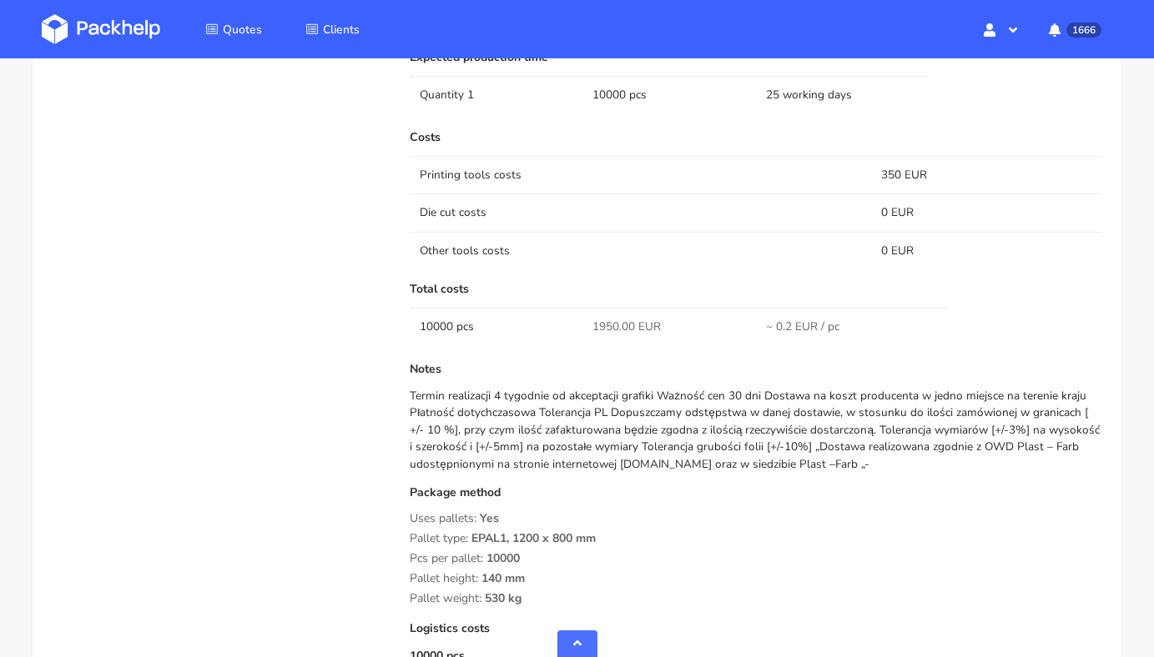
scroll to position [1266, 0]
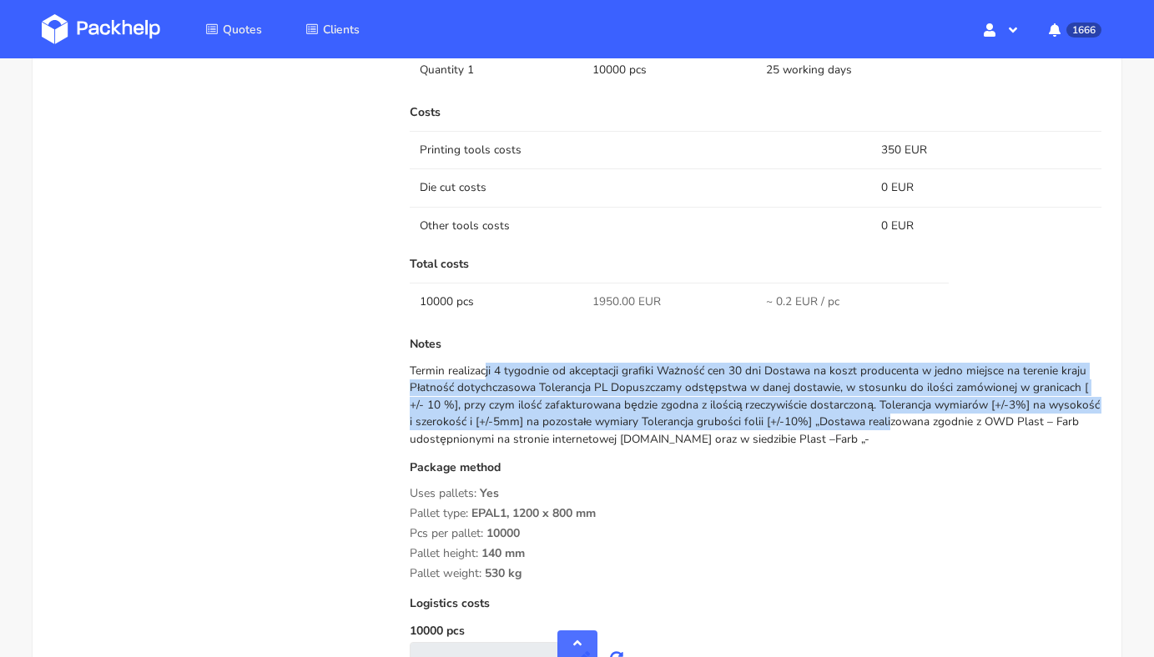
drag, startPoint x: 410, startPoint y: 371, endPoint x: 796, endPoint y: 420, distance: 388.4
click at [796, 420] on div "Termin realizacji 4 tygodnie od akceptacji grafiki Ważność cen 30 dni Dostawa n…" at bounding box center [756, 405] width 692 height 85
copy div "Termin realizacji 4 tygodnie od akceptacji grafiki Ważność cen 30 dni Dostawa n…"
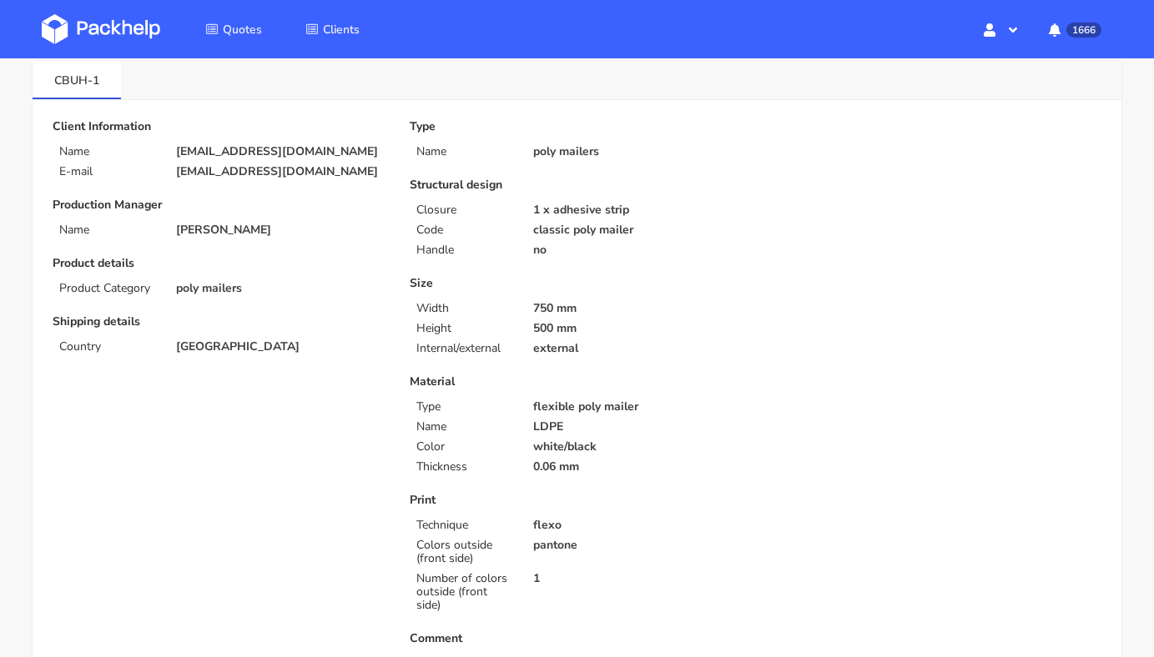
scroll to position [88, 0]
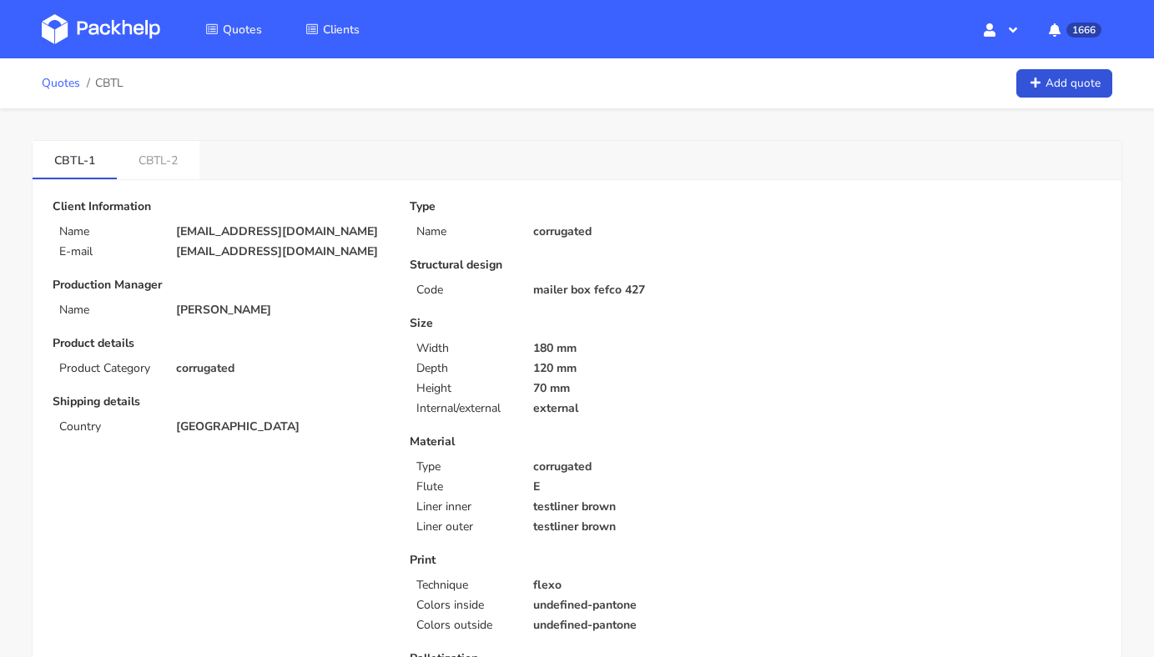
click at [62, 86] on link "Quotes" at bounding box center [61, 83] width 38 height 13
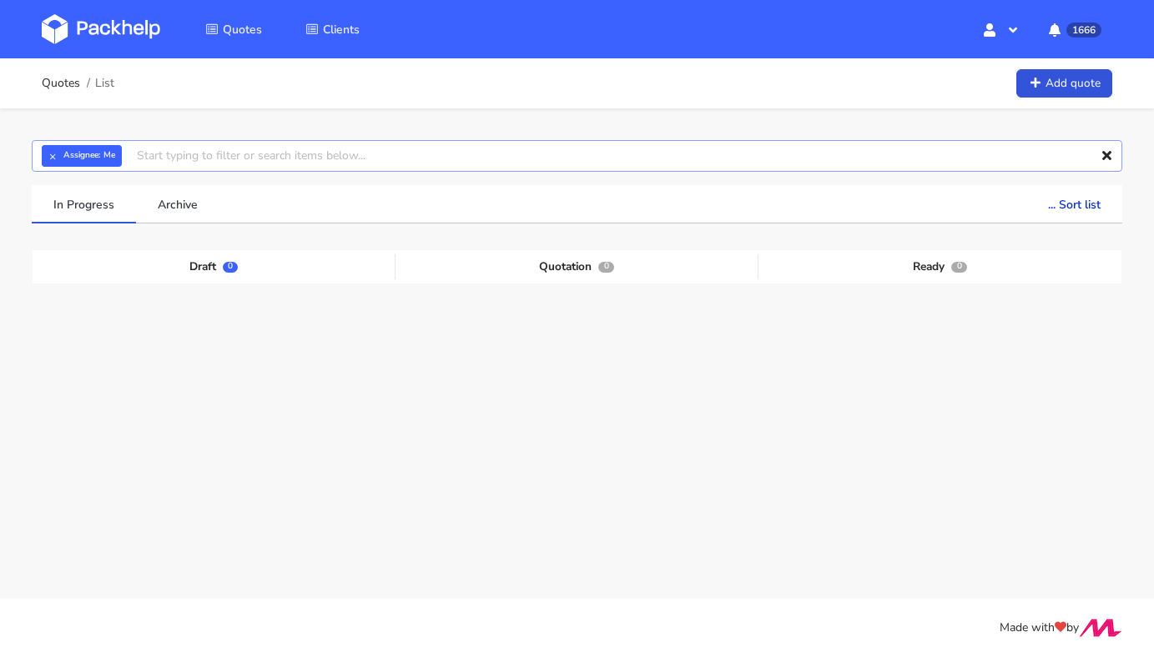
click at [395, 166] on input "text" at bounding box center [577, 156] width 1090 height 32
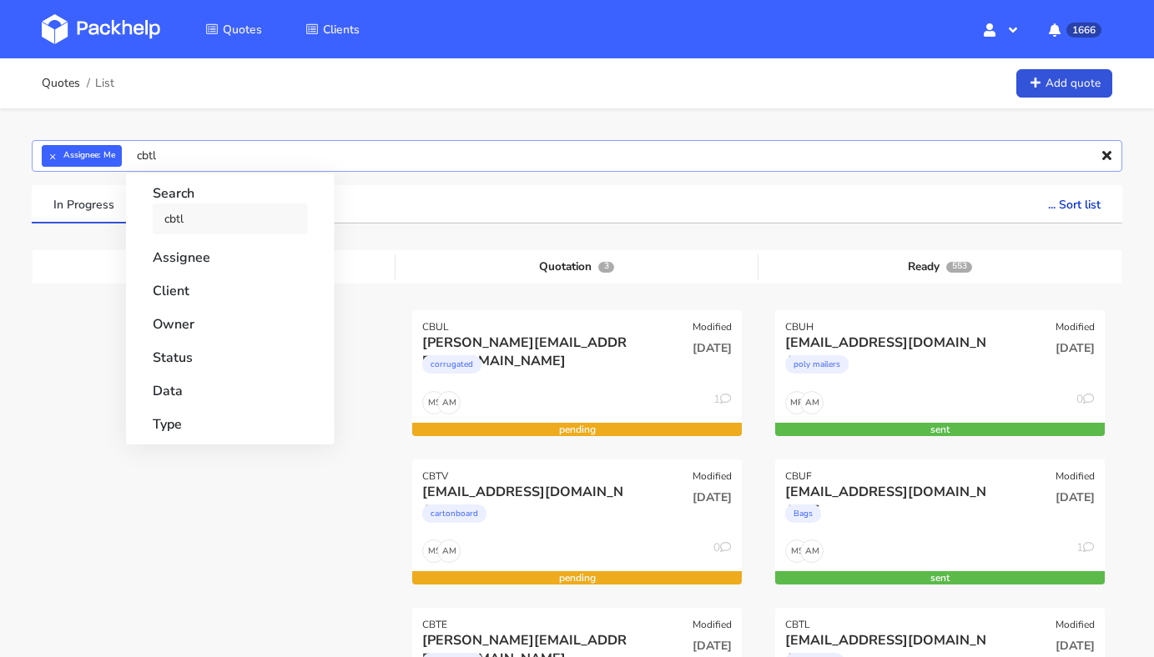
type input "cbtl"
click at [245, 215] on link "cbtl" at bounding box center [230, 219] width 155 height 31
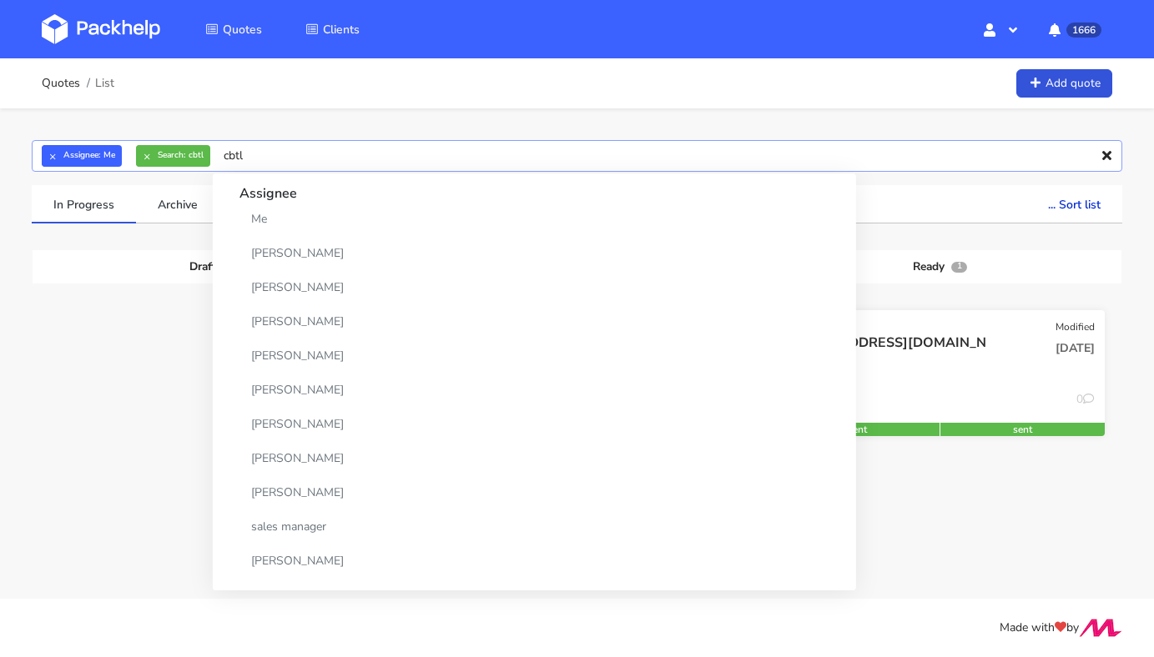
type input "cbtl"
click at [881, 345] on div "[EMAIL_ADDRESS][DOMAIN_NAME]" at bounding box center [890, 343] width 210 height 18
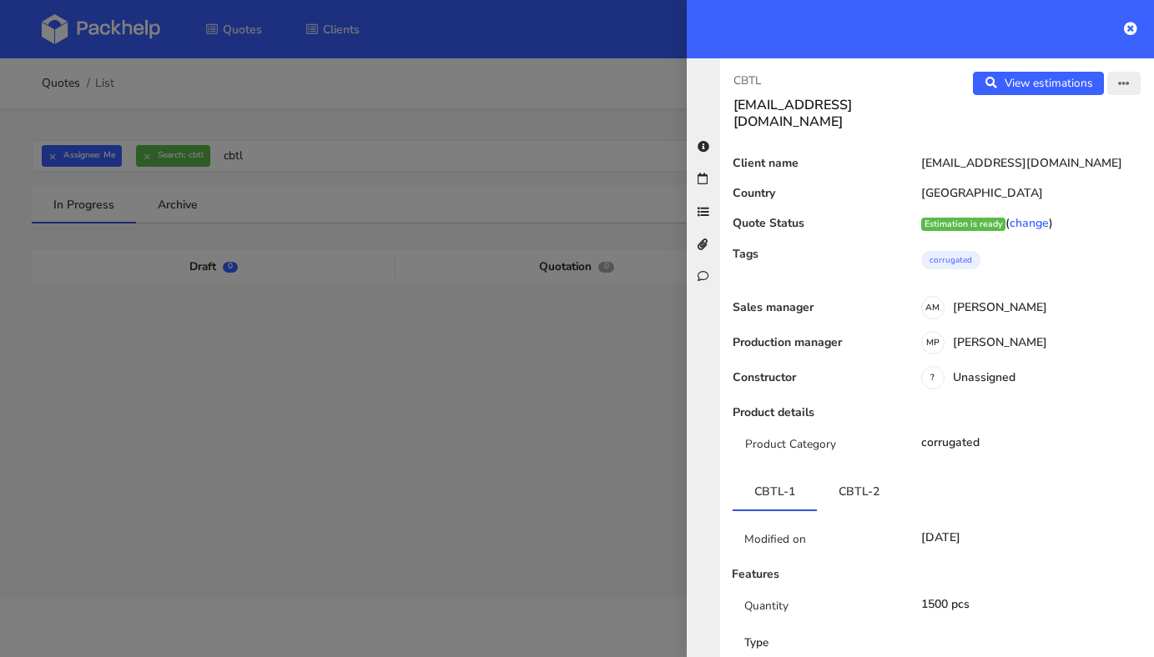
click at [1123, 90] on button "button" at bounding box center [1123, 83] width 33 height 23
click at [1037, 151] on link "Edit quote" at bounding box center [1069, 149] width 147 height 28
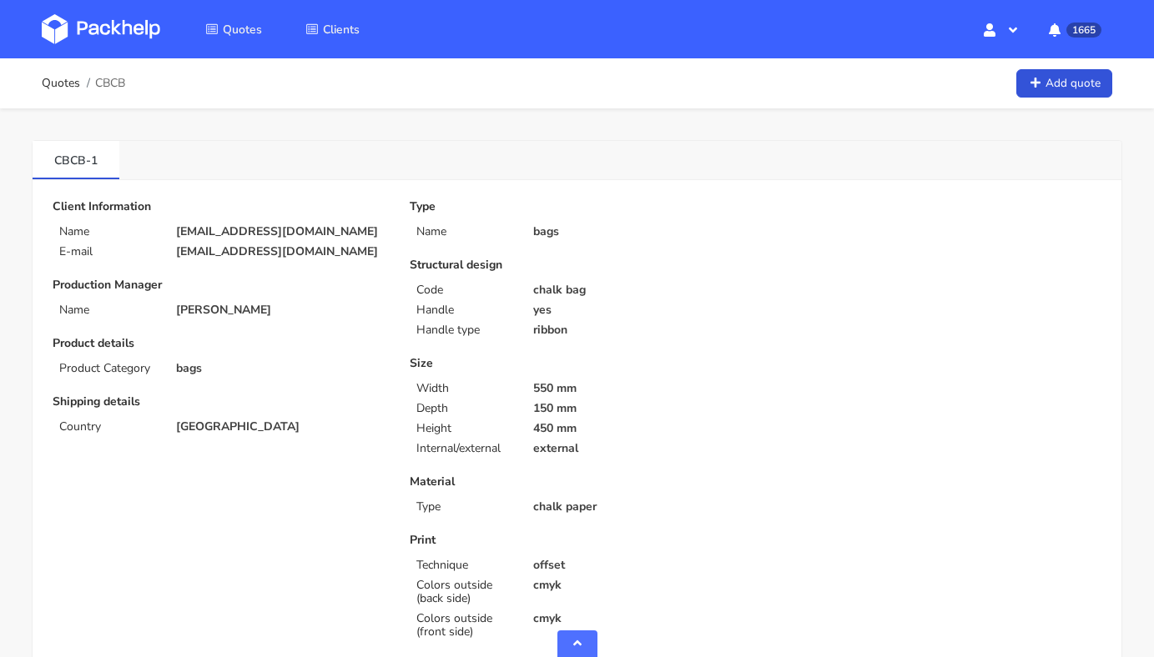
scroll to position [26, 0]
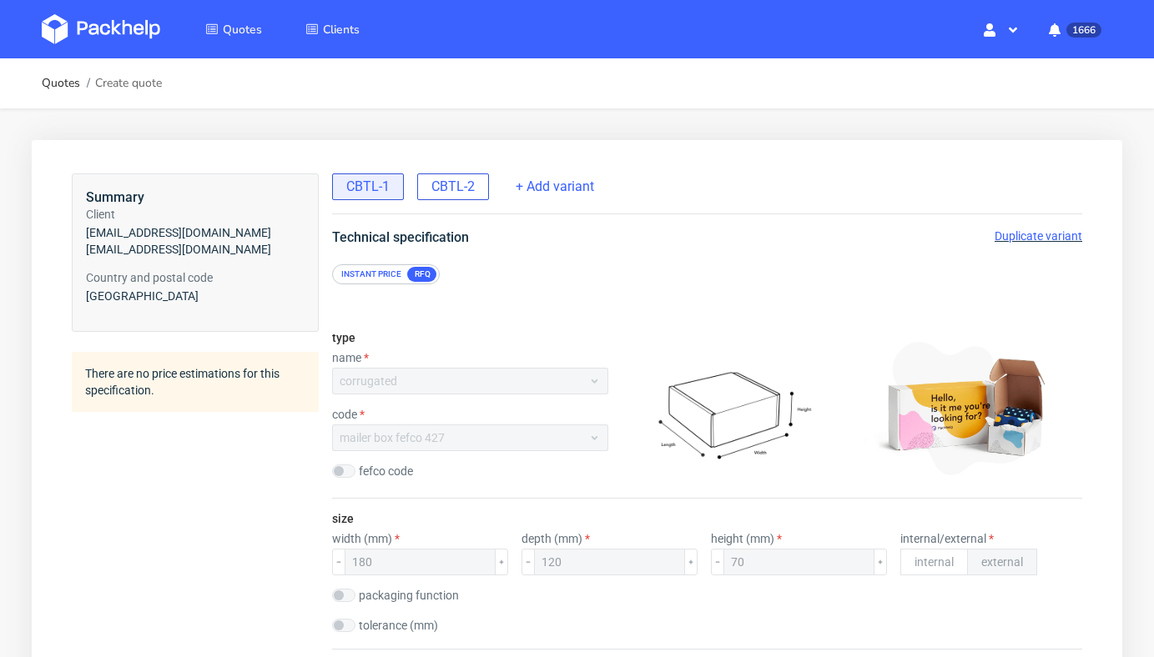
click at [464, 191] on span "CBTL-2" at bounding box center [452, 187] width 43 height 18
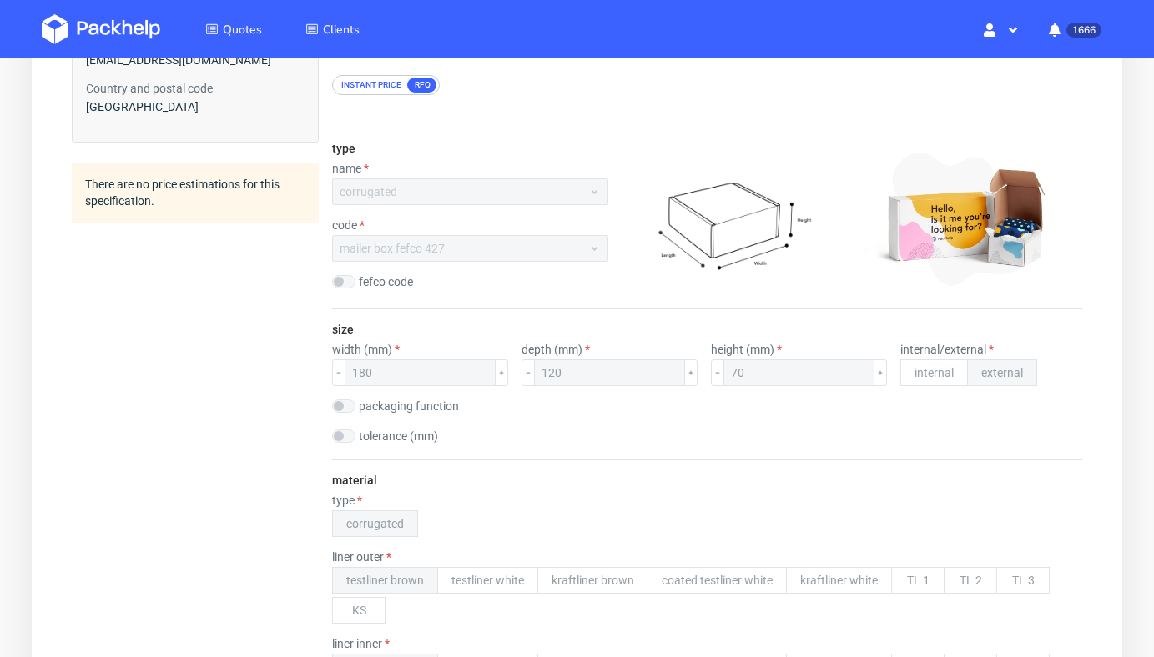
scroll to position [161, 0]
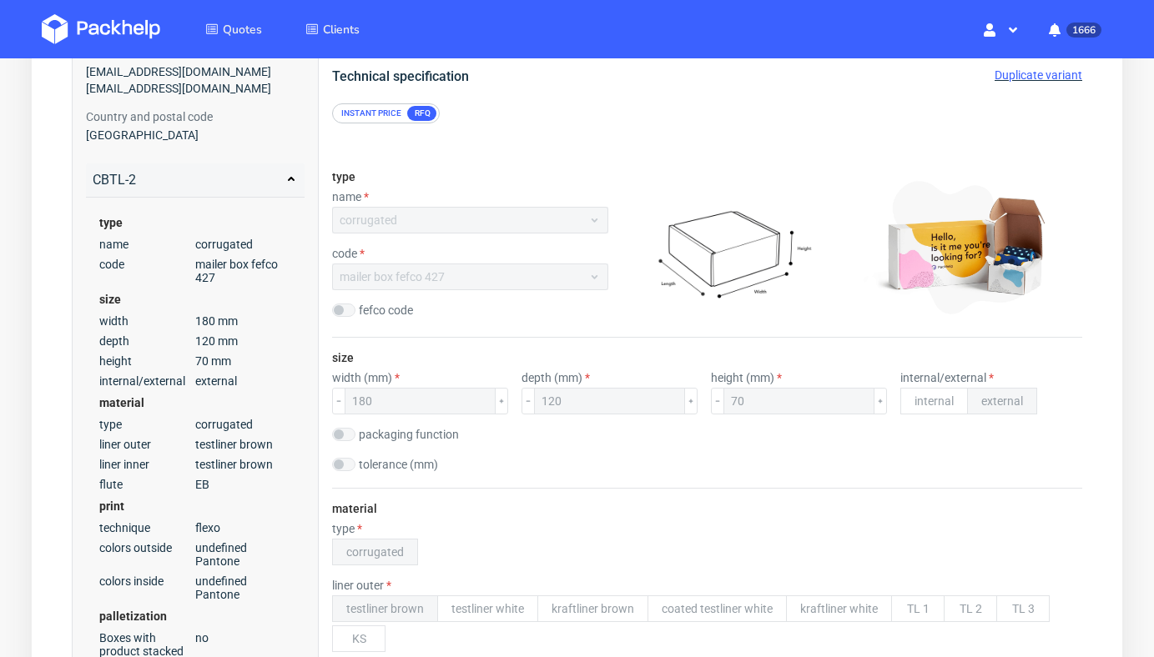
click at [1043, 76] on span "Duplicate variant" at bounding box center [1038, 74] width 88 height 13
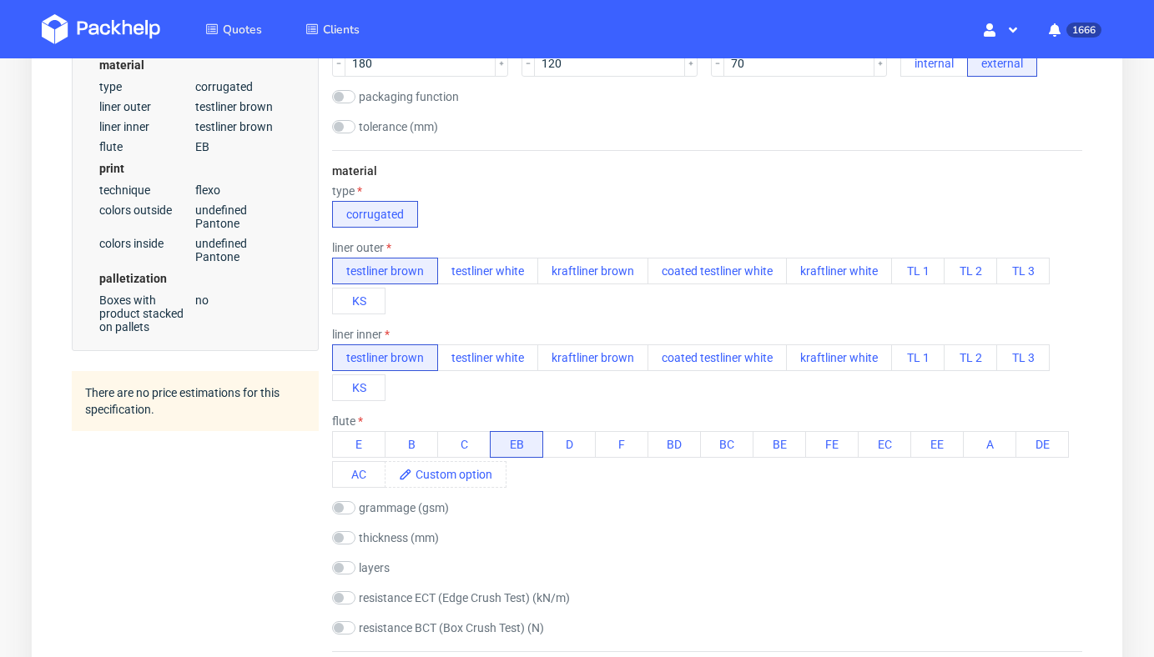
scroll to position [391, 0]
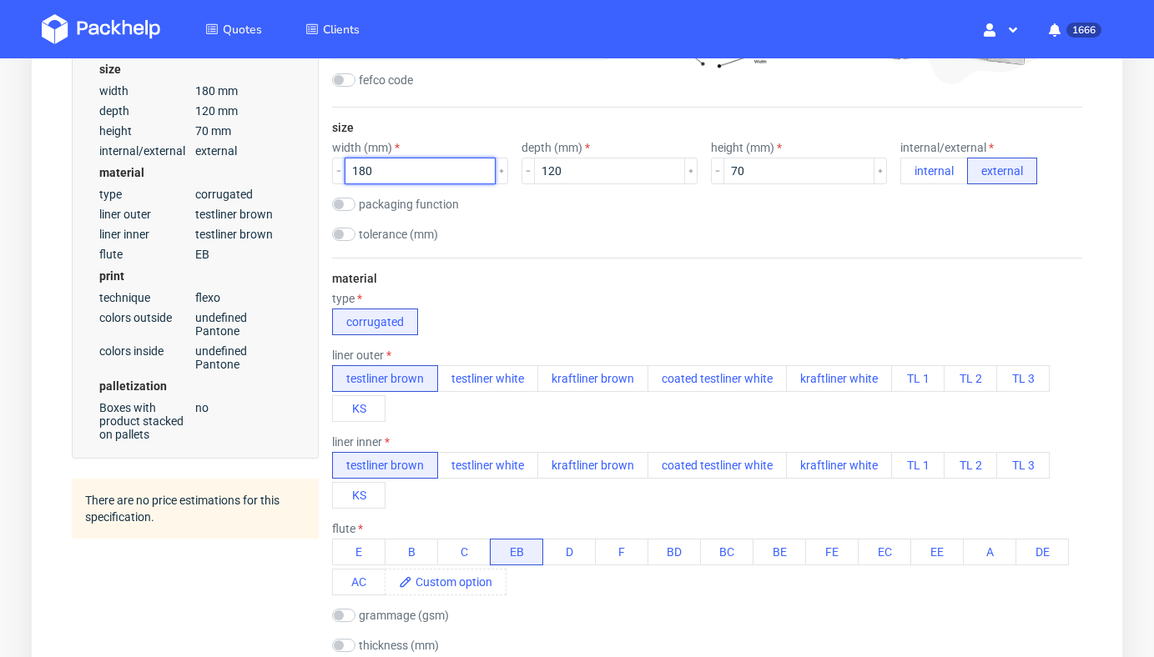
click at [385, 172] on input "180" at bounding box center [420, 171] width 151 height 27
type input "1"
click at [576, 171] on input "120" at bounding box center [609, 171] width 151 height 27
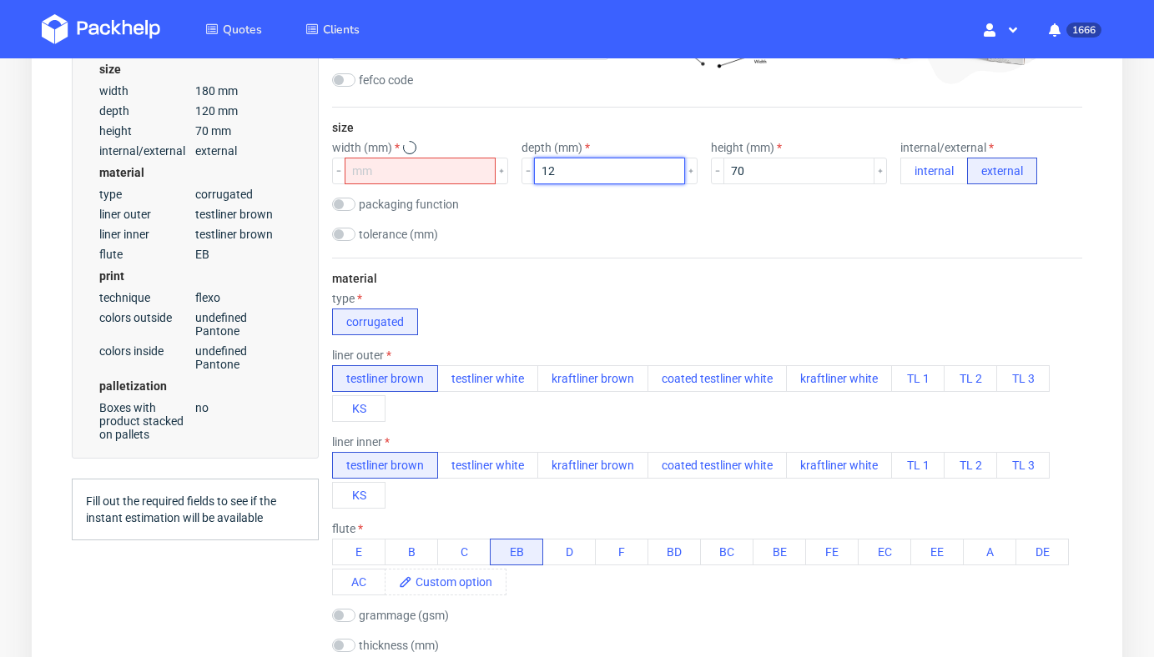
type input "1"
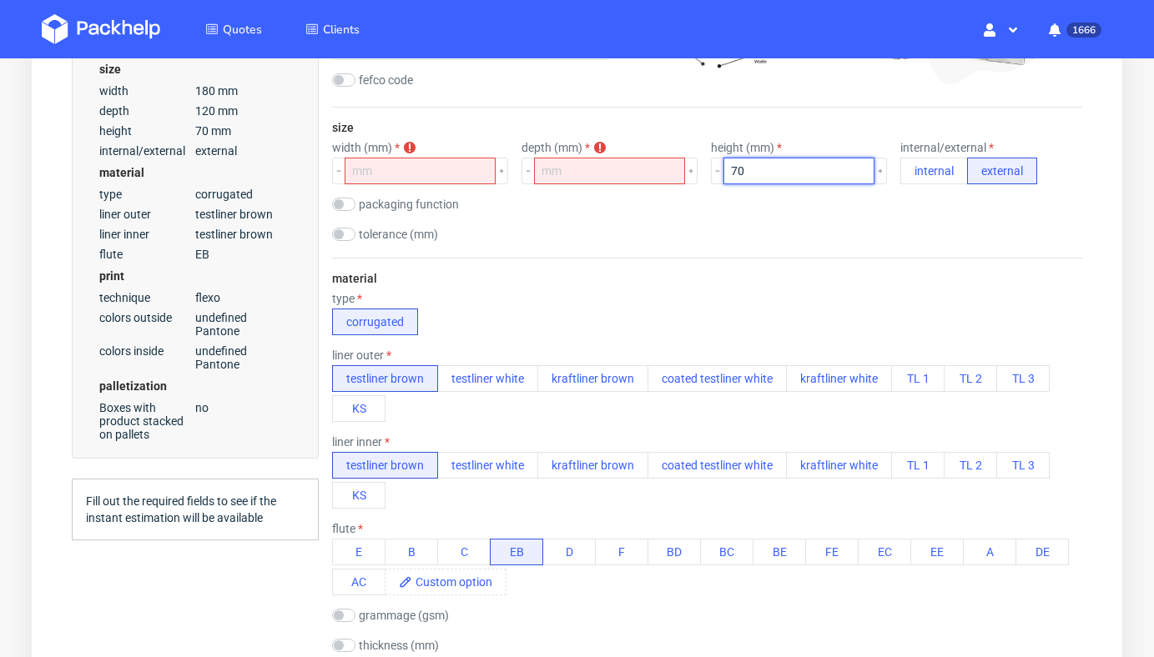
click at [786, 174] on input "70" at bounding box center [798, 171] width 151 height 27
type input "7"
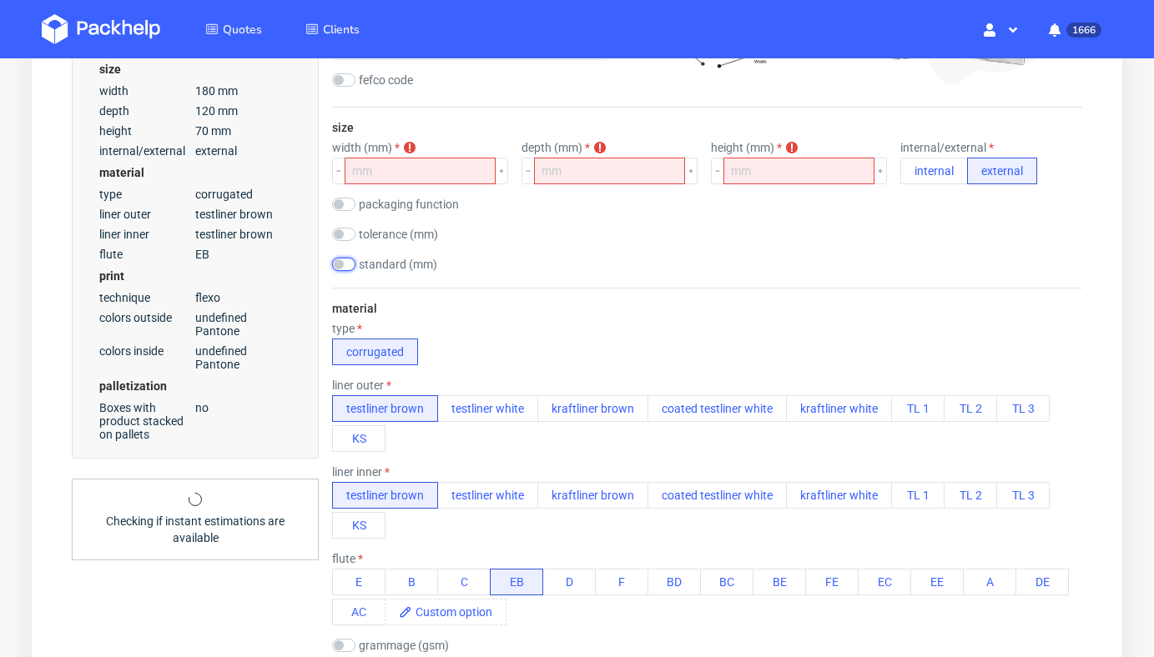
click at [351, 263] on input "checkbox" at bounding box center [343, 264] width 23 height 13
checkbox input "true"
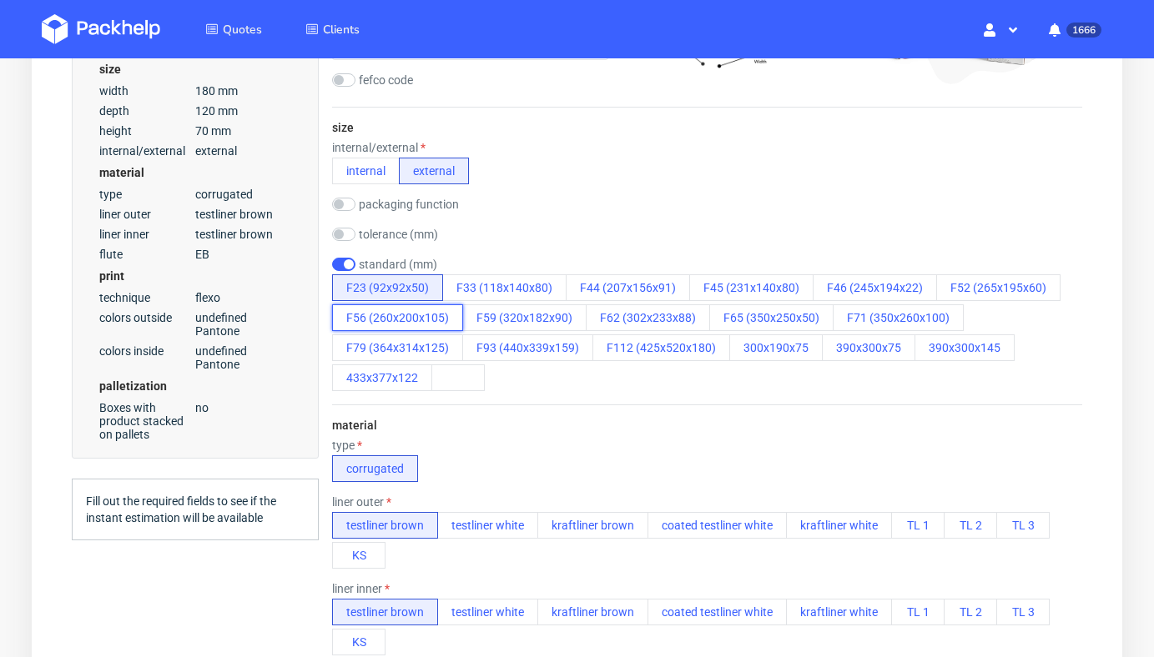
click at [415, 315] on button "F56 (260x200x105)" at bounding box center [397, 317] width 131 height 27
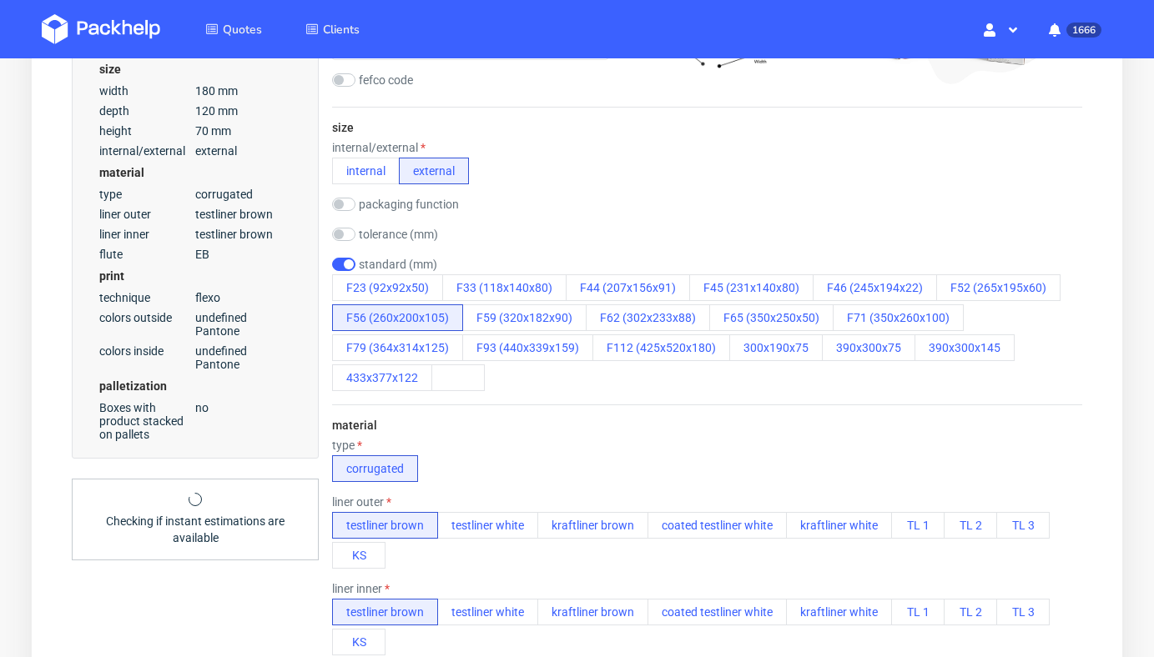
click at [571, 241] on div "tolerance (mm)" at bounding box center [707, 236] width 750 height 17
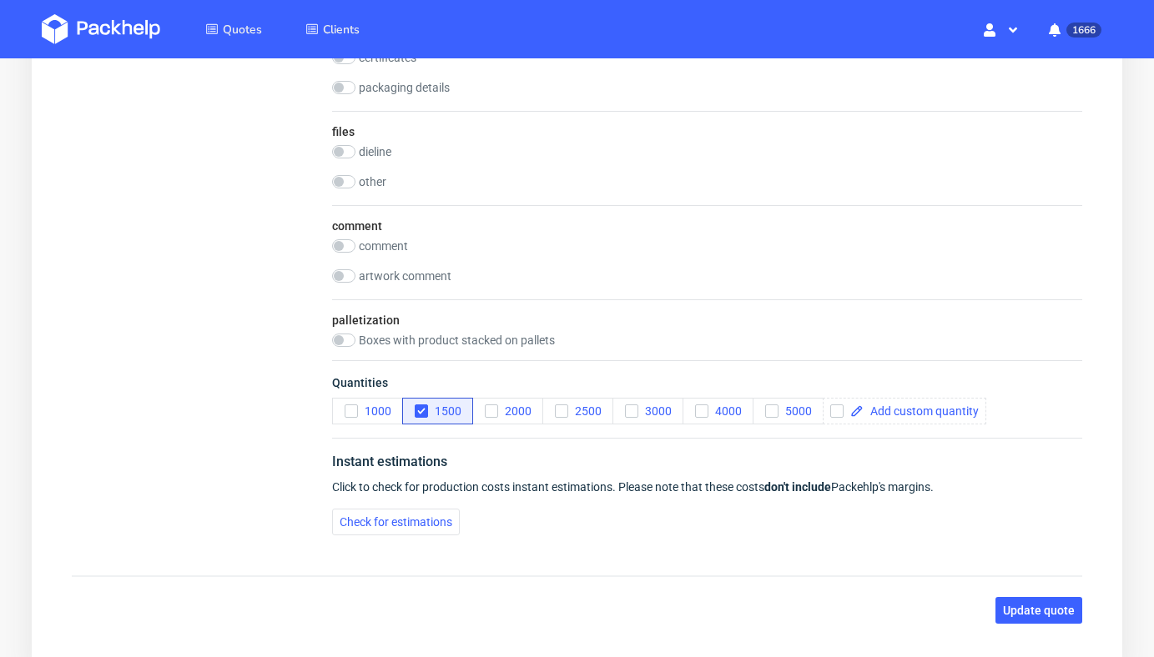
scroll to position [1952, 0]
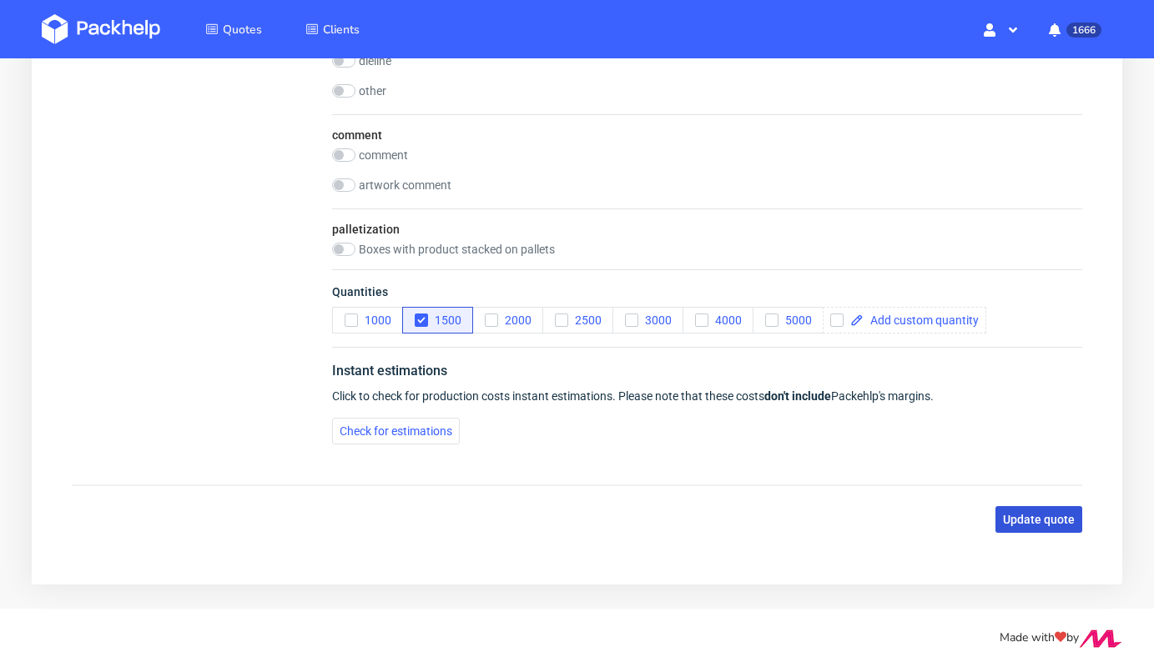
click at [1026, 521] on span "Update quote" at bounding box center [1039, 520] width 72 height 12
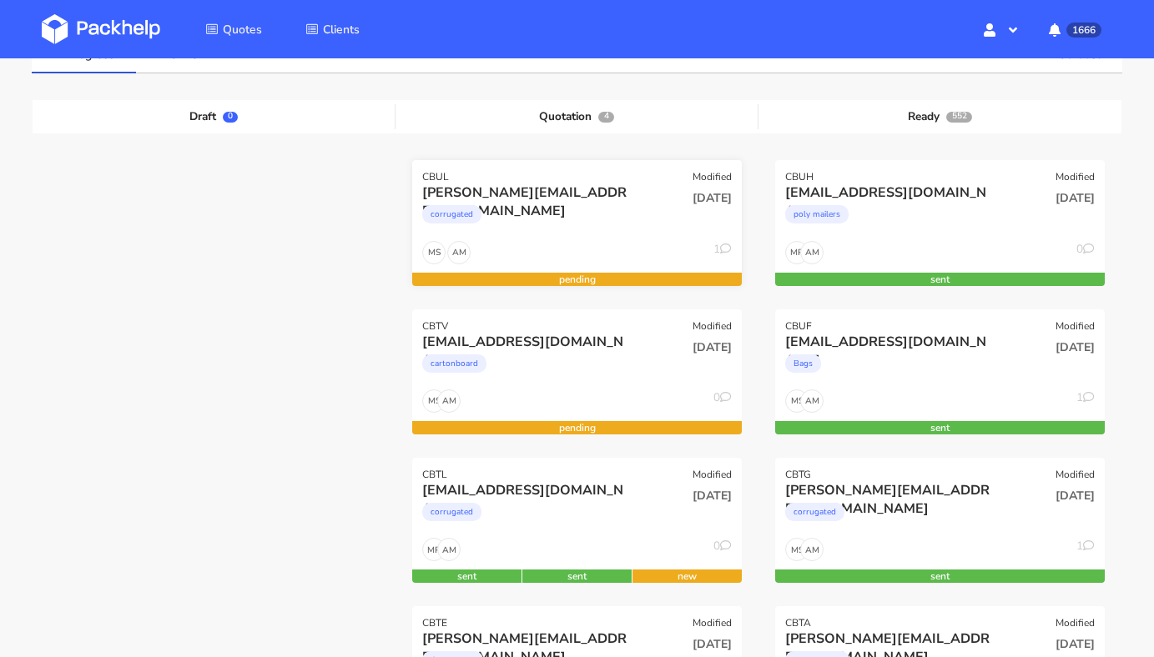
scroll to position [153, 0]
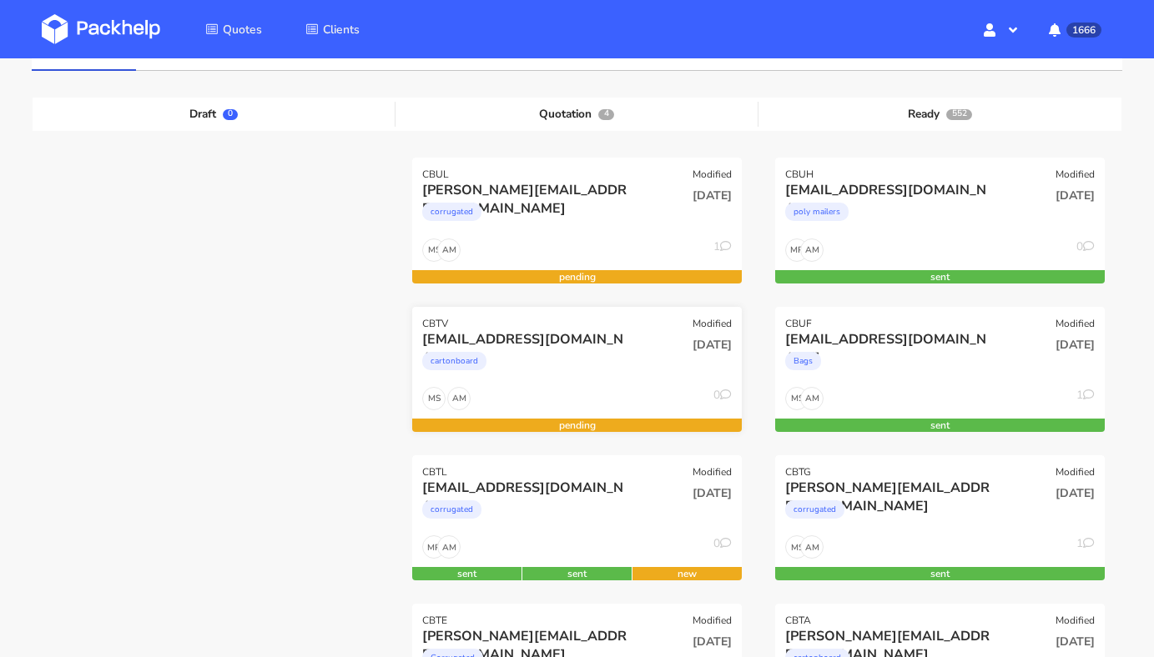
click at [556, 355] on div "cartonboard" at bounding box center [527, 365] width 210 height 33
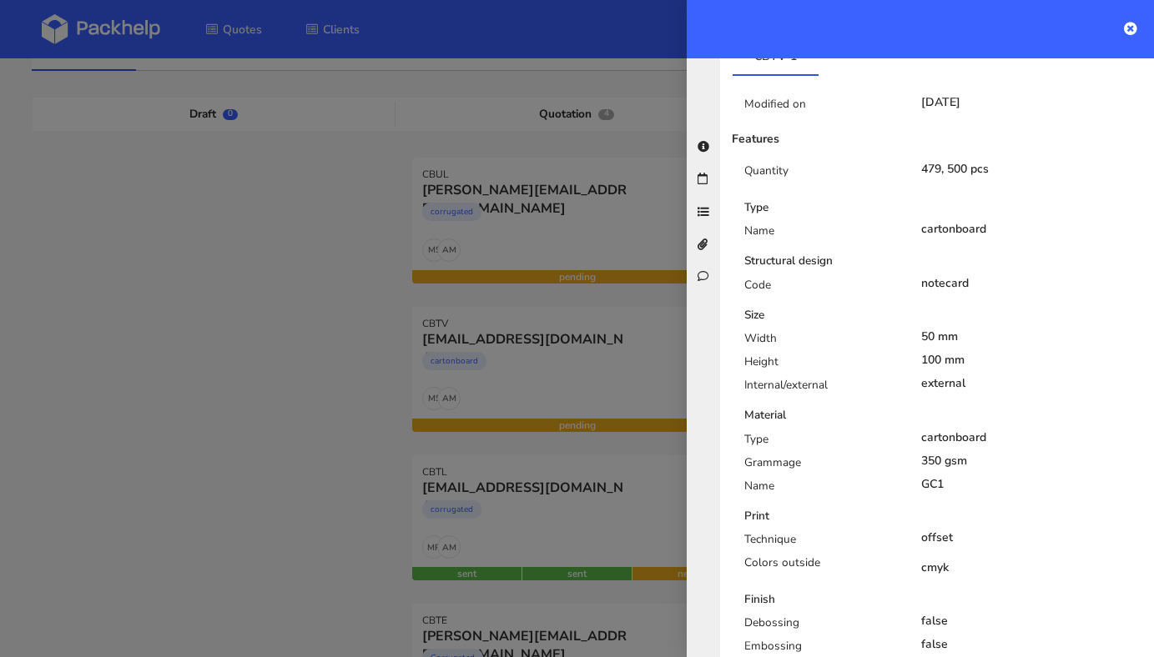
scroll to position [900, 0]
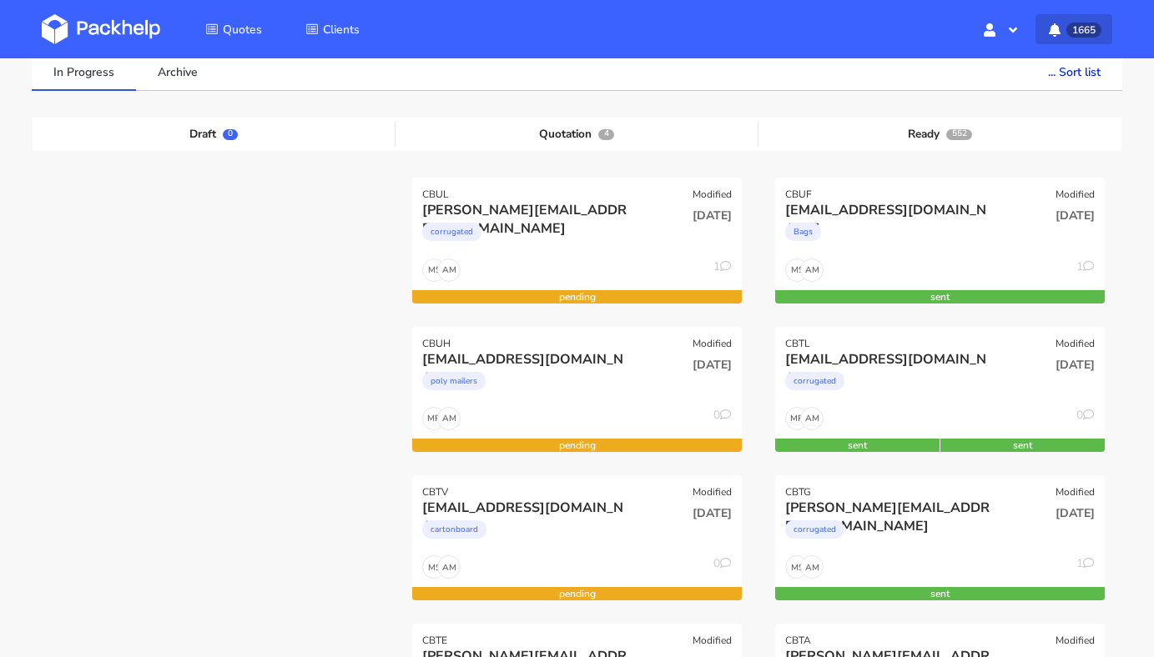
click at [1037, 23] on button "1665" at bounding box center [1073, 29] width 77 height 30
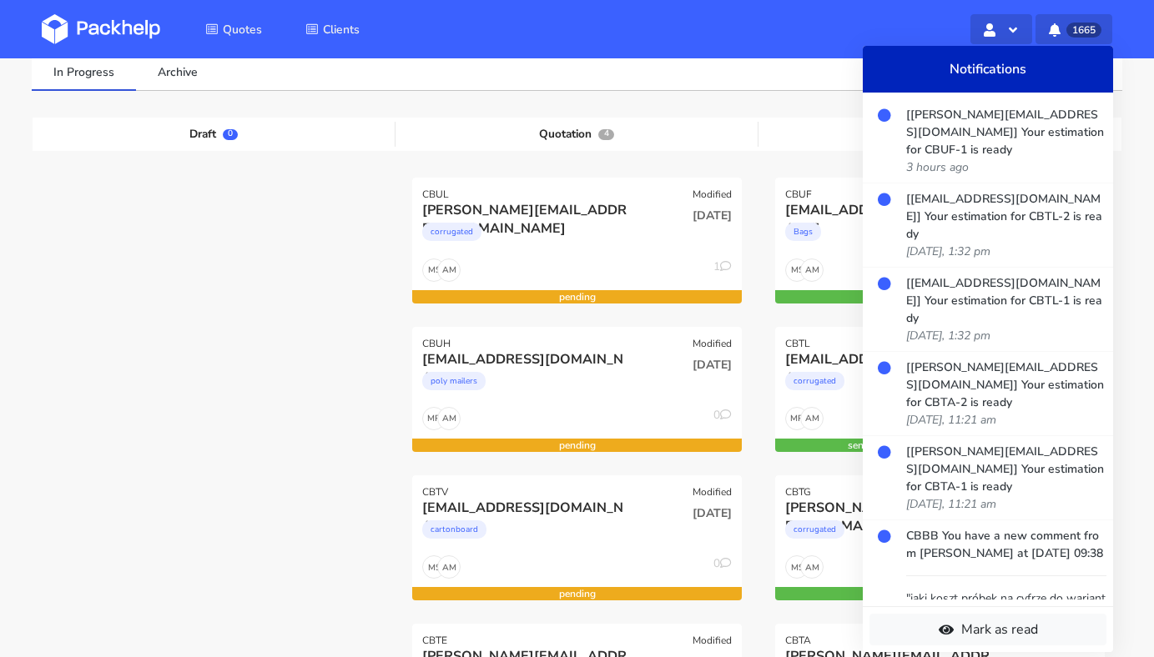
scroll to position [133, 0]
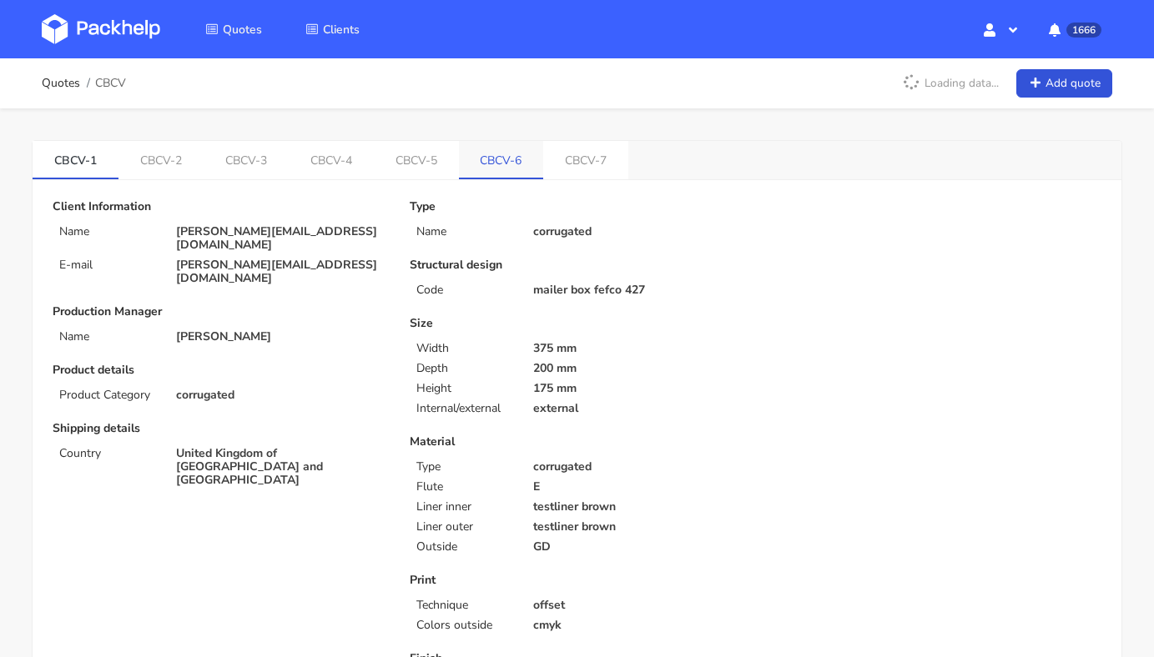
click at [492, 165] on link "CBCV-6" at bounding box center [501, 159] width 85 height 37
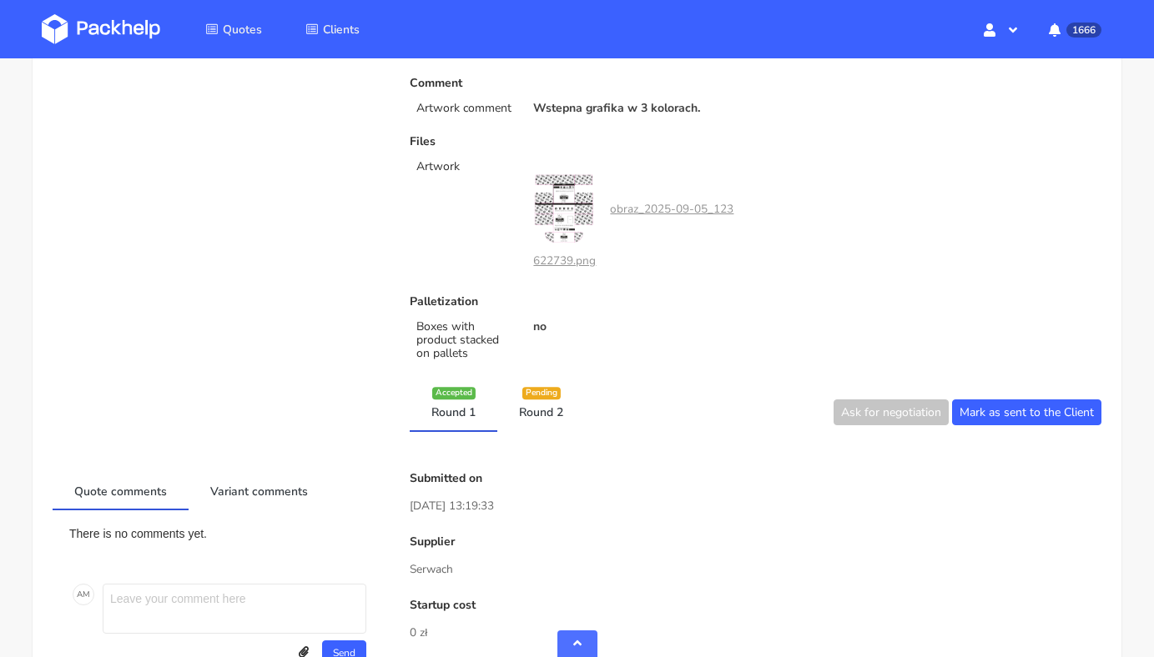
scroll to position [661, 0]
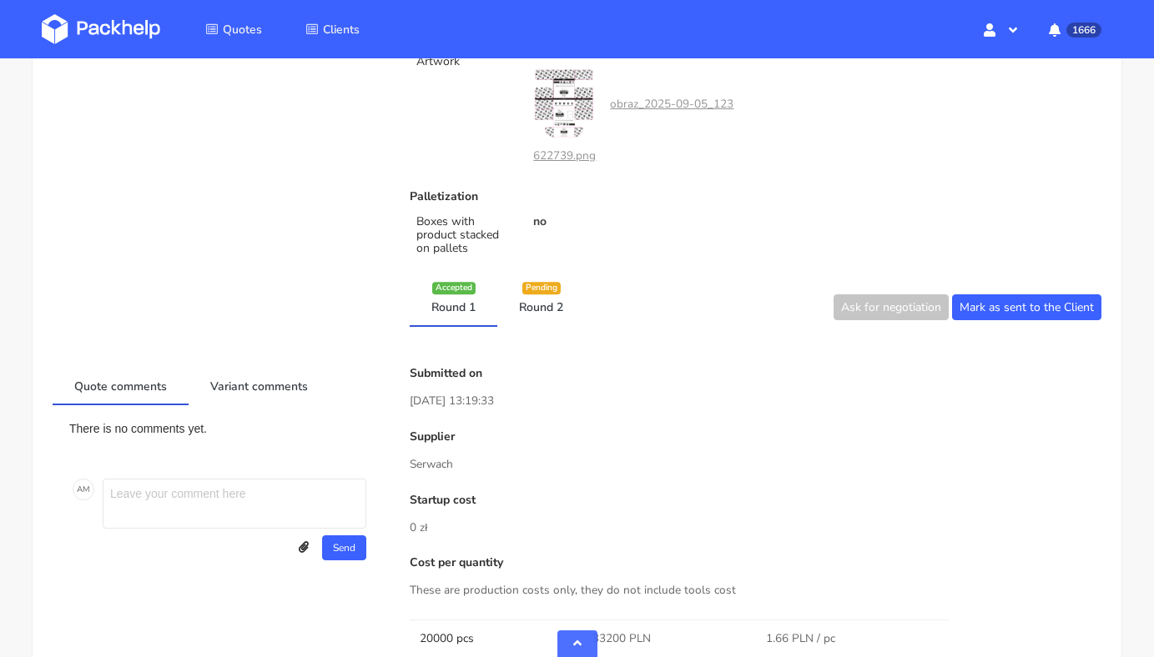
click at [547, 308] on link "Round 2" at bounding box center [541, 307] width 88 height 37
click at [474, 313] on link "Round 1" at bounding box center [454, 307] width 88 height 37
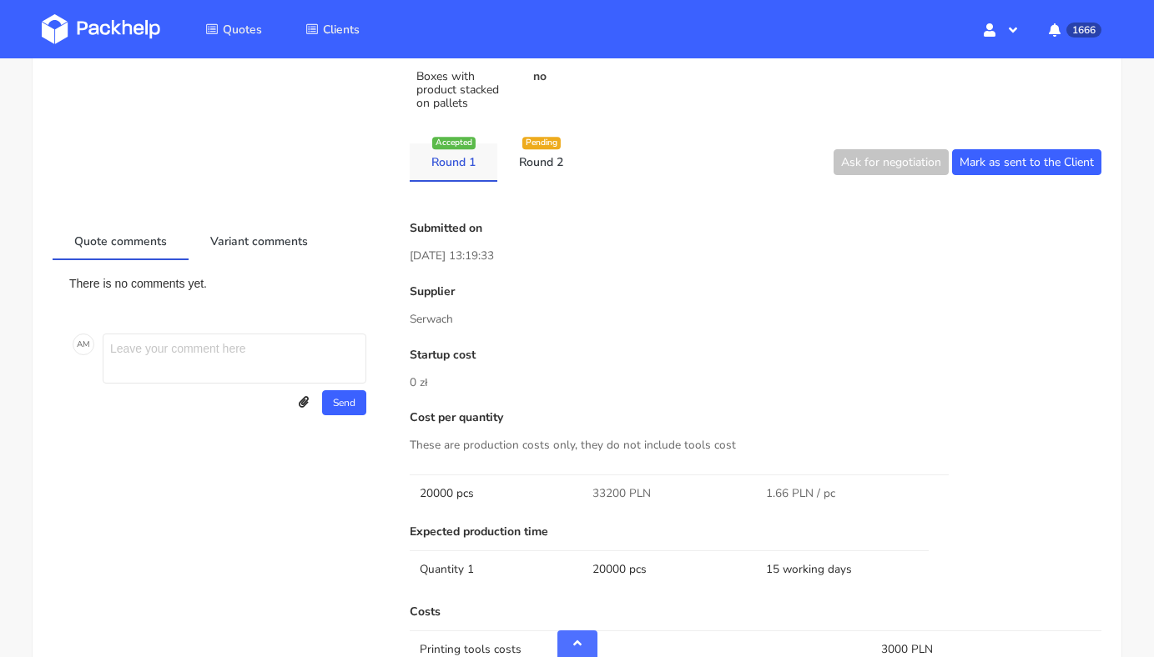
scroll to position [822, 0]
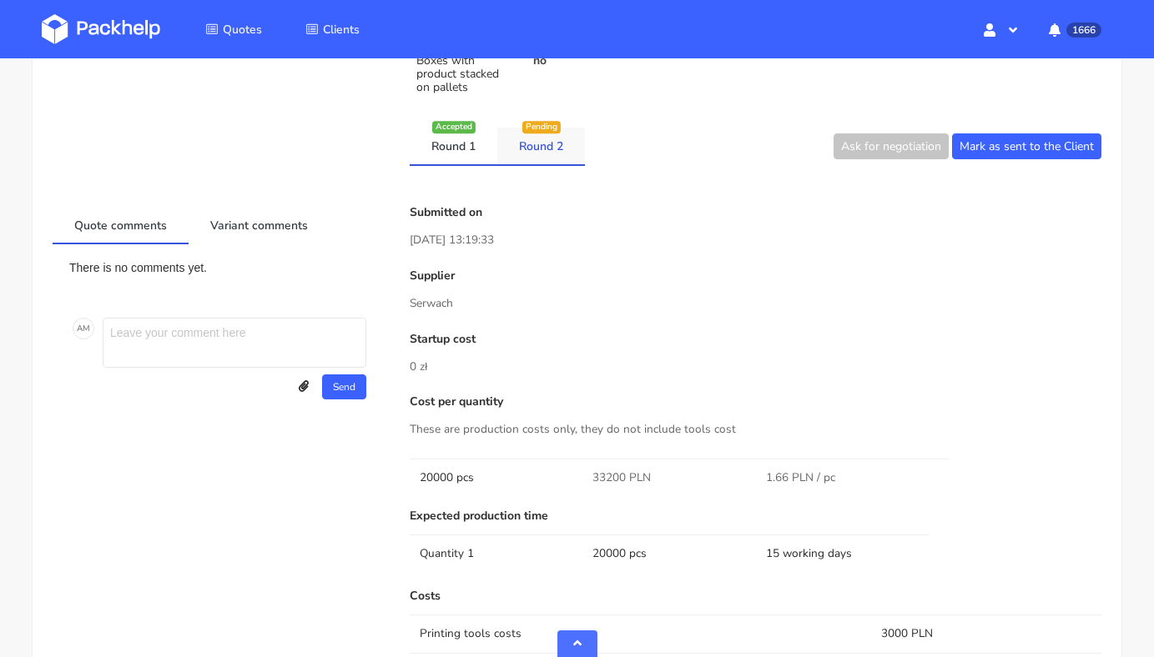
click at [532, 149] on link "Round 2" at bounding box center [541, 146] width 88 height 37
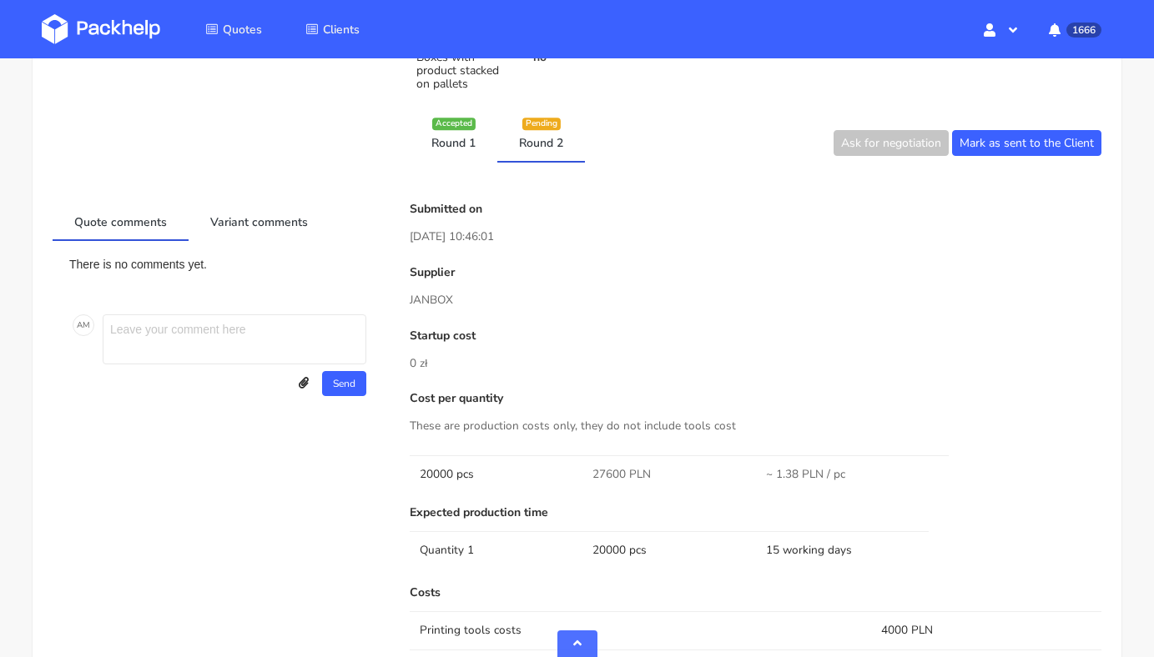
scroll to position [824, 0]
click at [458, 144] on link "Round 1" at bounding box center [454, 143] width 88 height 37
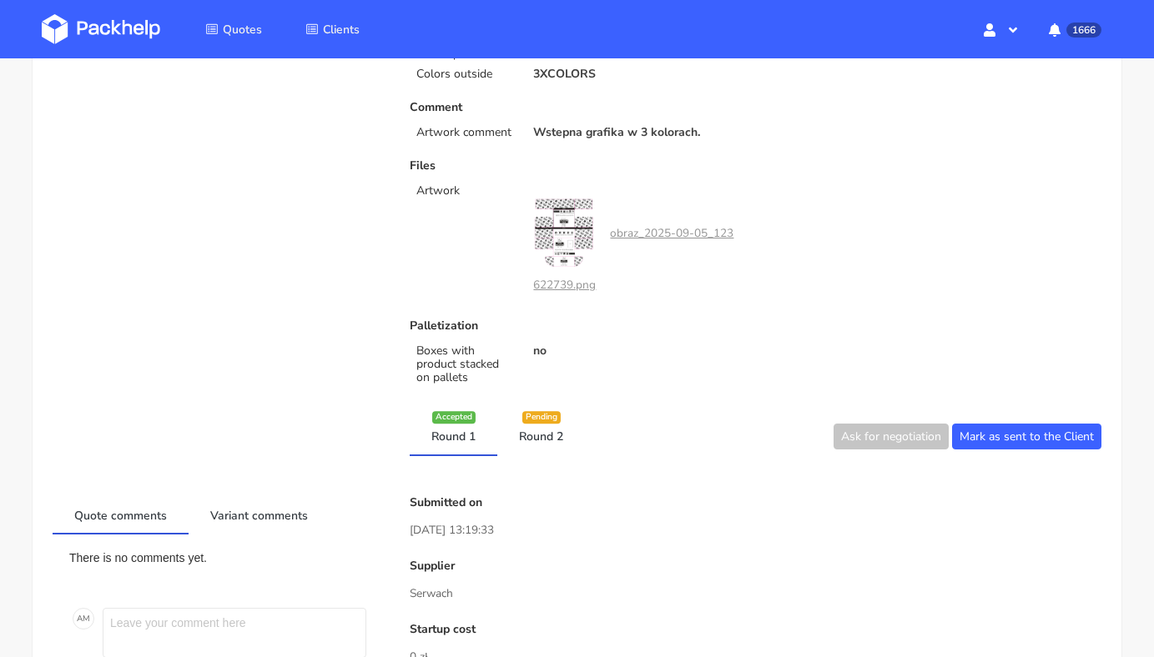
scroll to position [0, 0]
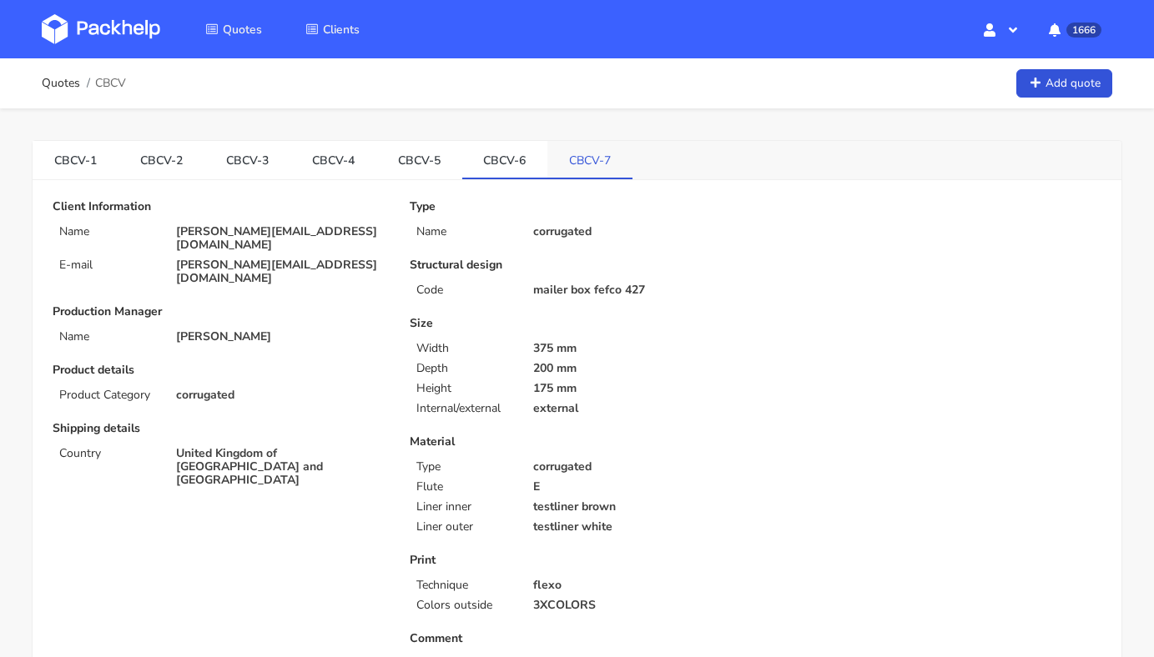
click at [579, 150] on link "CBCV-7" at bounding box center [589, 159] width 85 height 37
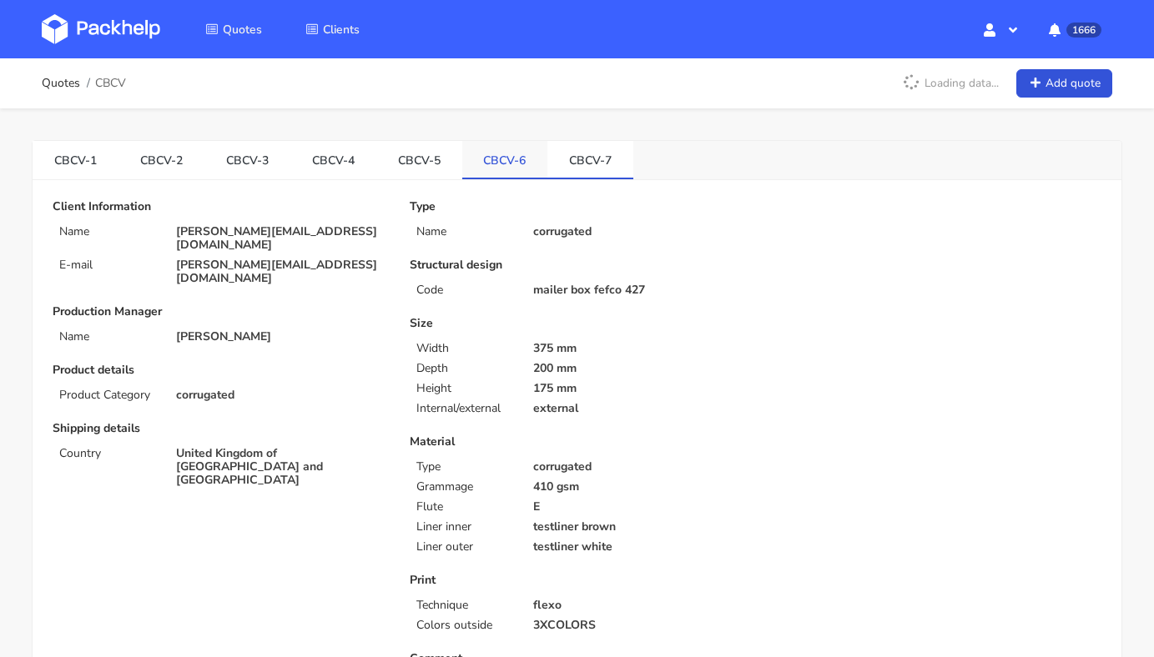
click at [509, 175] on link "CBCV-6" at bounding box center [505, 159] width 86 height 37
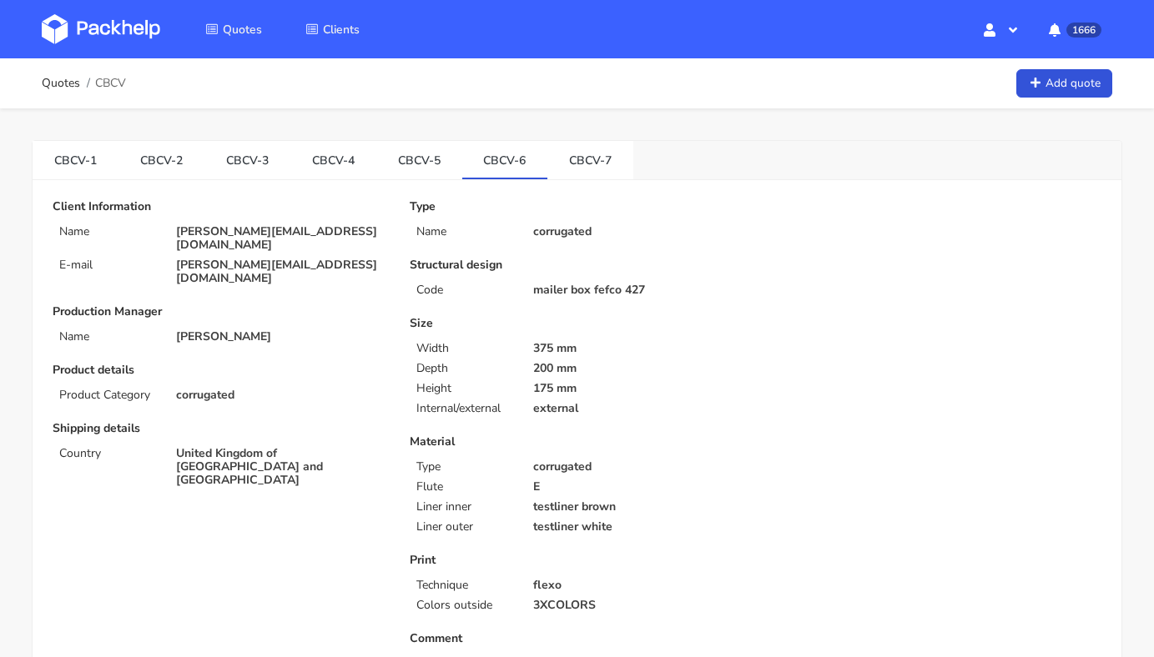
click at [582, 146] on link "CBCV-7" at bounding box center [590, 159] width 86 height 37
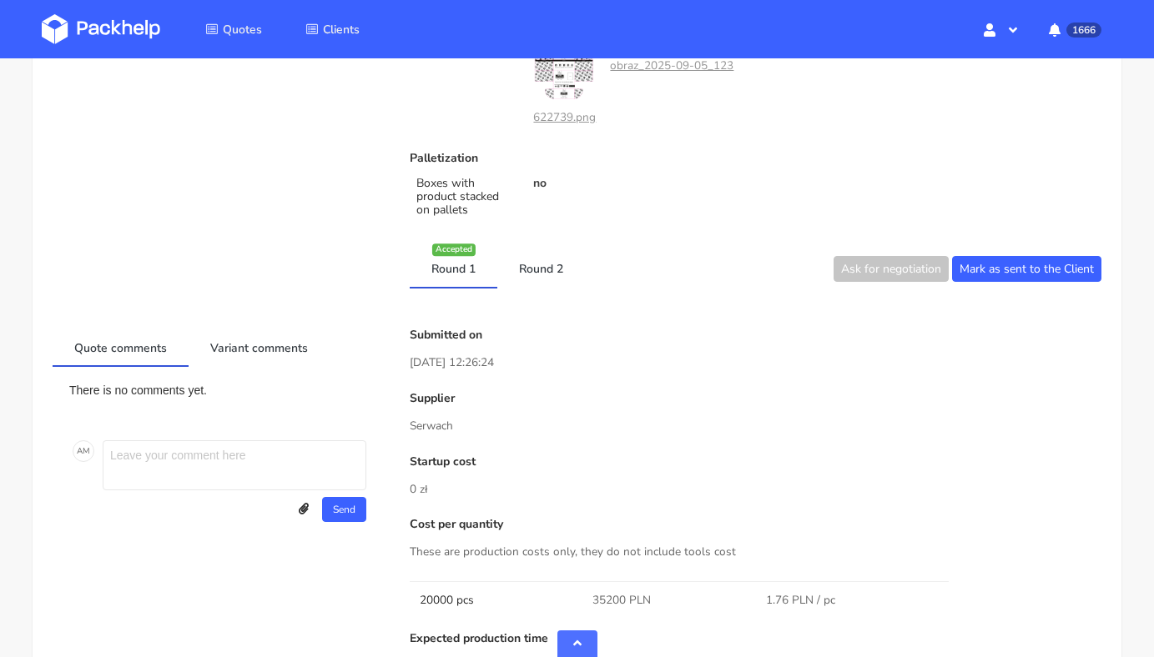
scroll to position [851, 0]
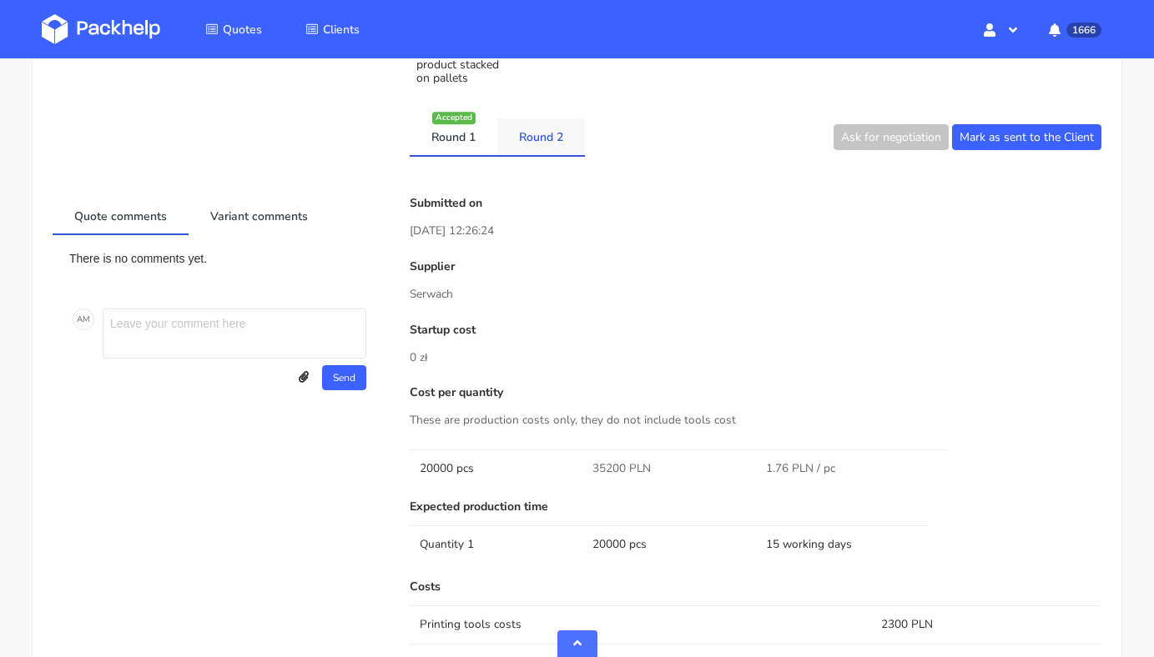
click at [547, 135] on link "Round 2" at bounding box center [541, 136] width 88 height 37
click at [466, 143] on link "Round 1" at bounding box center [454, 136] width 88 height 37
click at [532, 143] on link "Round 2" at bounding box center [541, 136] width 88 height 37
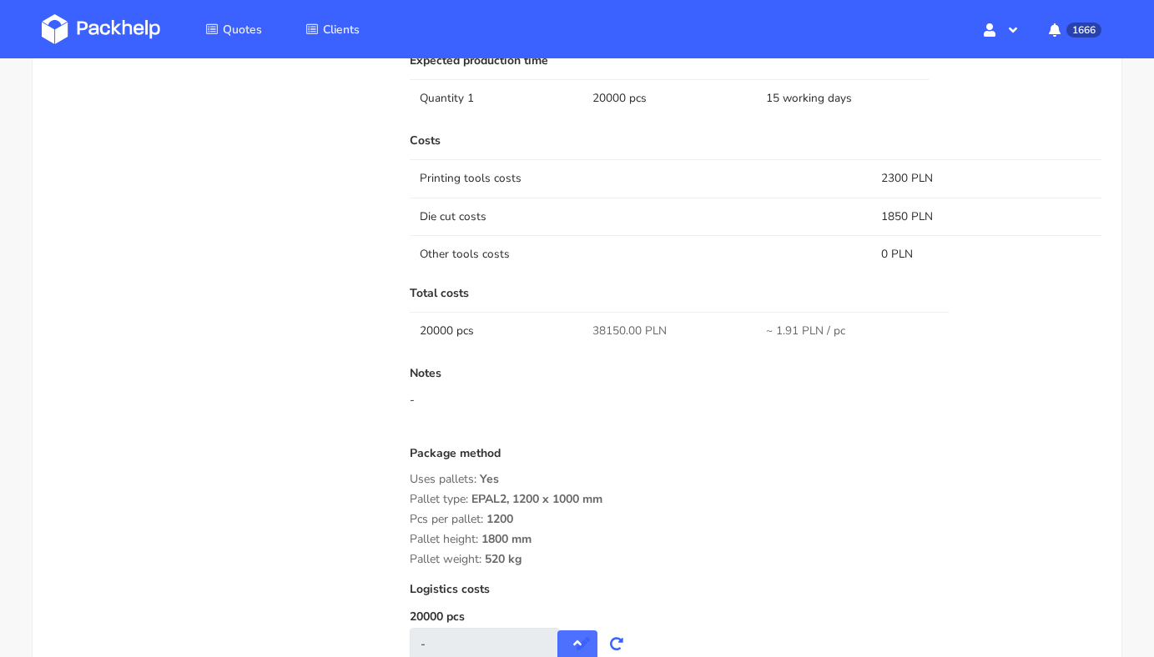
scroll to position [0, 0]
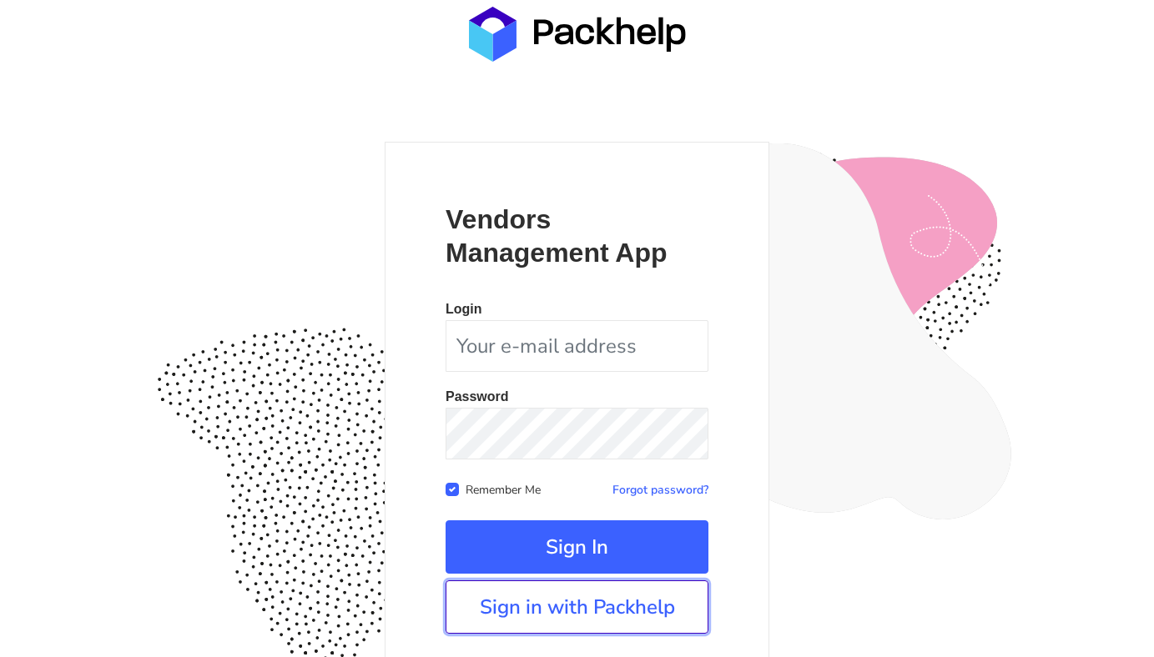
click at [581, 599] on link "Sign in with Packhelp" at bounding box center [576, 607] width 263 height 53
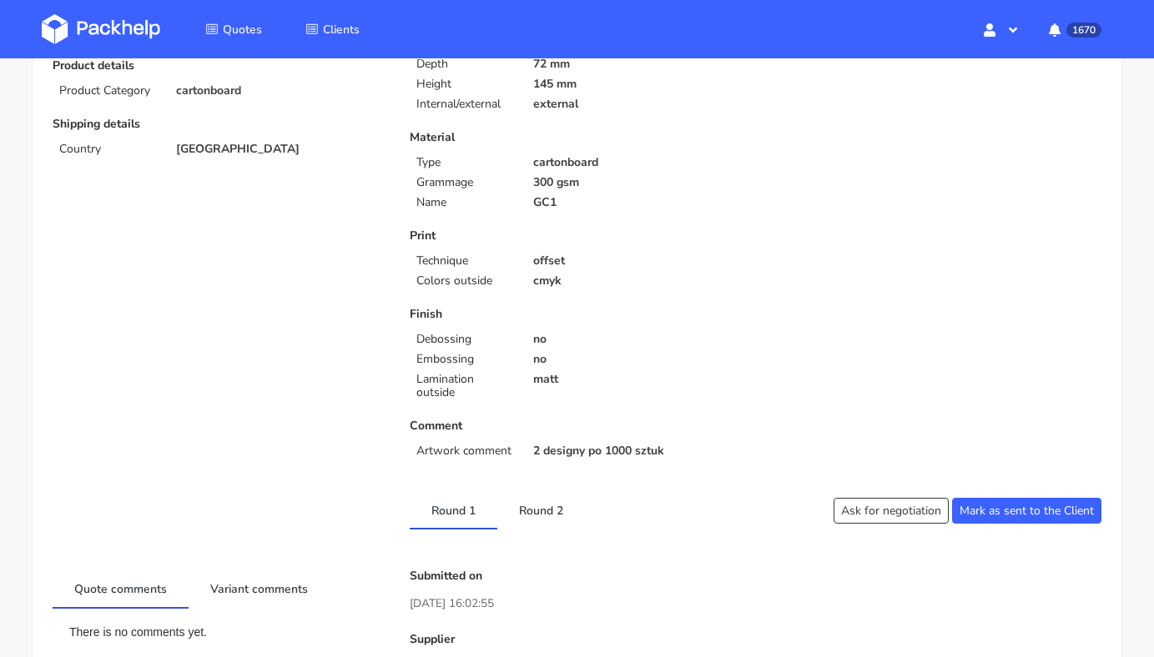
scroll to position [305, 0]
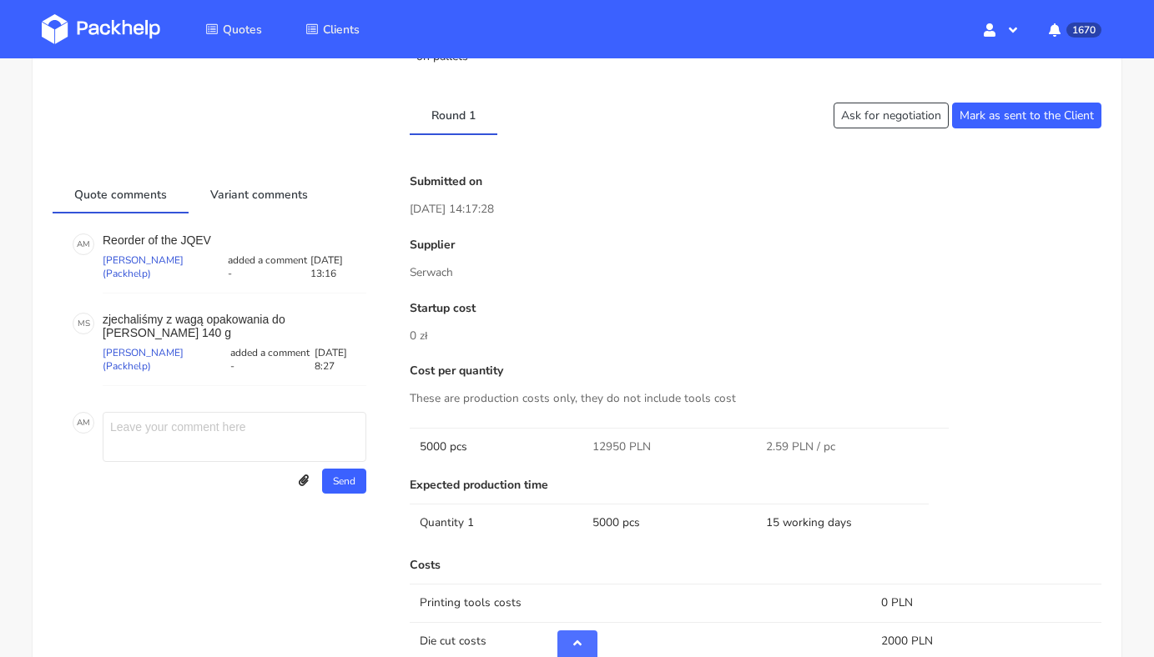
scroll to position [1051, 0]
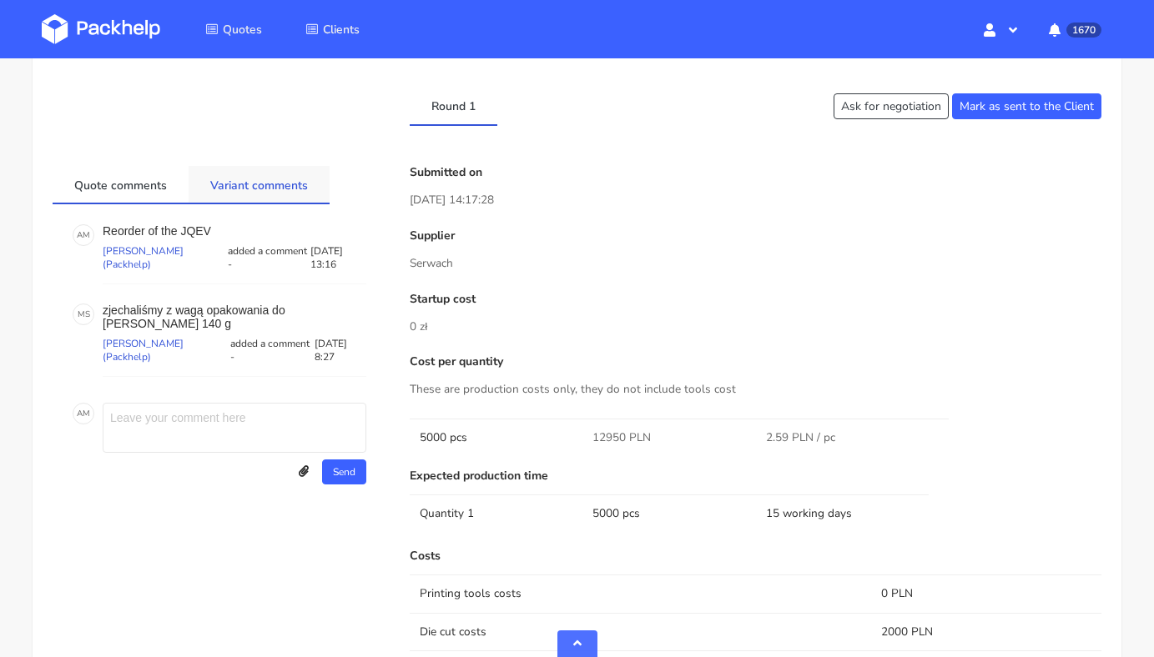
click at [259, 180] on link "Variant comments" at bounding box center [259, 184] width 141 height 37
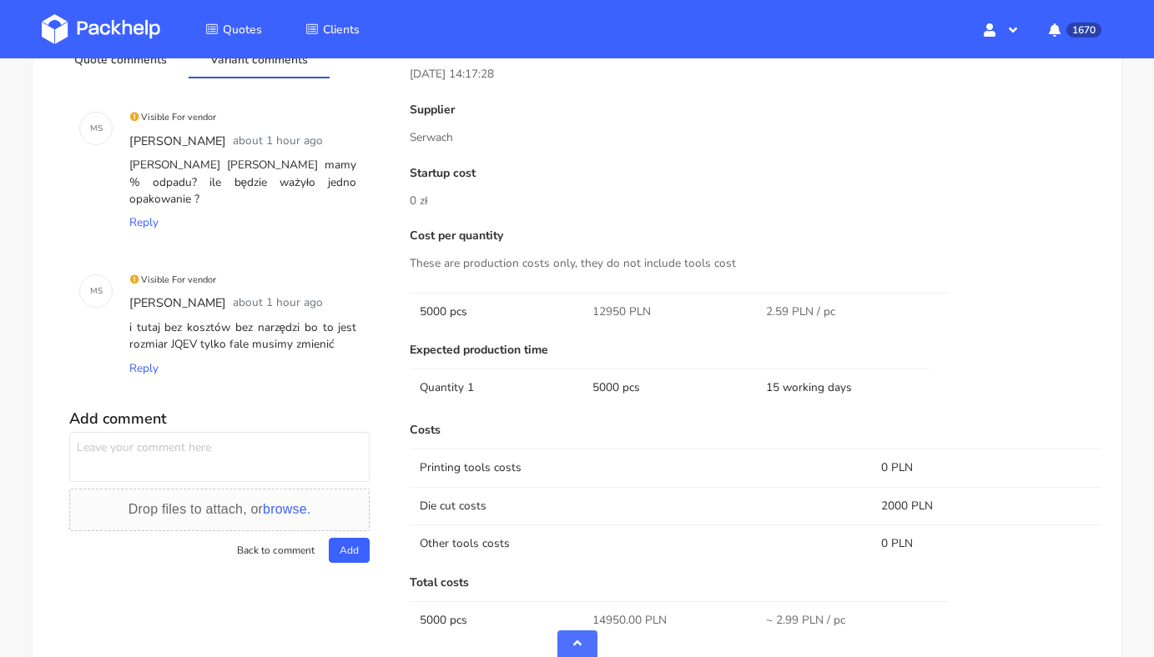
scroll to position [1180, 0]
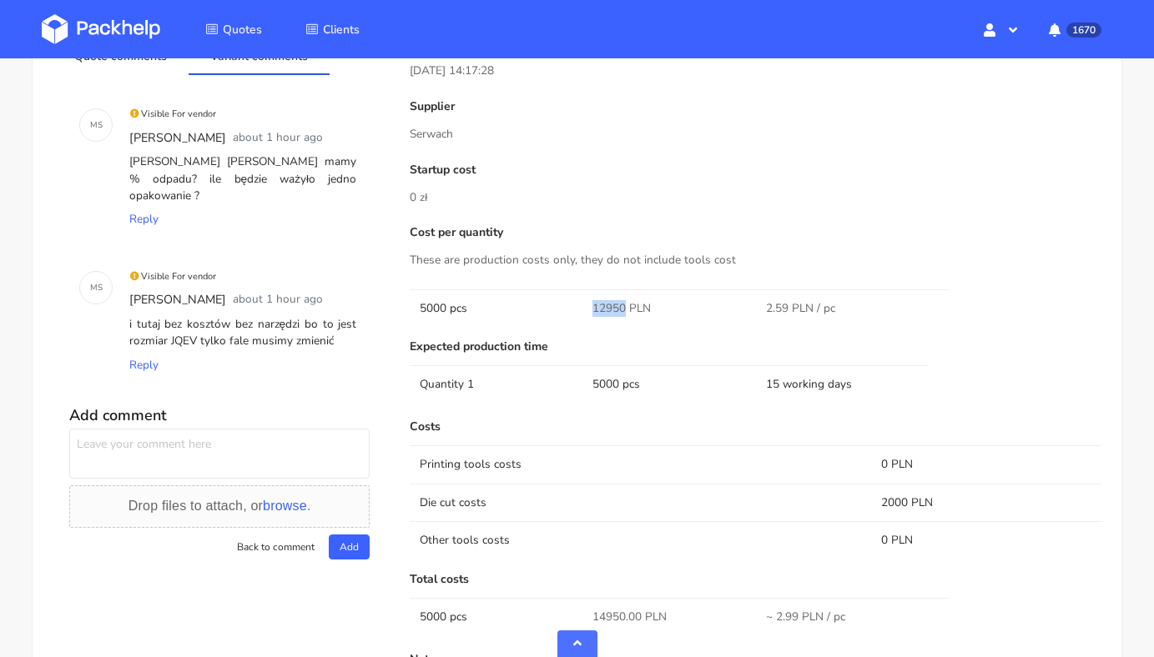
drag, startPoint x: 591, startPoint y: 304, endPoint x: 624, endPoint y: 306, distance: 33.4
click at [624, 306] on td "12950 PLN" at bounding box center [668, 308] width 173 height 38
copy span "12950"
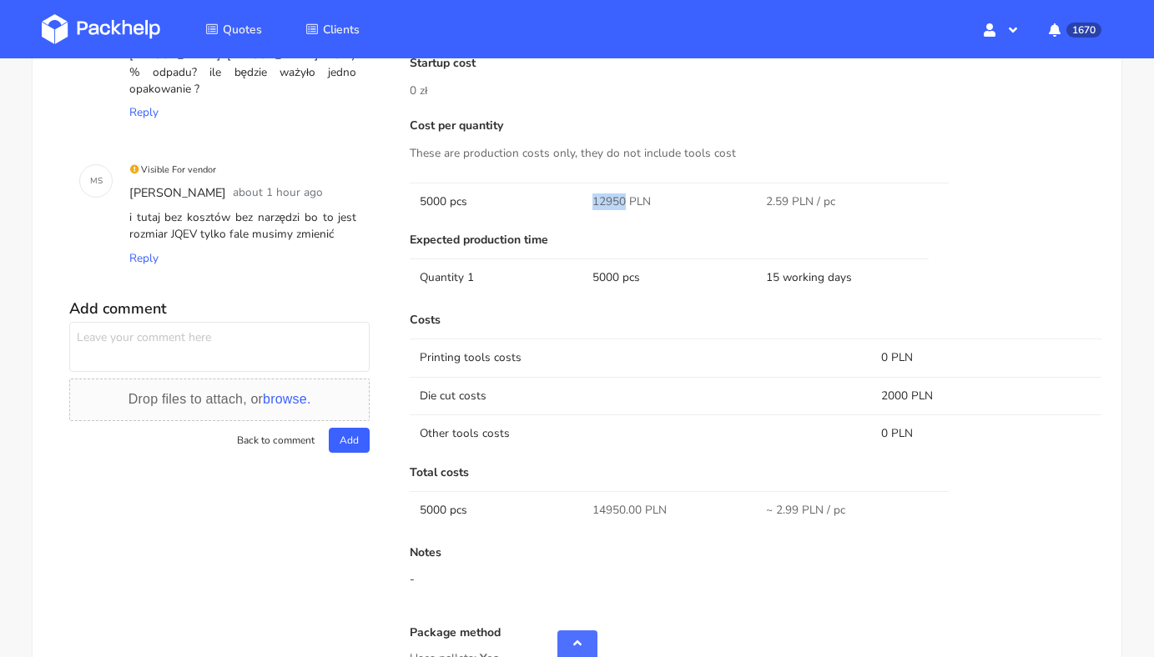
scroll to position [1130, 0]
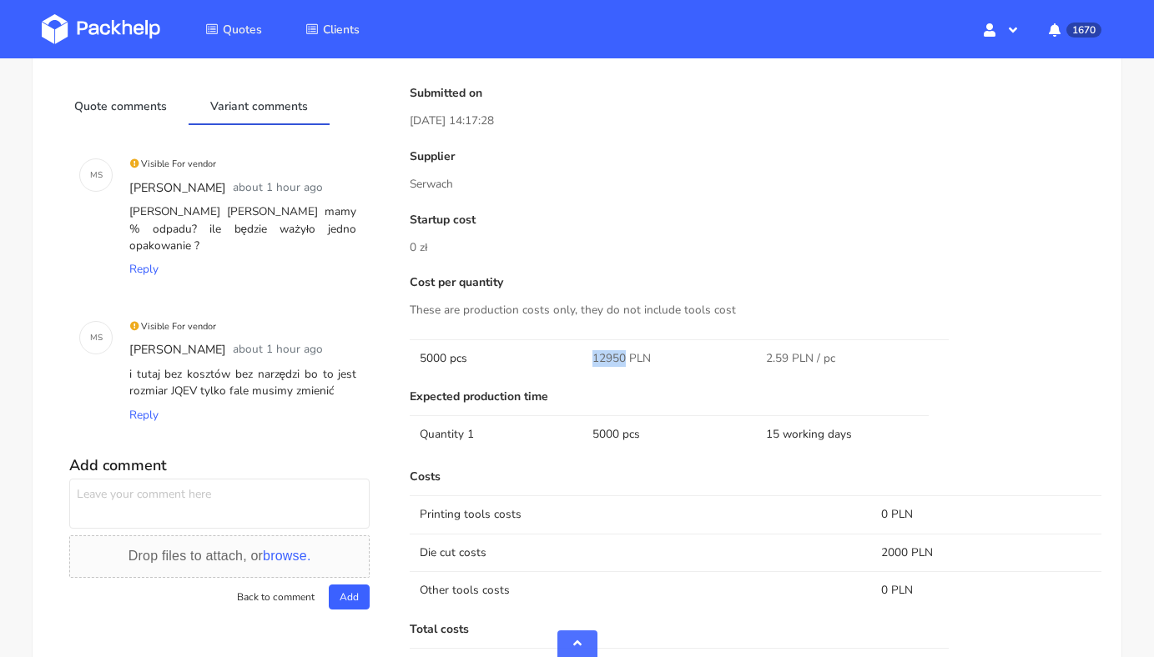
click at [190, 375] on div "i tutaj bez kosztów bez narzędzi bo to jest rozmiar JQEV tylko fale musimy zmie…" at bounding box center [243, 383] width 234 height 41
copy div "JQEV"
click at [121, 107] on link "Quote comments" at bounding box center [121, 105] width 136 height 37
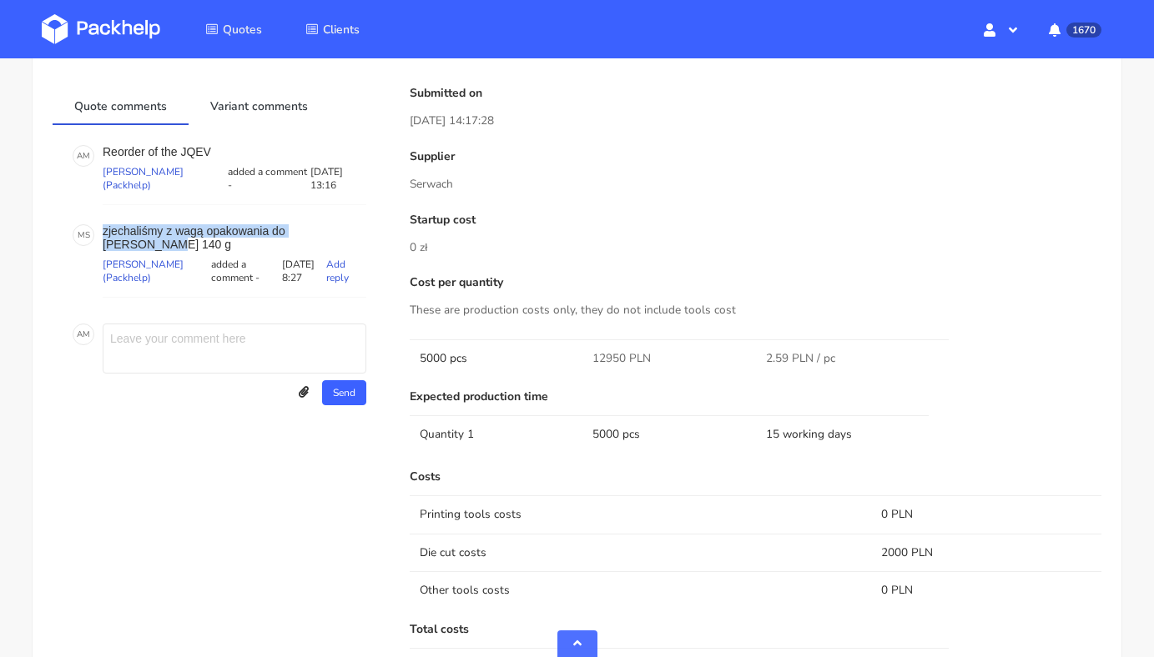
drag, startPoint x: 102, startPoint y: 233, endPoint x: 355, endPoint y: 235, distance: 253.6
click at [355, 235] on p "zjechaliśmy z wagą opakowania do około 140 g" at bounding box center [235, 237] width 264 height 27
copy p "zjechaliśmy z wagą opakowania do około 140 g"
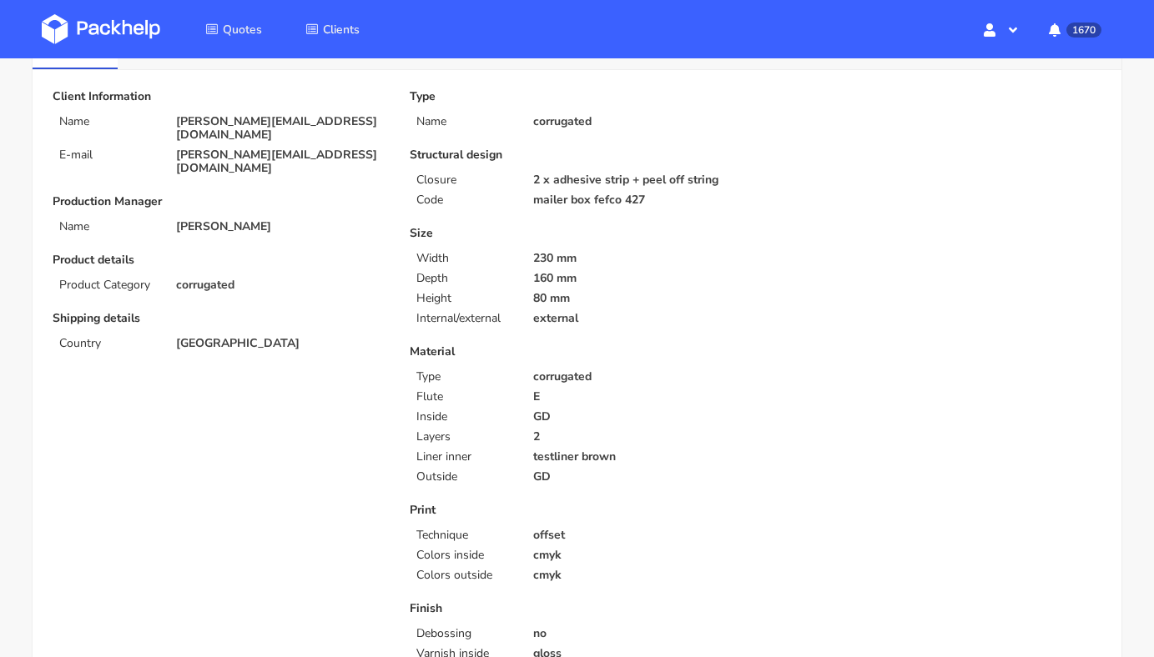
scroll to position [147, 0]
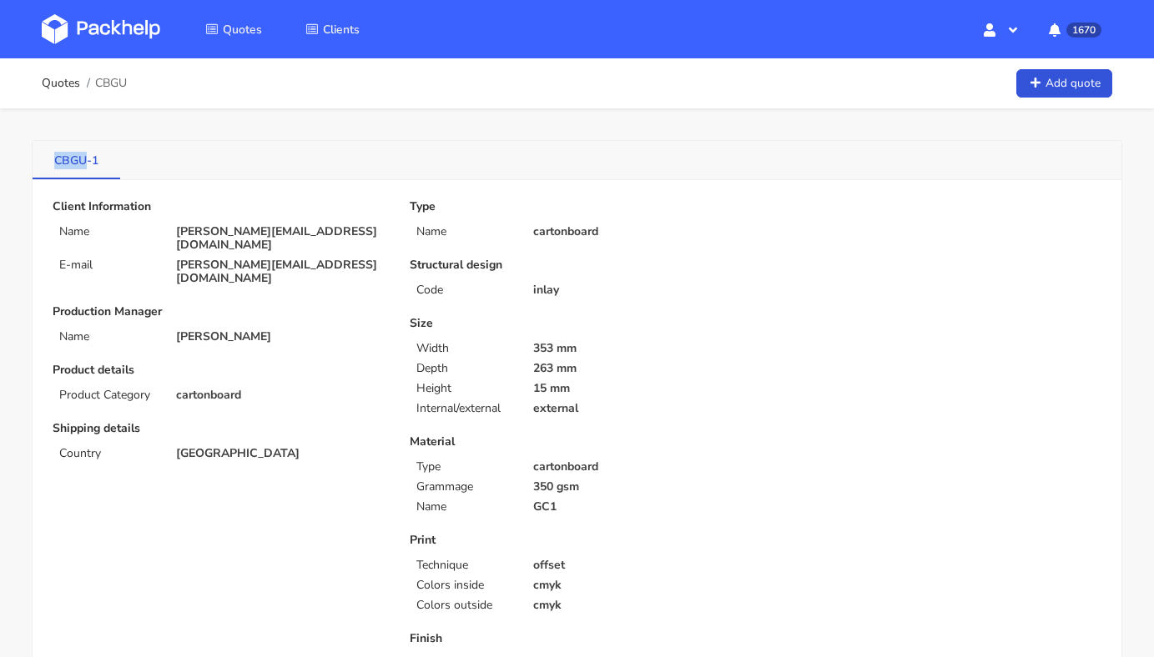
drag, startPoint x: 53, startPoint y: 159, endPoint x: 85, endPoint y: 159, distance: 32.5
click at [85, 159] on link "CBGU-1" at bounding box center [77, 159] width 88 height 37
copy link "CBGU"
click at [64, 81] on link "Quotes" at bounding box center [61, 83] width 38 height 13
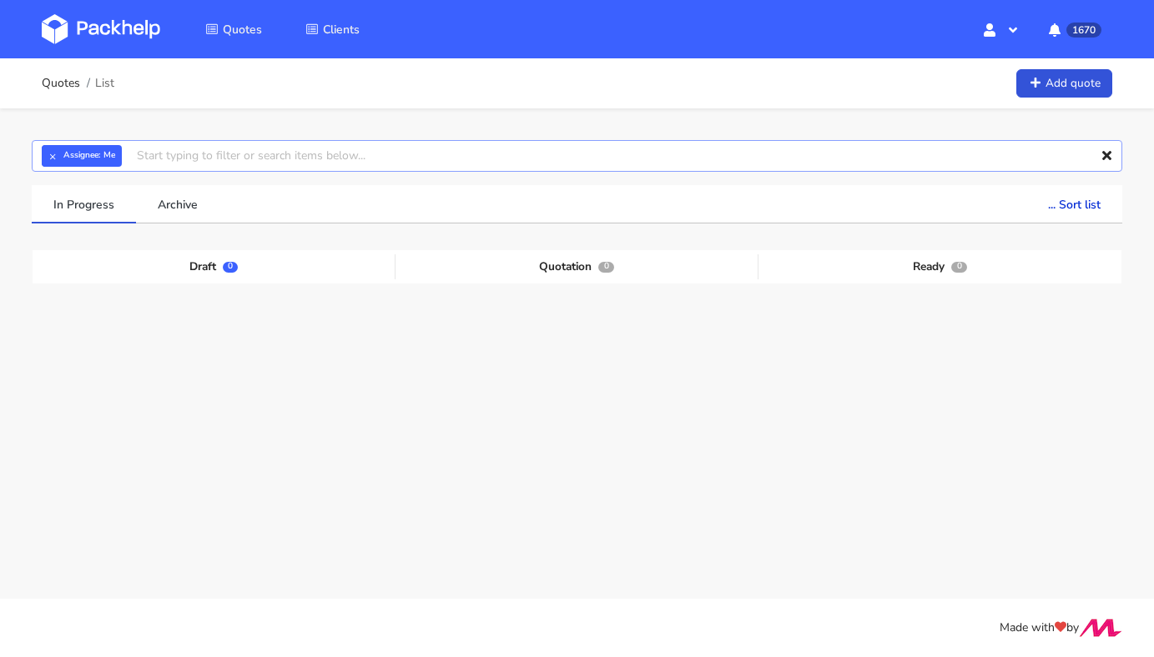
click at [374, 155] on input "text" at bounding box center [577, 156] width 1090 height 32
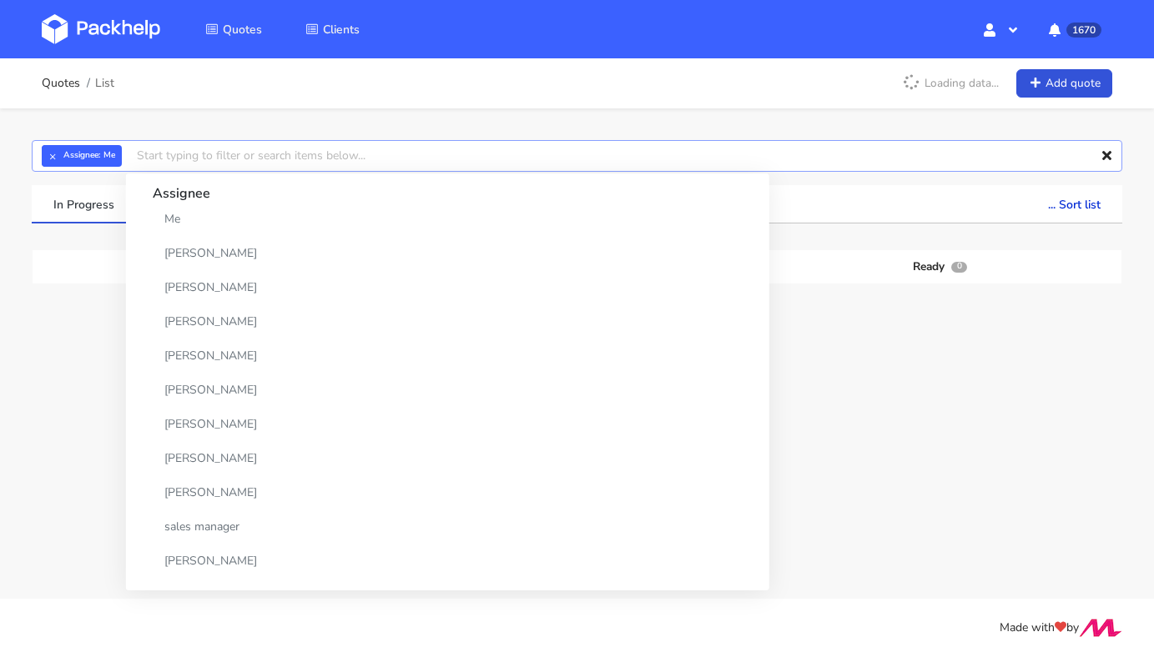
paste input "CBGU"
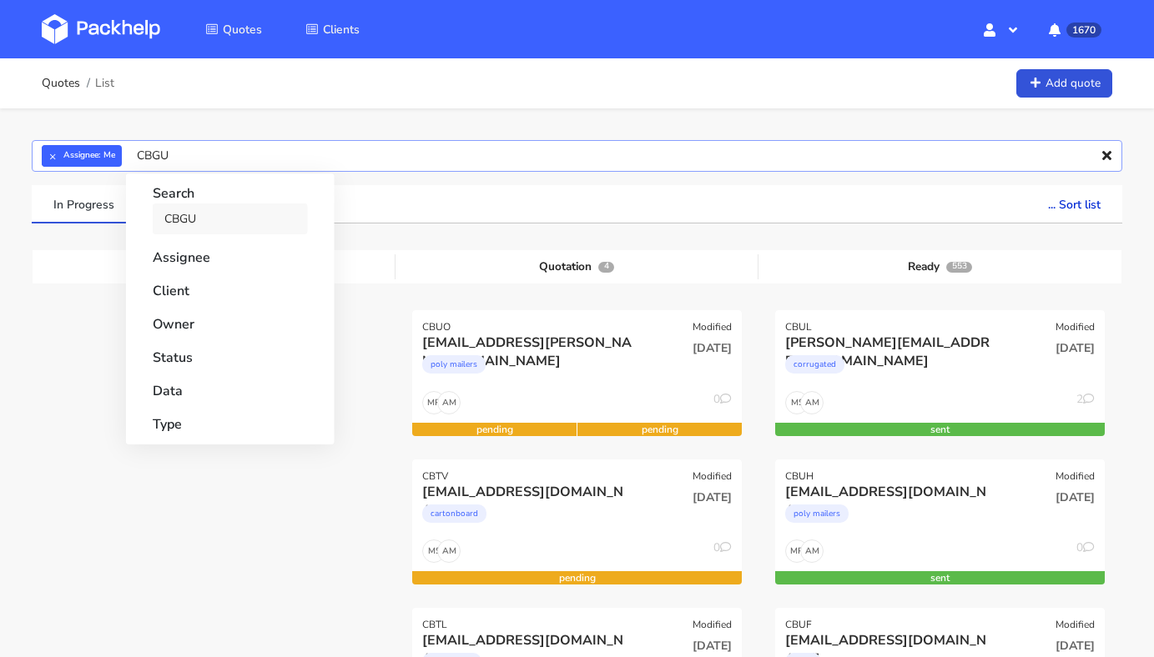
type input "CBGU"
click at [260, 219] on link "CBGU" at bounding box center [230, 219] width 155 height 31
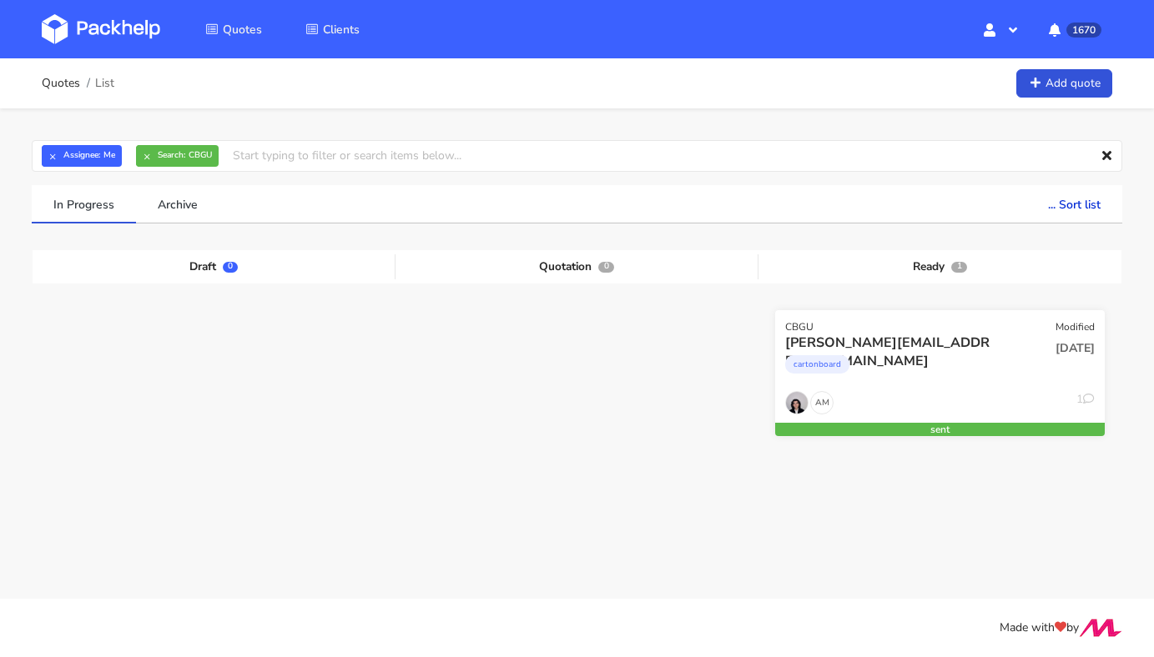
click at [940, 355] on div "cartonboard" at bounding box center [890, 368] width 210 height 33
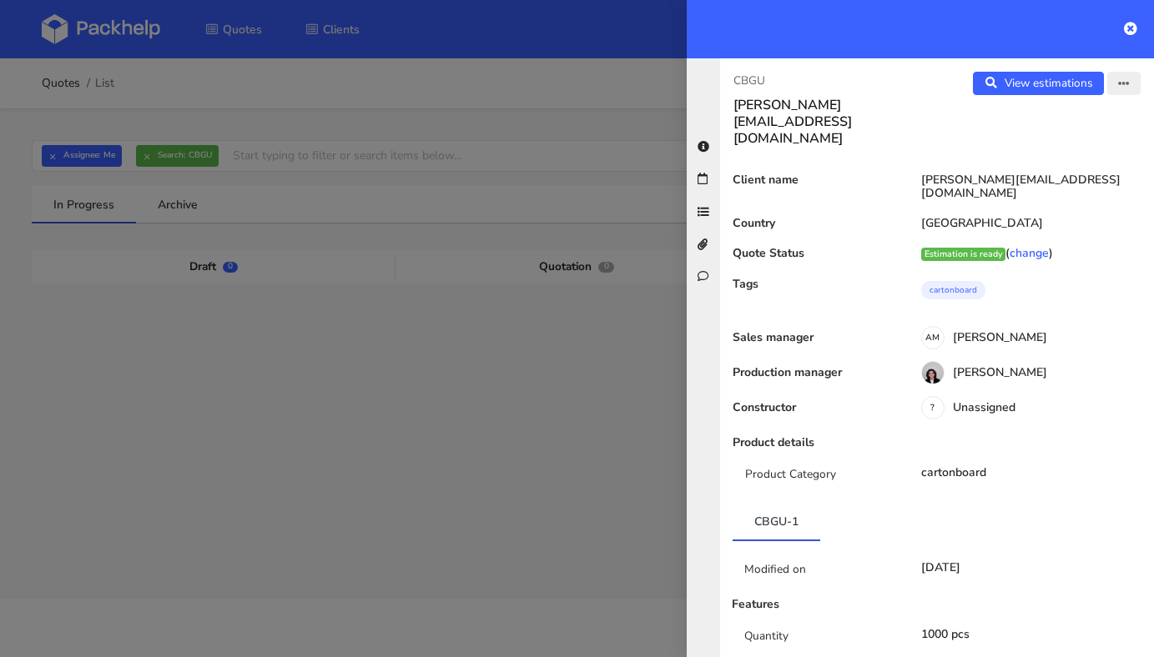
click at [1118, 83] on icon "button" at bounding box center [1124, 84] width 12 height 12
click at [1065, 153] on link "Edit quote" at bounding box center [1069, 149] width 147 height 28
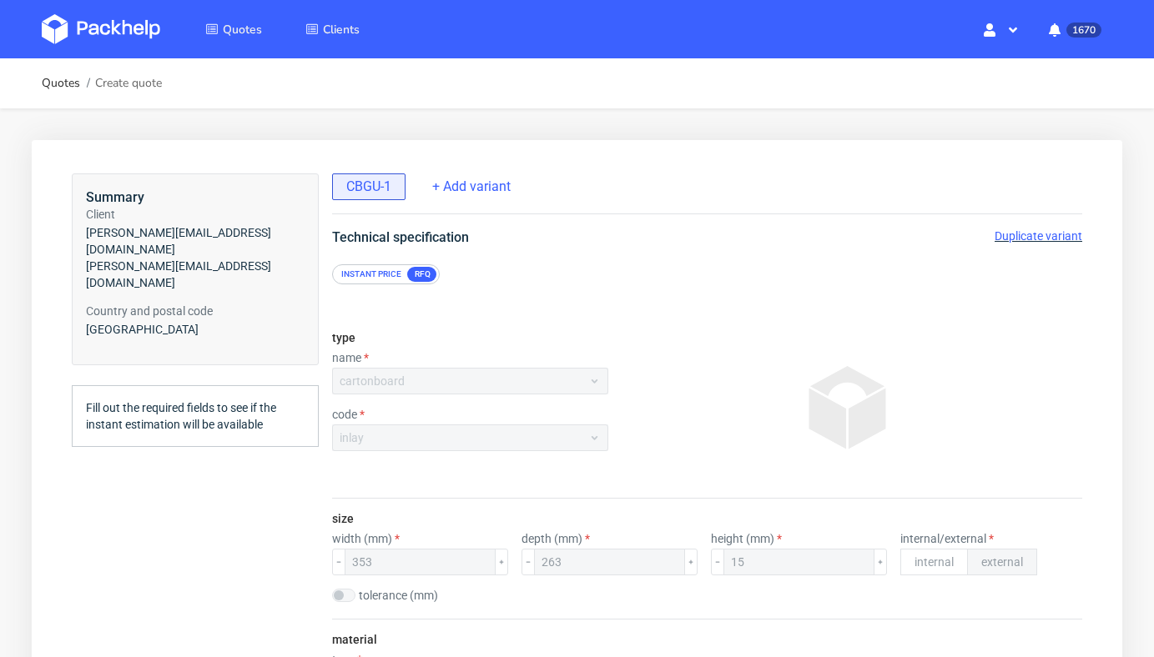
click at [1016, 237] on span "Duplicate variant" at bounding box center [1038, 235] width 88 height 13
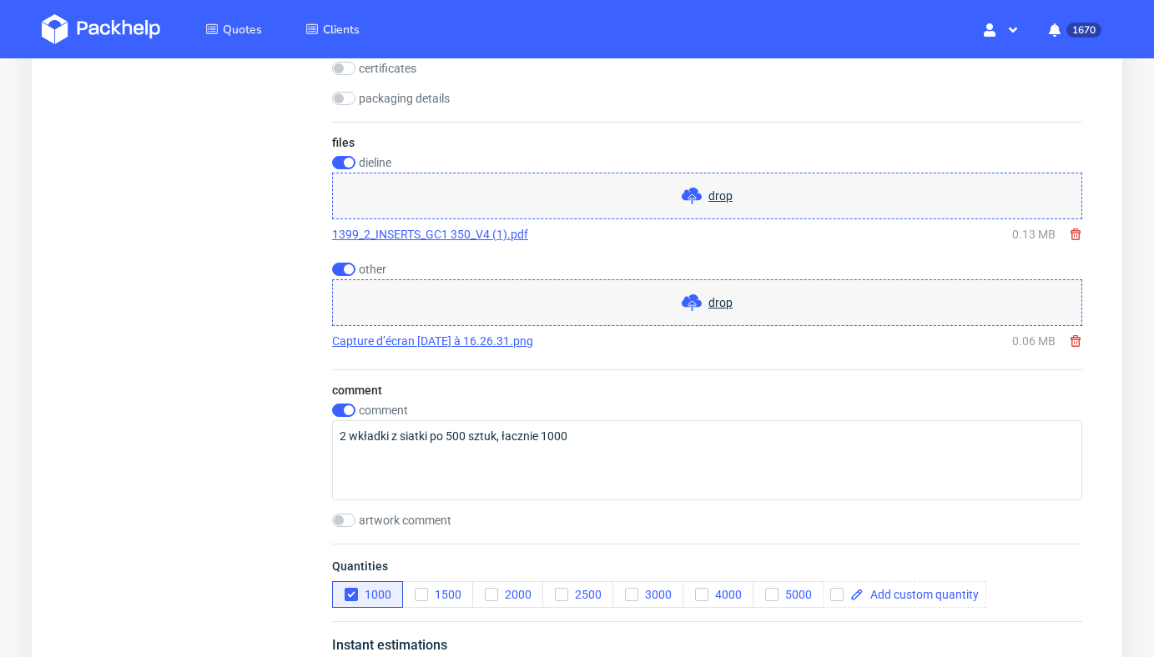
scroll to position [1757, 0]
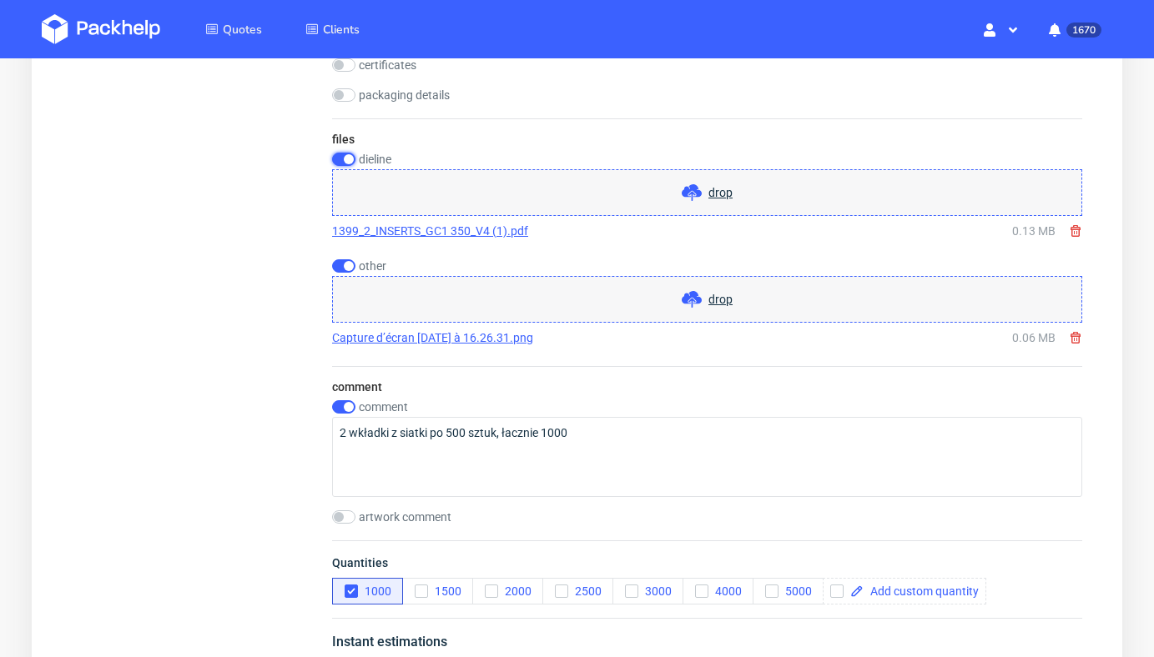
click at [345, 159] on input "checkbox" at bounding box center [343, 159] width 23 height 13
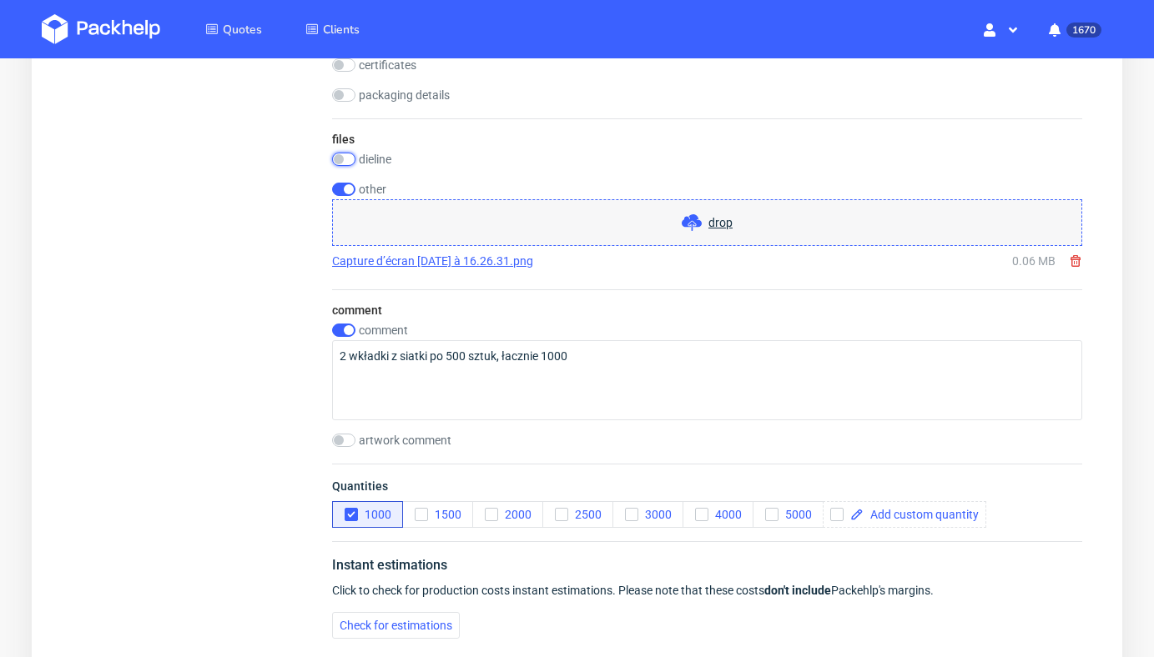
click at [340, 156] on input "checkbox" at bounding box center [343, 159] width 23 height 13
checkbox input "true"
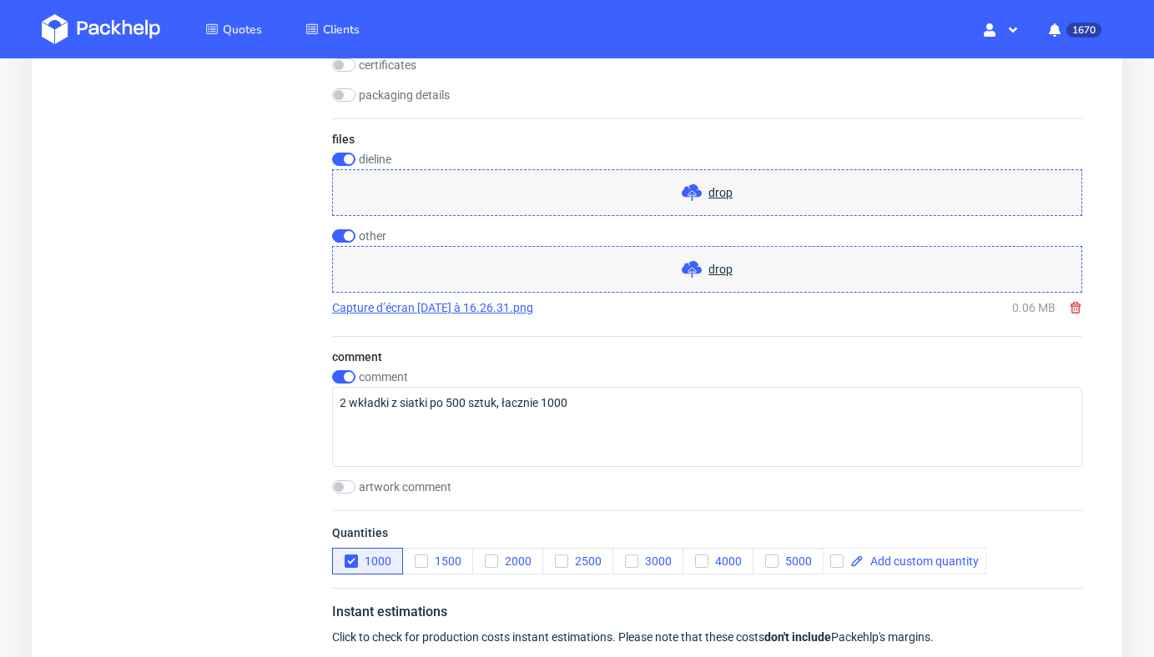
click at [409, 188] on div "drop" at bounding box center [707, 192] width 750 height 47
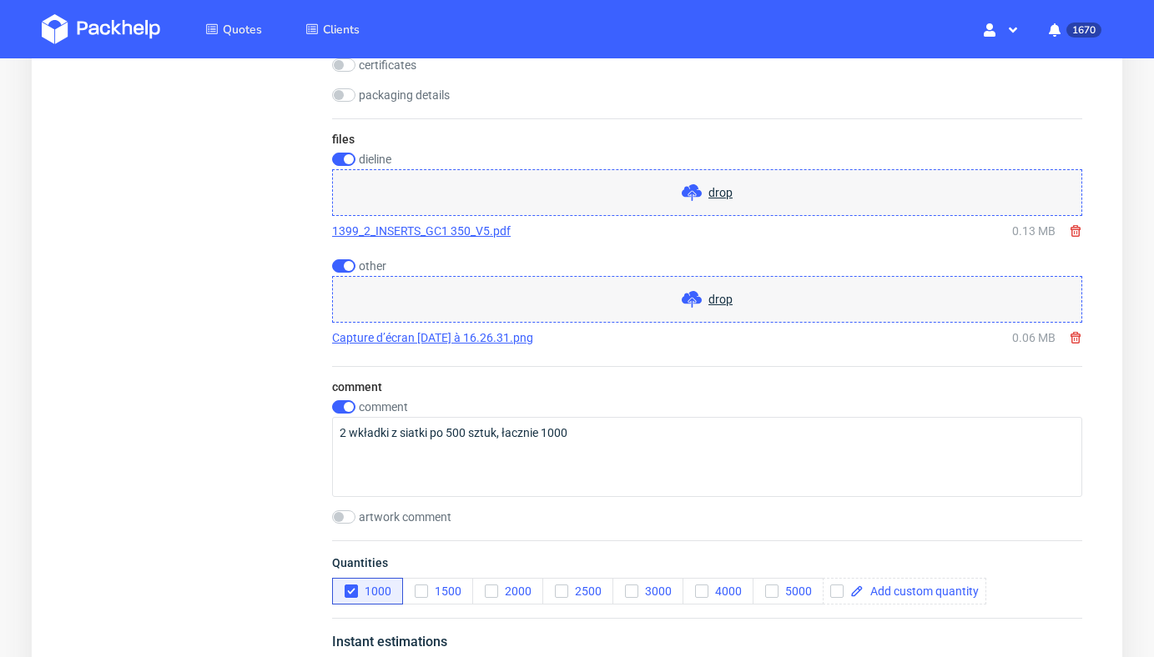
click at [496, 341] on link "Capture d’écran [DATE] à 16.26.31.png" at bounding box center [432, 338] width 201 height 17
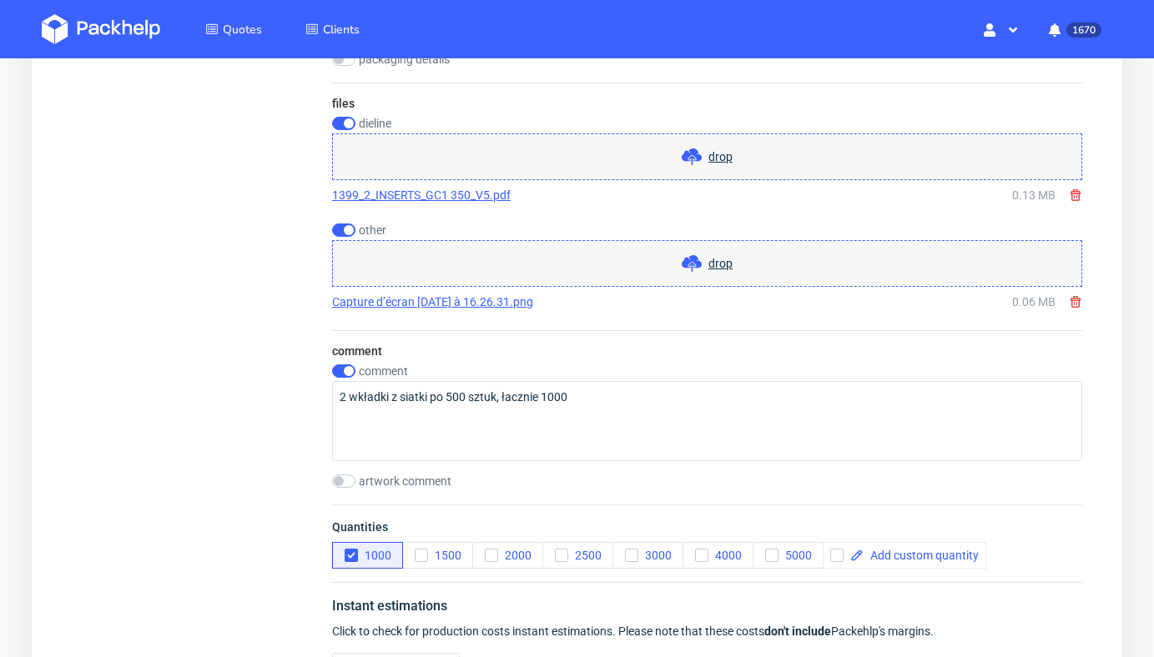
scroll to position [1845, 0]
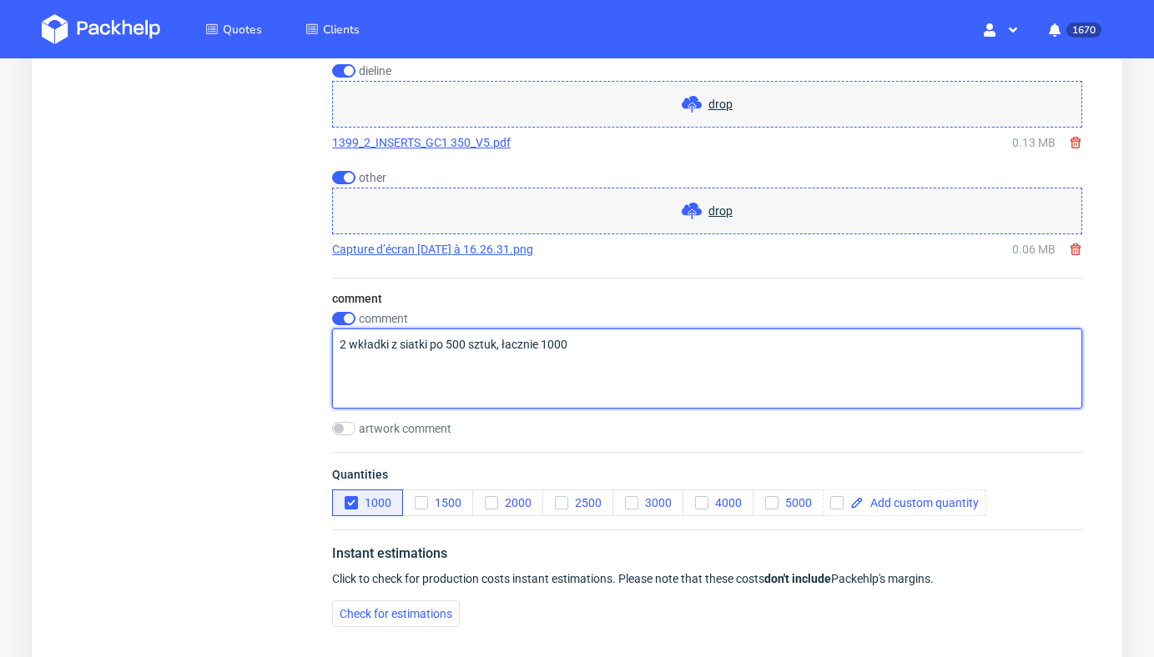
drag, startPoint x: 584, startPoint y: 345, endPoint x: 320, endPoint y: 342, distance: 264.5
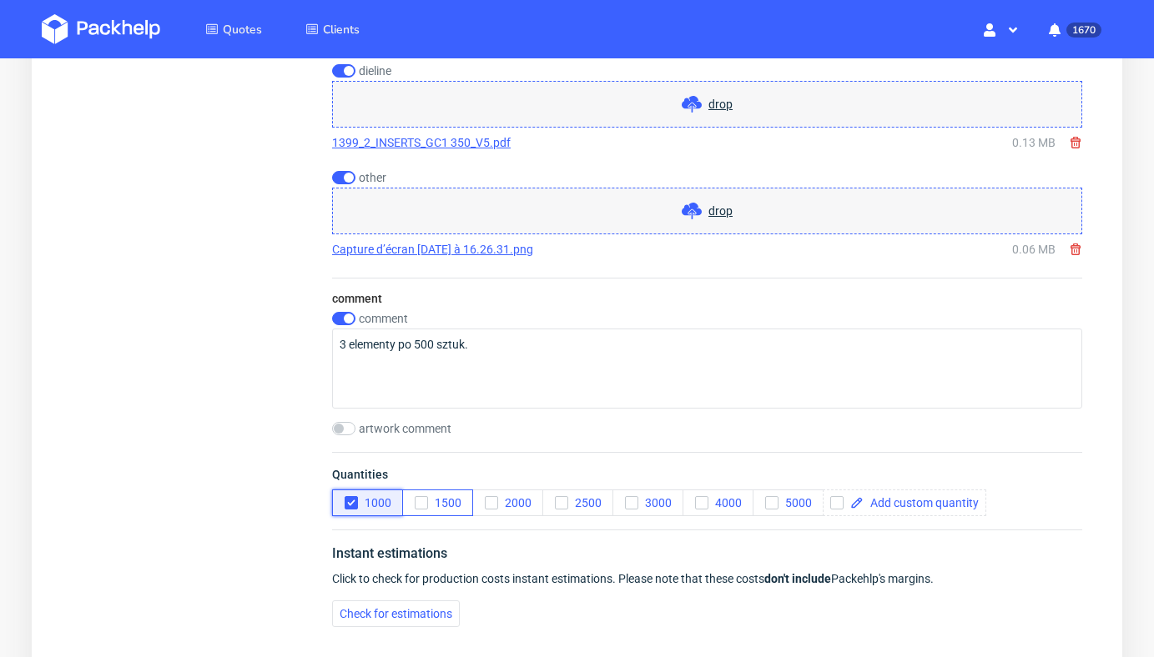
click at [355, 506] on icon "button" at bounding box center [351, 503] width 12 height 12
click at [424, 501] on icon "button" at bounding box center [421, 503] width 12 height 12
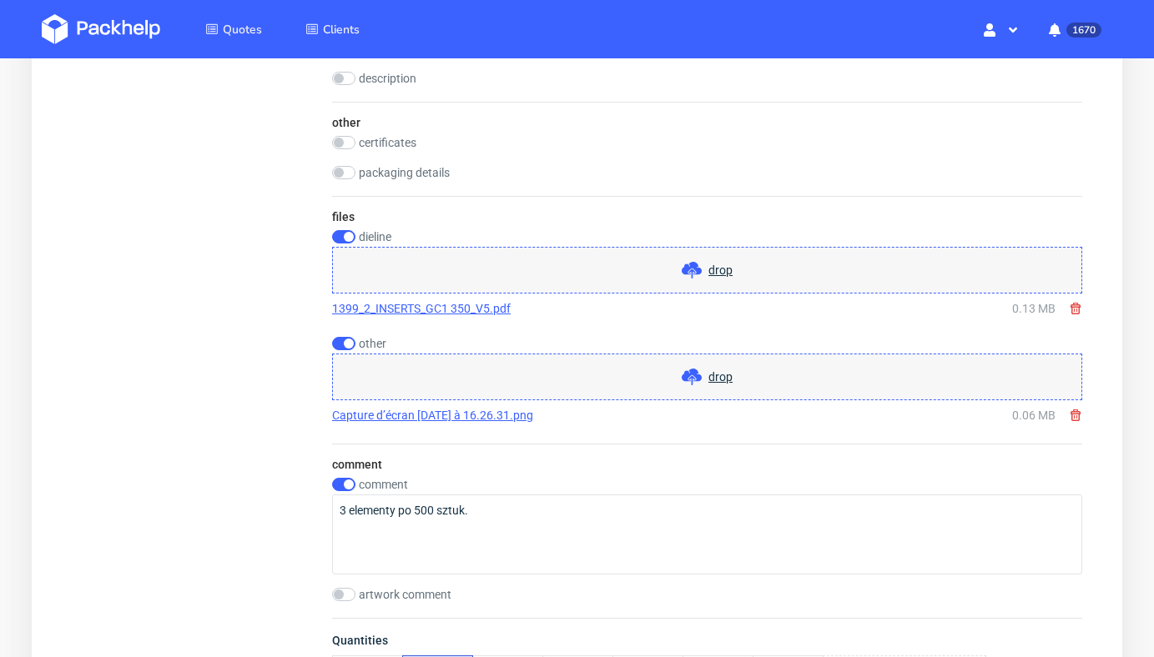
scroll to position [1678, 0]
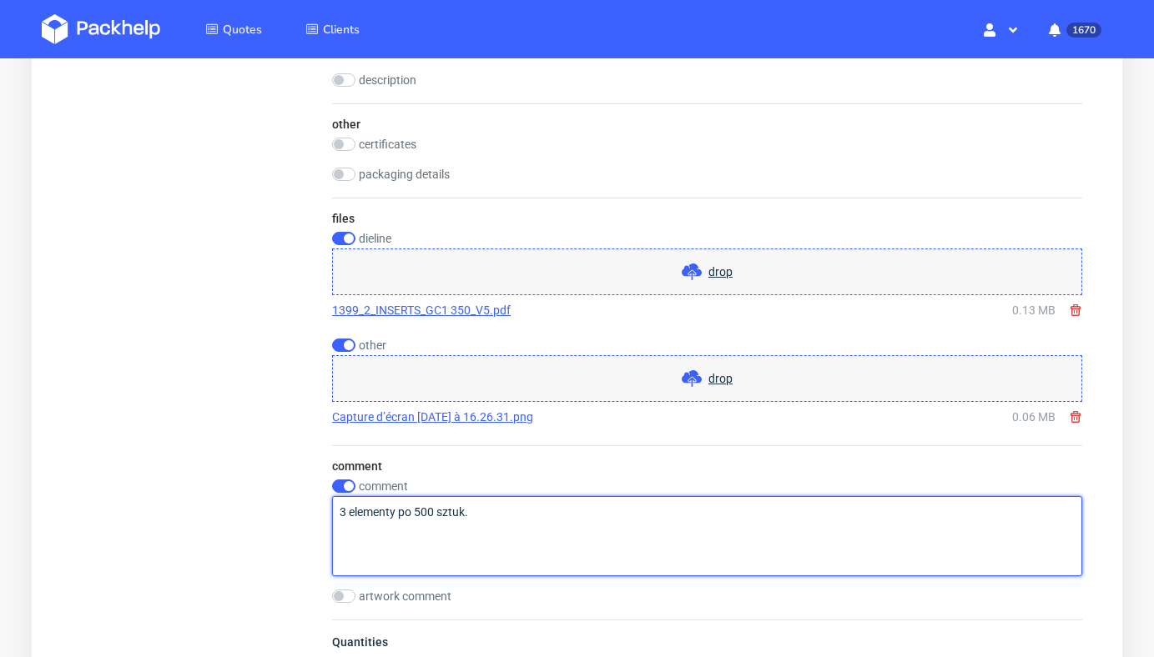
click at [496, 536] on textarea "3 elementy po 500 sztuk." at bounding box center [707, 536] width 750 height 80
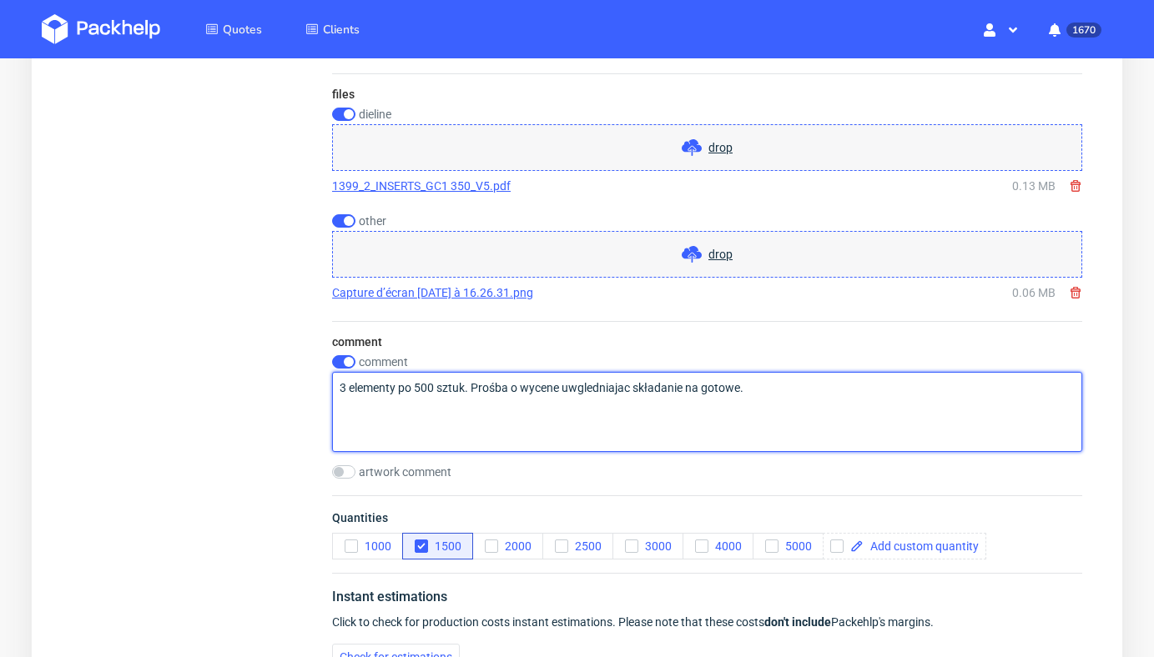
scroll to position [1829, 0]
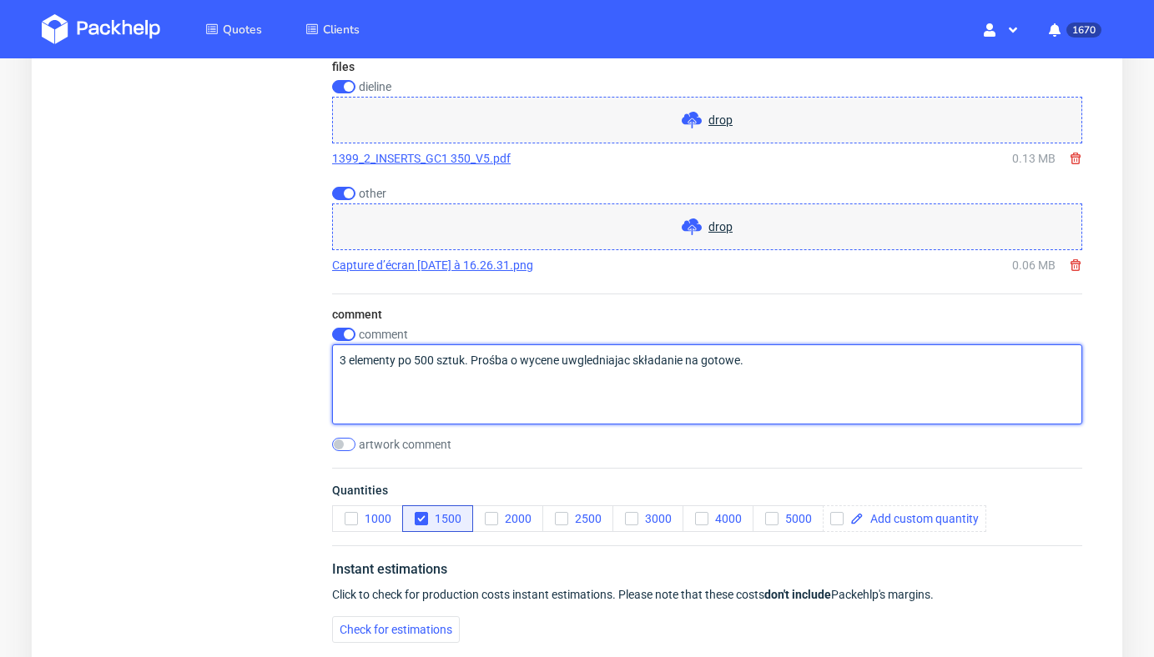
type textarea "3 elementy po 500 sztuk. Prośba o wycene uwgledniajac składanie na gotowe."
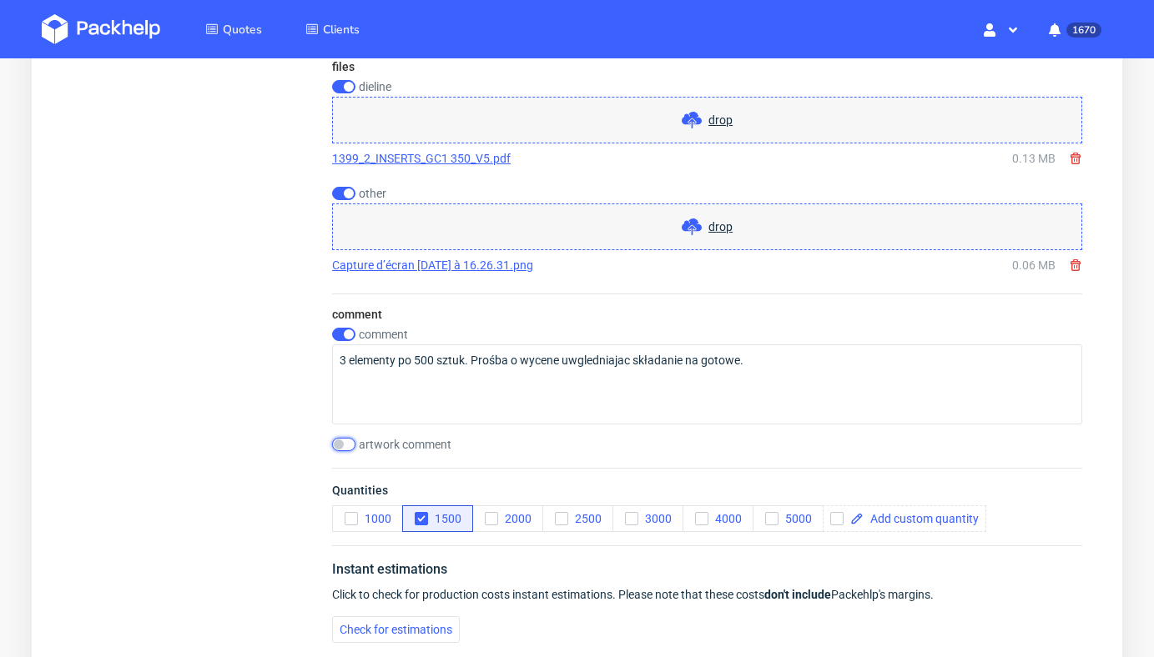
click at [342, 447] on input "checkbox" at bounding box center [343, 444] width 23 height 13
checkbox input "true"
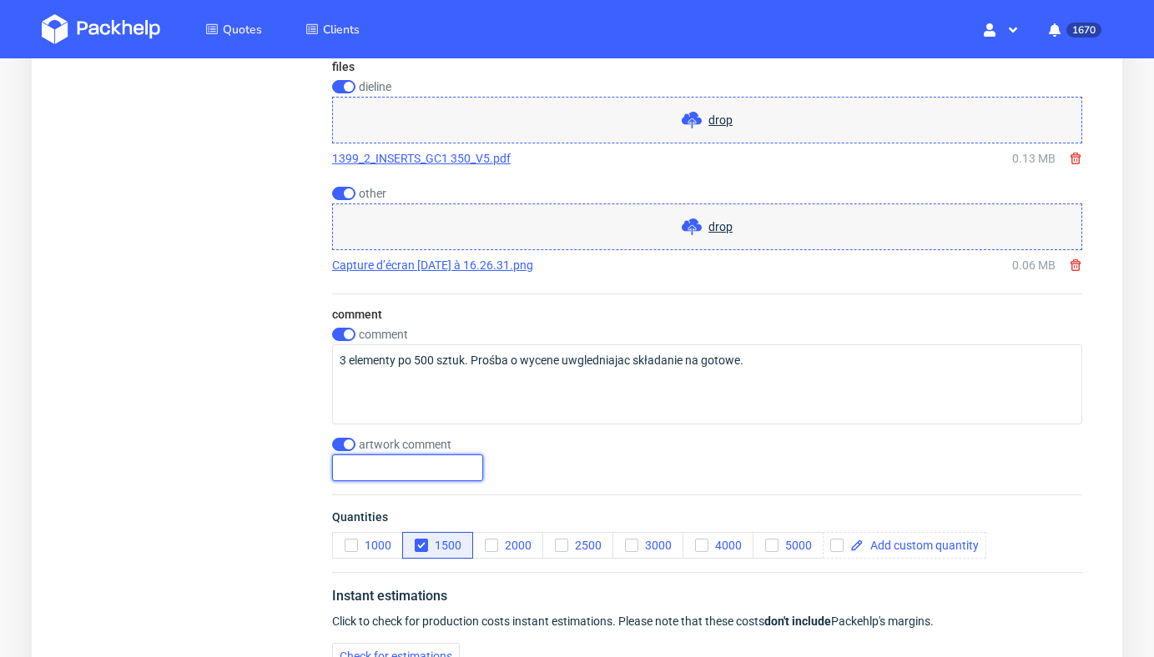
click at [380, 476] on input "text" at bounding box center [407, 468] width 151 height 27
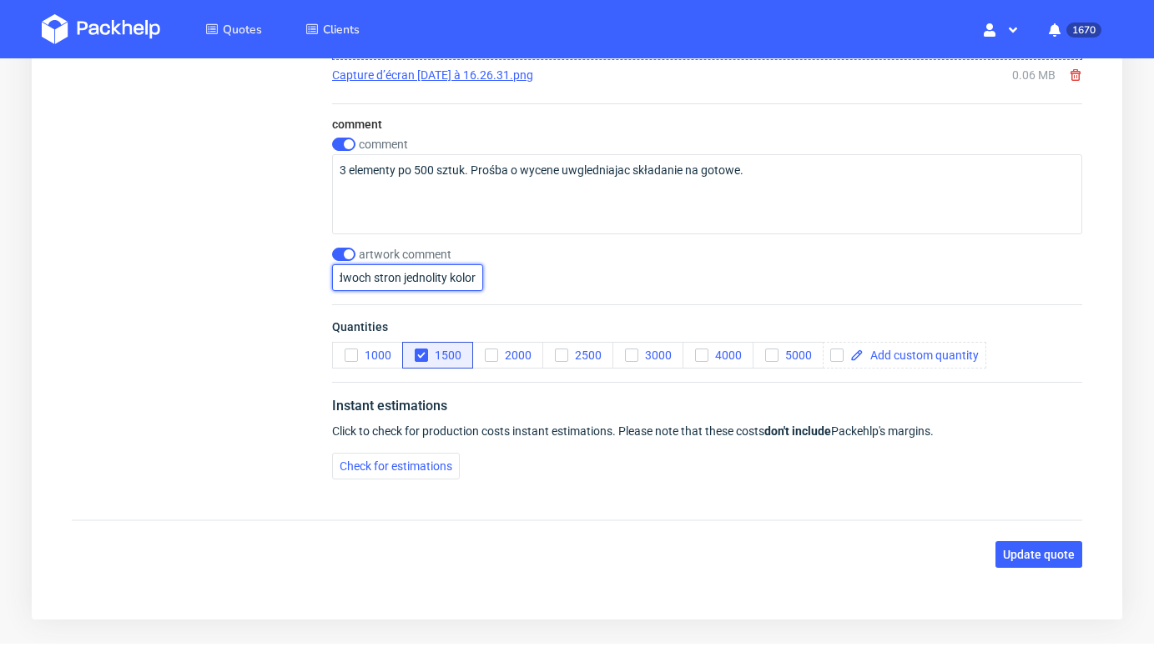
scroll to position [2065, 0]
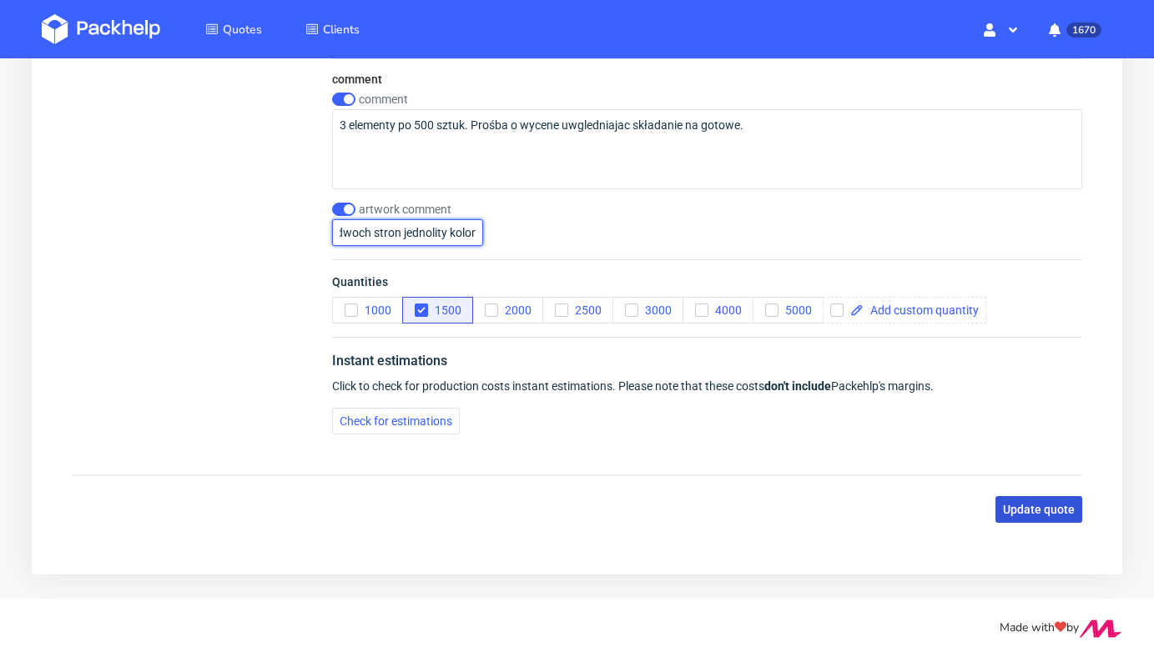
type input "zadruk z dwoch stron jednolity kolor"
click at [1024, 513] on span "Update quote" at bounding box center [1039, 510] width 72 height 12
